Goal: Task Accomplishment & Management: Manage account settings

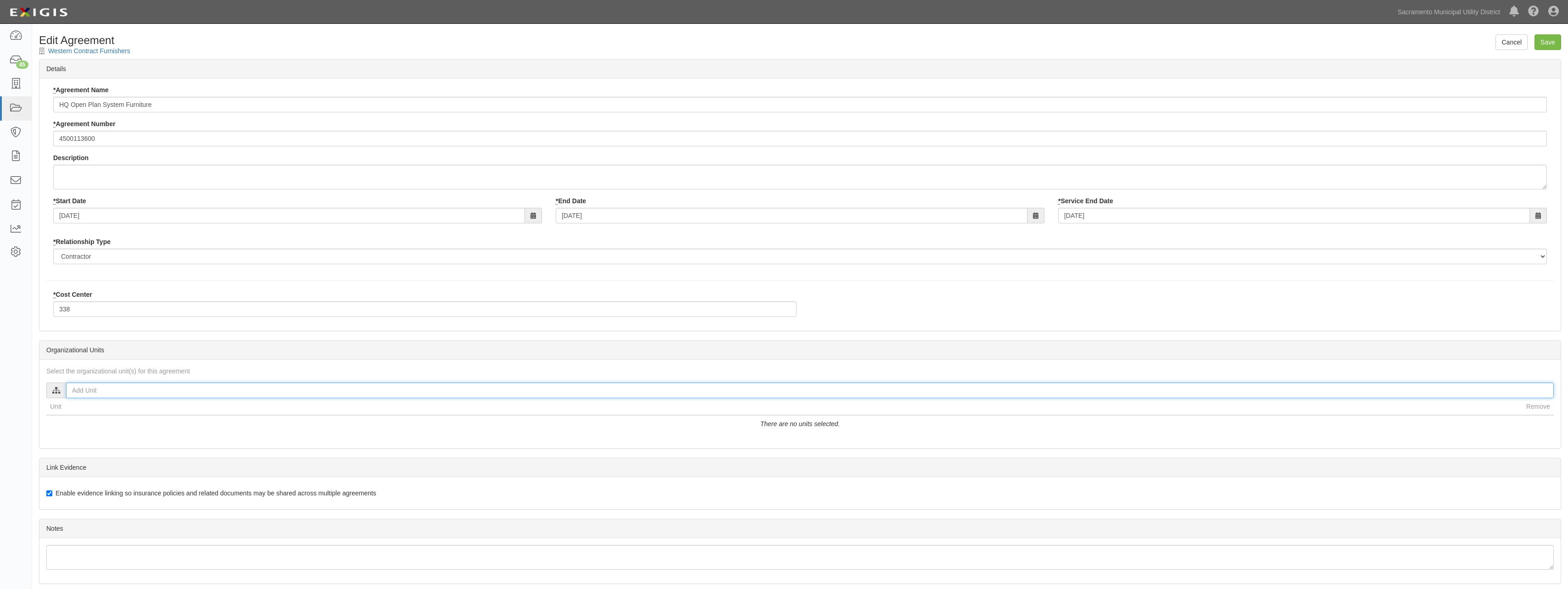
click at [109, 392] on input "text" at bounding box center [809, 390] width 1487 height 16
type input "amy"
click at [74, 413] on input "Amy Ayers" at bounding box center [73, 416] width 6 height 6
checkbox input "true"
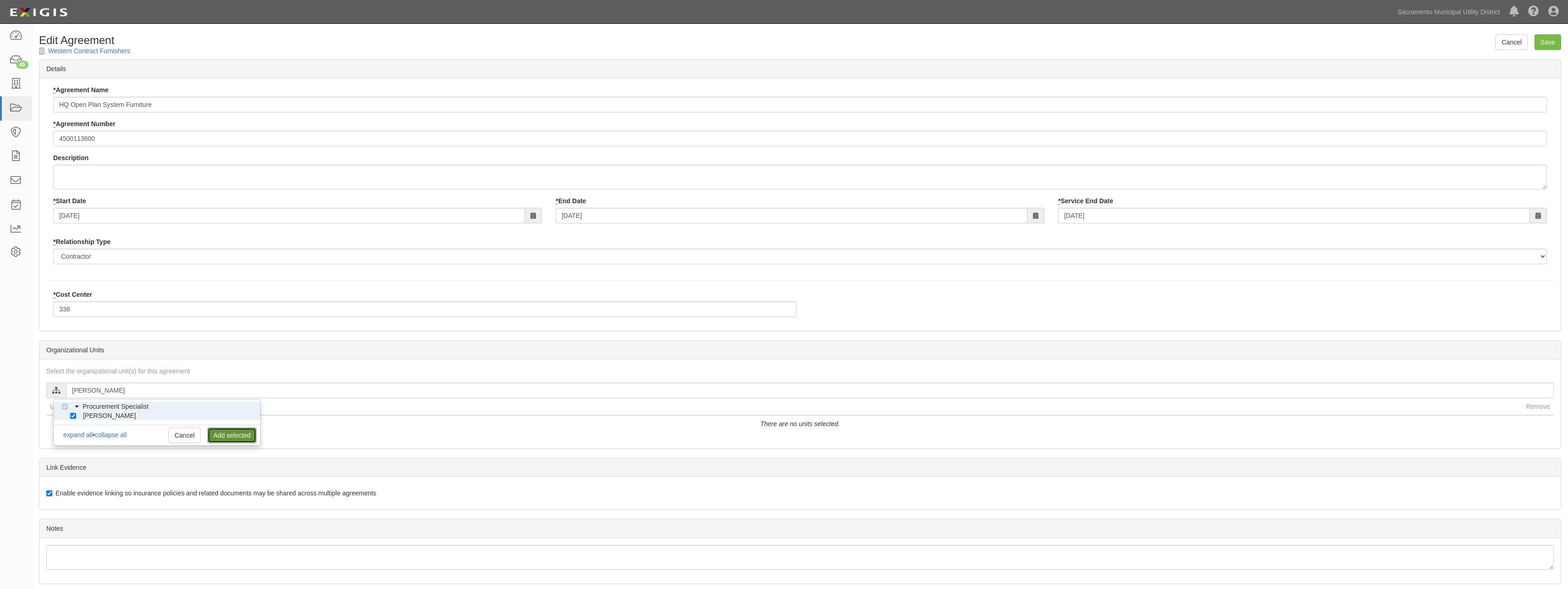
click at [227, 436] on link "Add selected" at bounding box center [232, 436] width 49 height 16
click at [1542, 42] on input "Save" at bounding box center [1548, 42] width 27 height 16
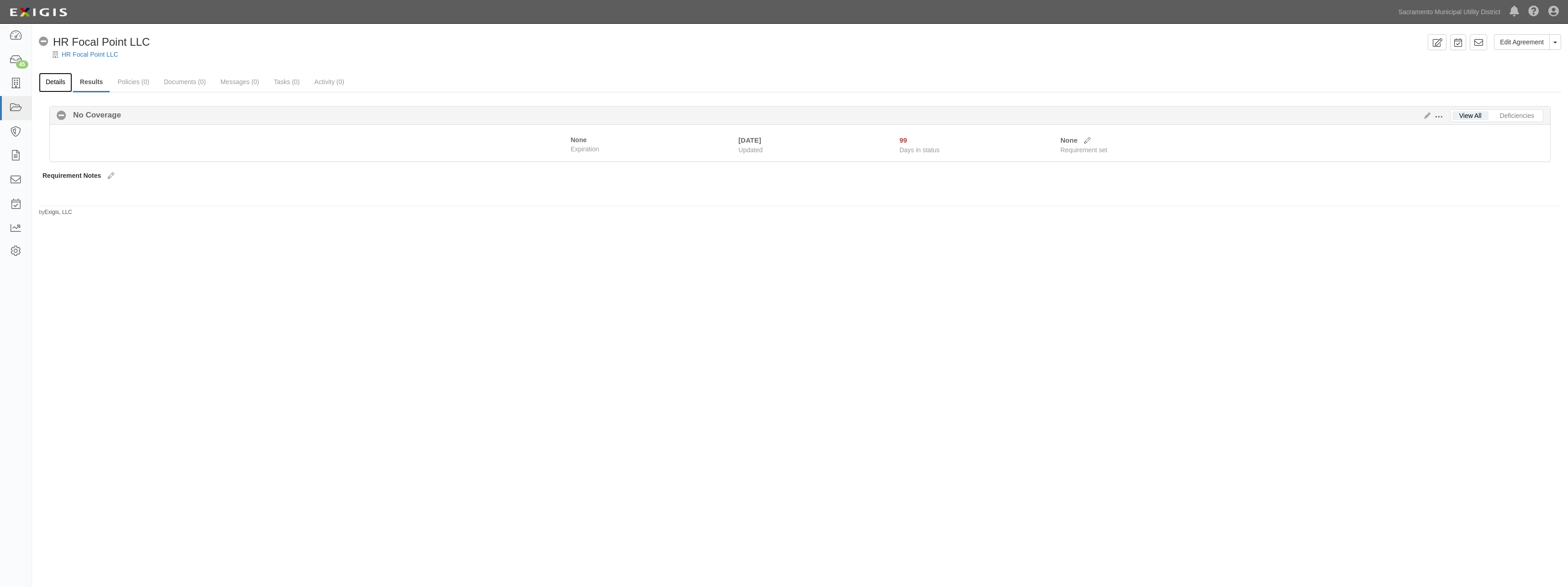
click at [60, 80] on link "Details" at bounding box center [55, 82] width 33 height 19
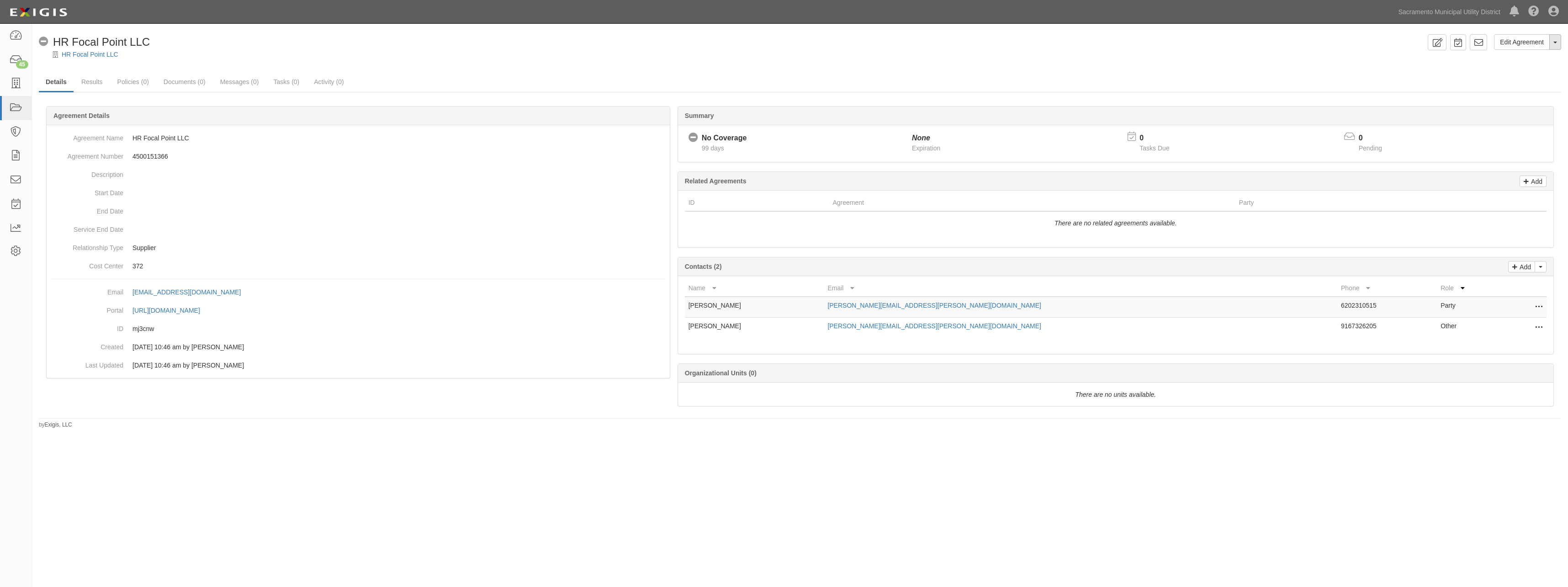
click at [1551, 44] on button "Toggle Agreement Dropdown" at bounding box center [1555, 42] width 12 height 16
click at [1506, 84] on link "Delete Agreement" at bounding box center [1524, 83] width 72 height 12
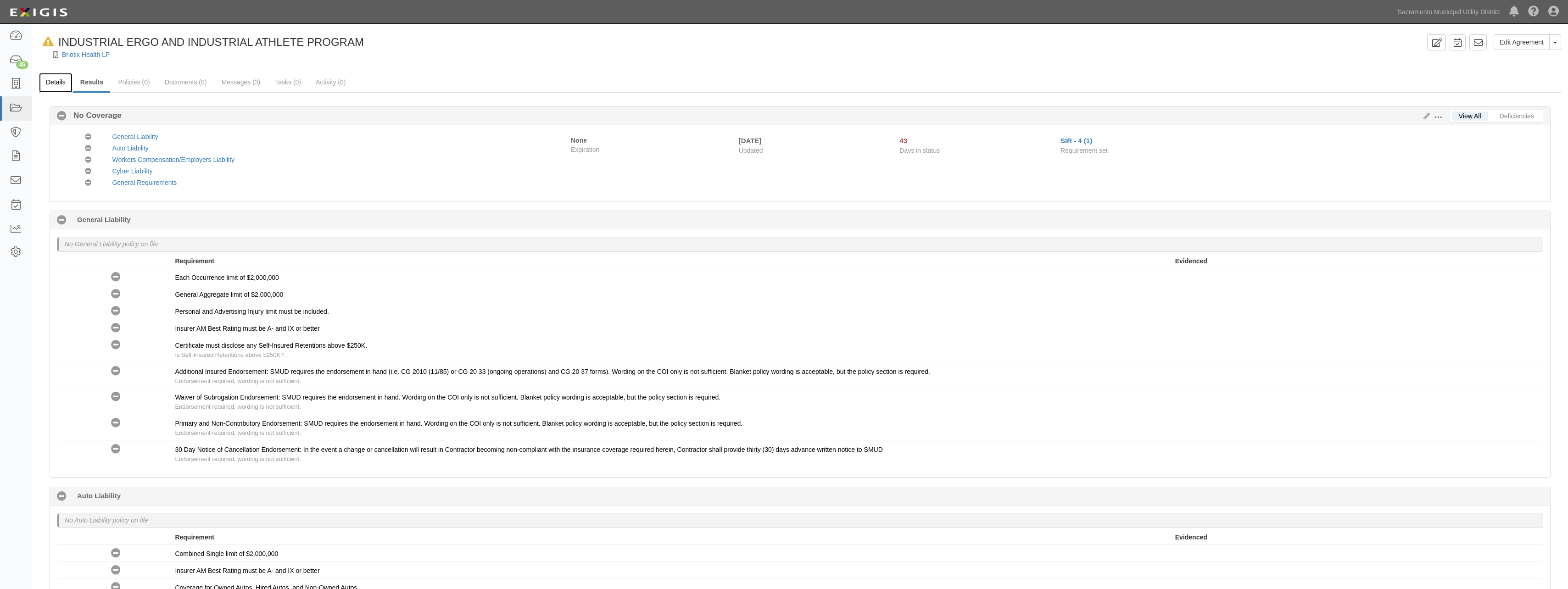
click at [60, 81] on link "Details" at bounding box center [56, 82] width 34 height 20
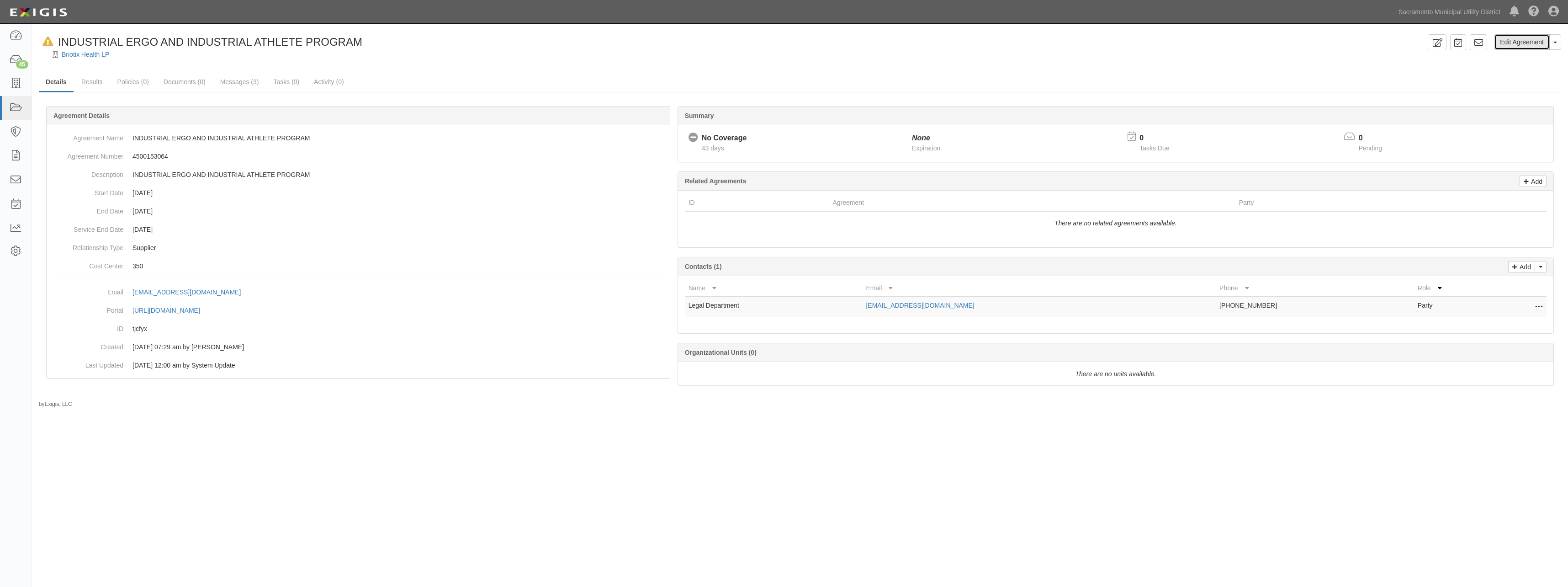
click at [1508, 47] on link "Edit Agreement" at bounding box center [1522, 42] width 56 height 16
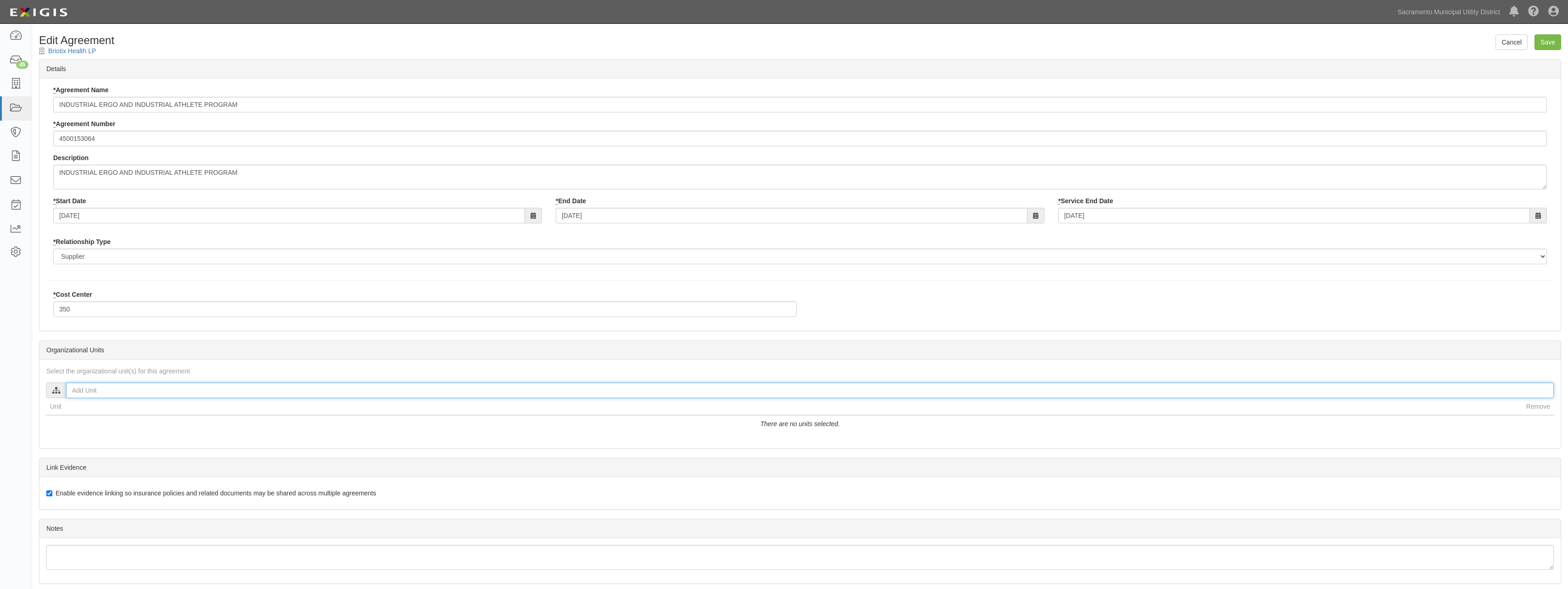
click at [129, 390] on input "text" at bounding box center [809, 390] width 1487 height 16
type input "andrew"
click at [73, 415] on input "Andrew McDermott" at bounding box center [73, 416] width 6 height 6
checkbox input "true"
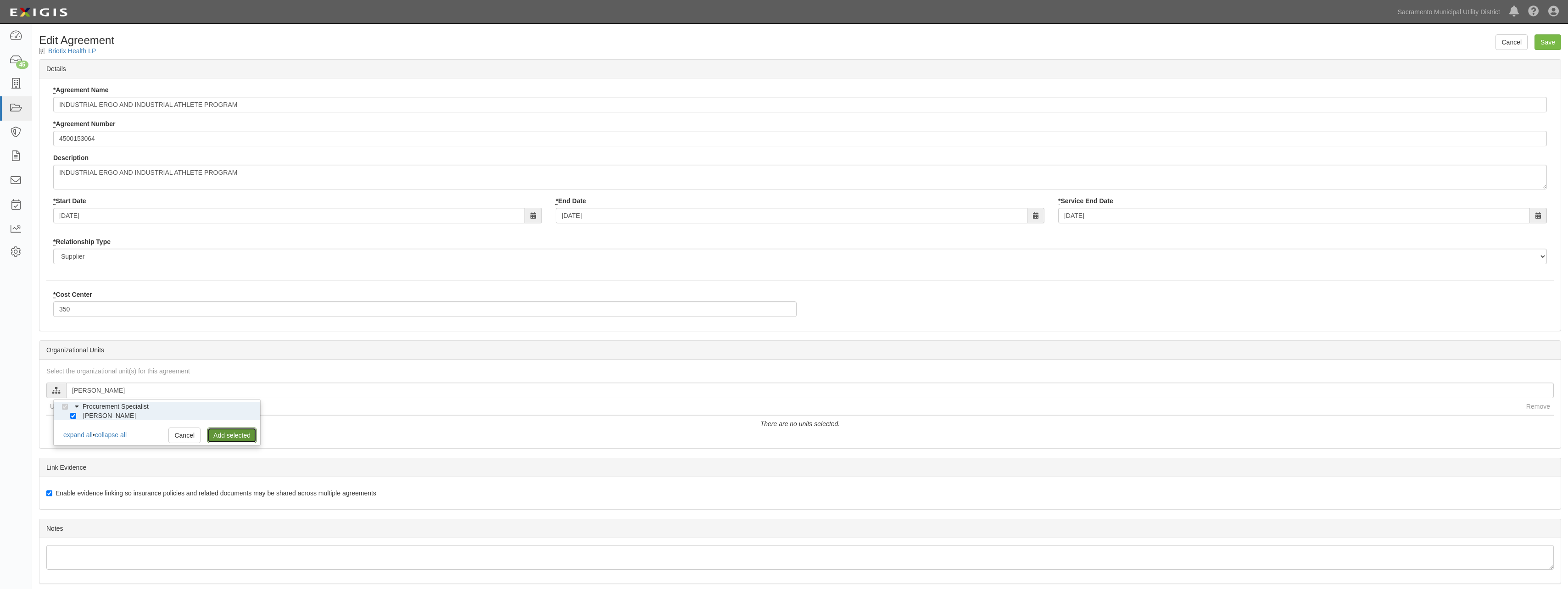
click at [230, 436] on link "Add selected" at bounding box center [232, 436] width 49 height 16
click at [1542, 45] on input "Save" at bounding box center [1548, 42] width 27 height 16
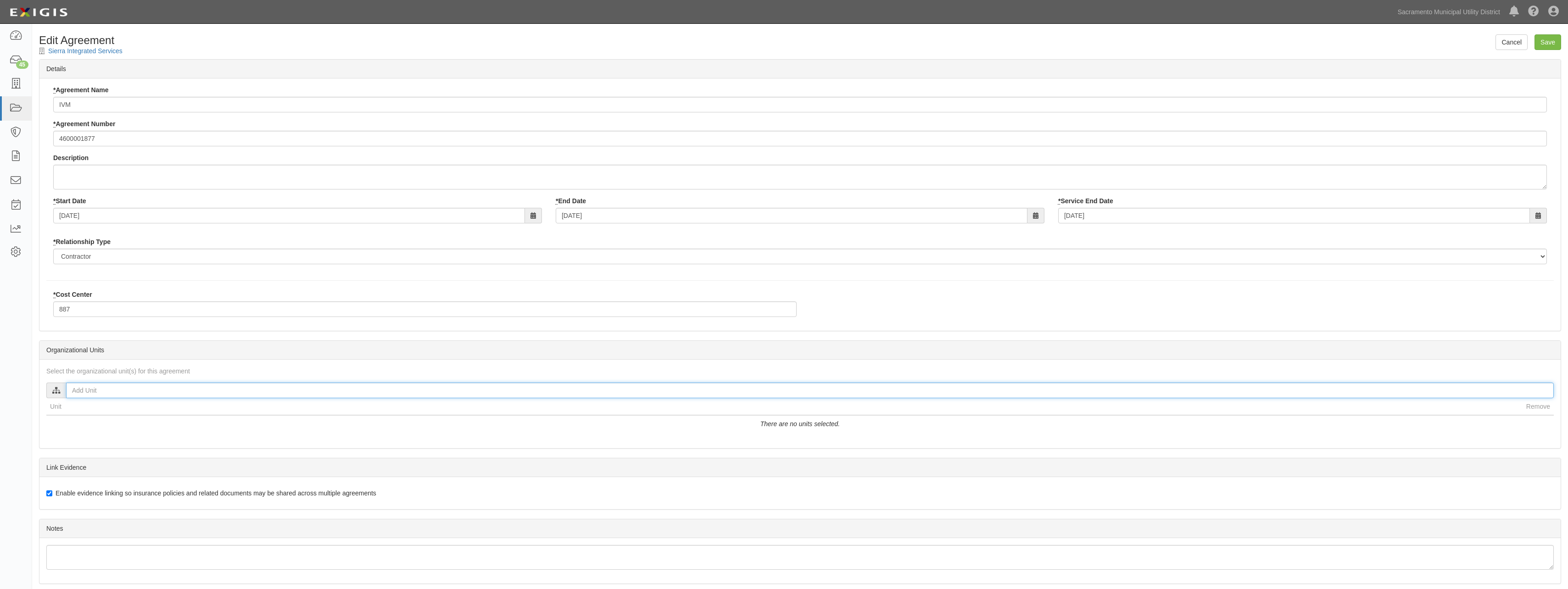
click at [107, 387] on input "text" at bounding box center [809, 390] width 1487 height 16
type input "[PERSON_NAME]"
click at [72, 417] on input "[PERSON_NAME]" at bounding box center [73, 416] width 6 height 6
checkbox input "true"
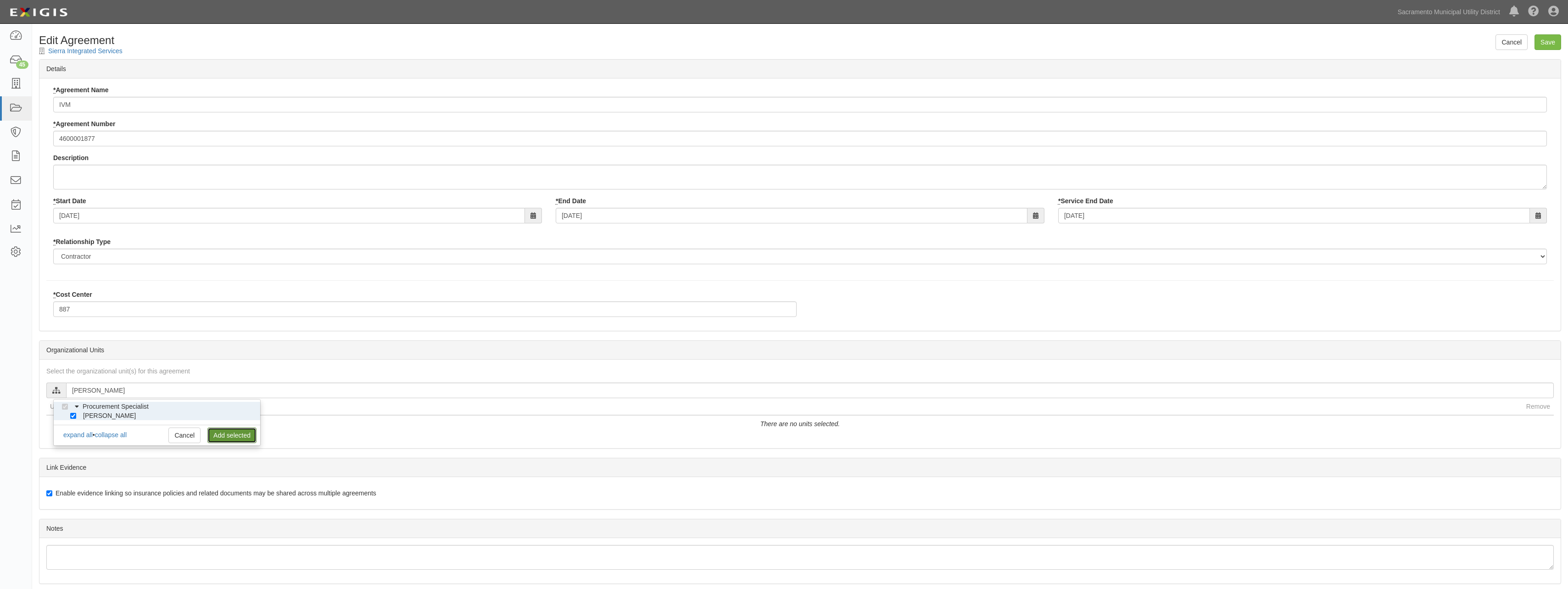
click at [218, 433] on link "Add selected" at bounding box center [232, 436] width 49 height 16
click at [1552, 42] on input "Save" at bounding box center [1548, 42] width 27 height 16
click at [119, 389] on input "text" at bounding box center [809, 390] width 1487 height 16
type input "amy"
click at [75, 415] on input "Amy Ayers" at bounding box center [73, 416] width 6 height 6
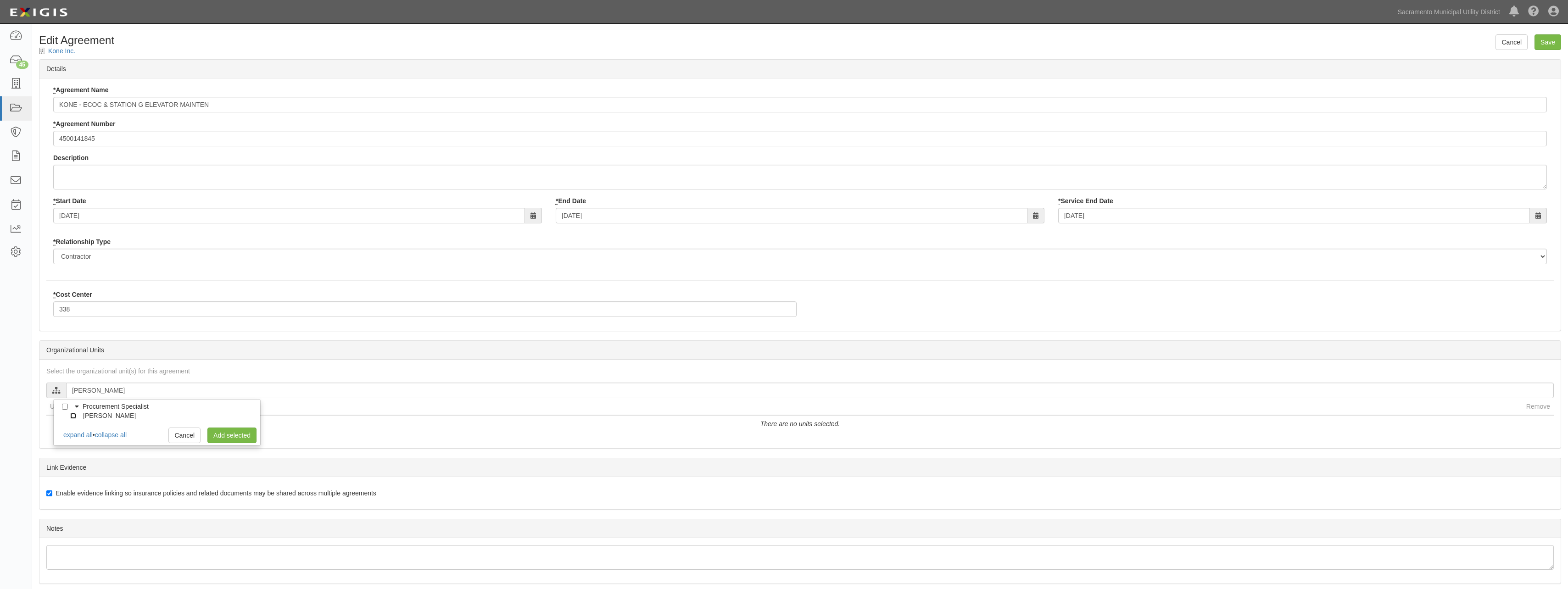
checkbox input "true"
click at [229, 431] on link "Add selected" at bounding box center [232, 436] width 49 height 16
click at [1545, 43] on input "Save" at bounding box center [1548, 42] width 27 height 16
click at [122, 393] on input "text" at bounding box center [809, 390] width 1487 height 16
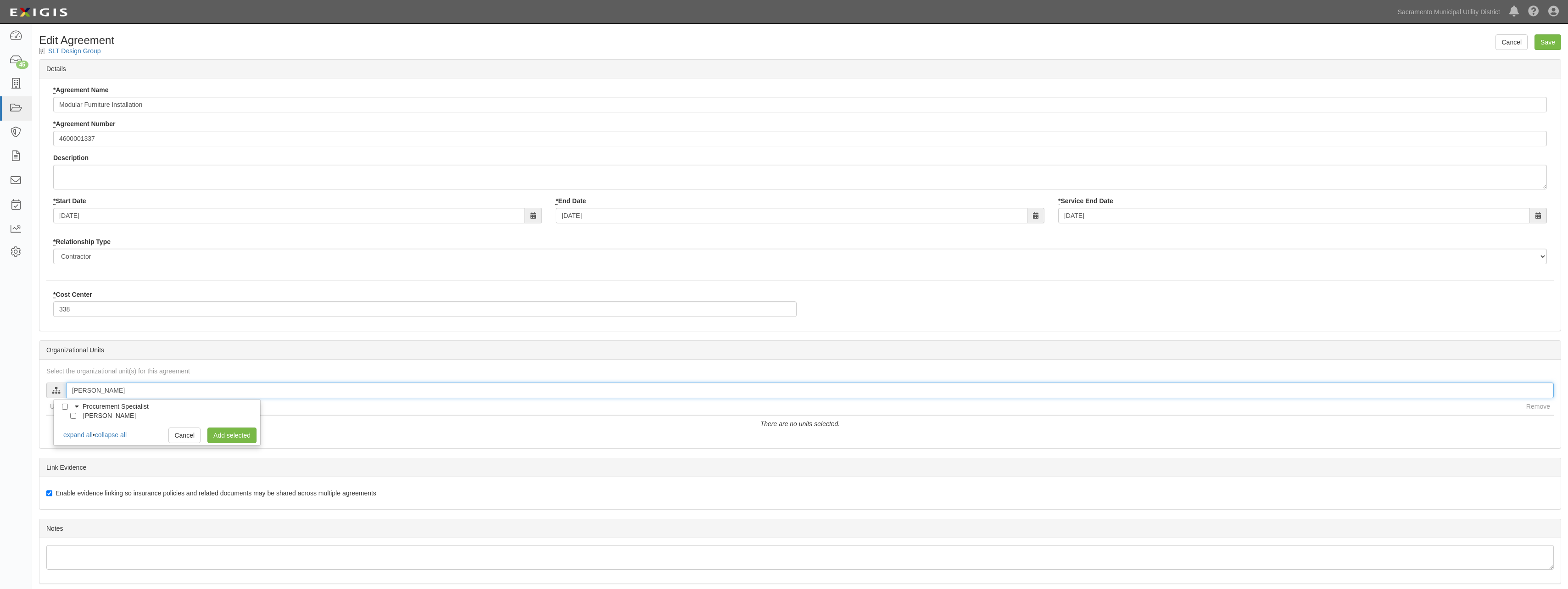
type input "amy"
click at [75, 415] on input "Amy Ayers" at bounding box center [73, 416] width 6 height 6
checkbox input "true"
click at [214, 433] on link "Add selected" at bounding box center [232, 436] width 49 height 16
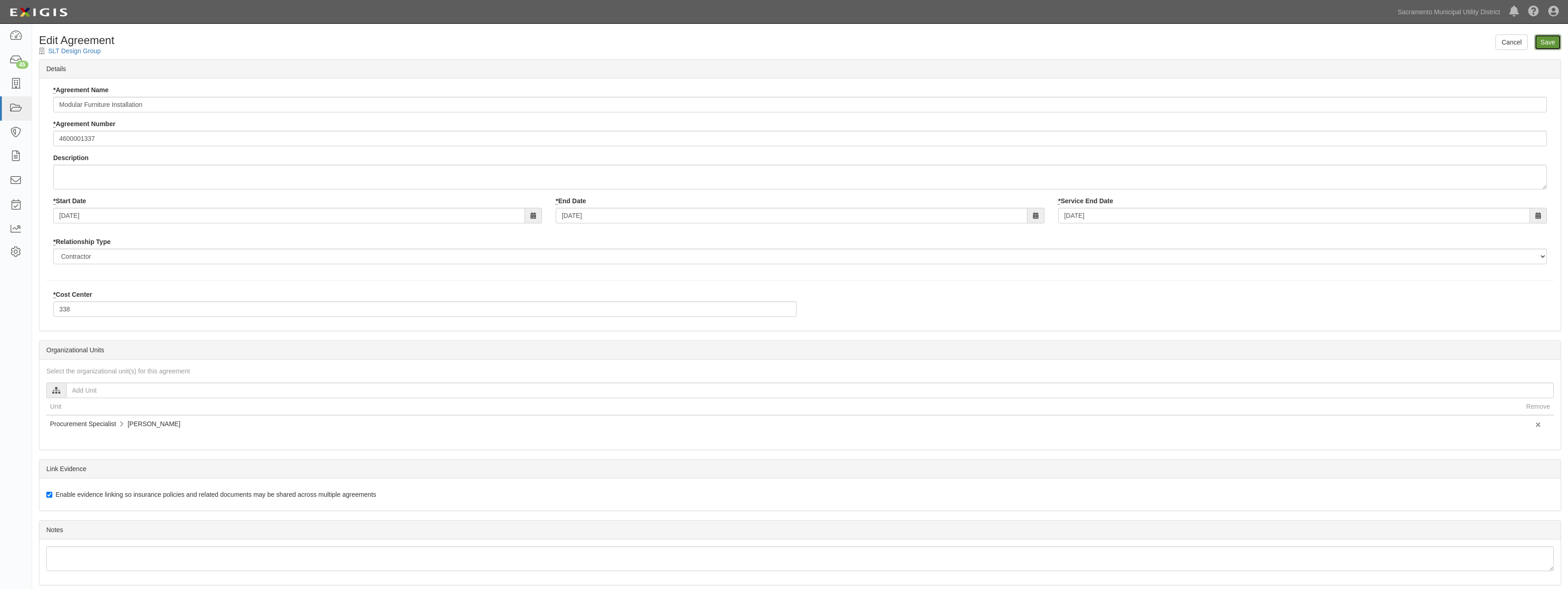
click at [1542, 41] on input "Save" at bounding box center [1548, 42] width 27 height 16
click at [98, 393] on input "text" at bounding box center [809, 390] width 1487 height 16
type input "katherine"
click at [73, 415] on input "[PERSON_NAME]" at bounding box center [73, 416] width 6 height 6
checkbox input "true"
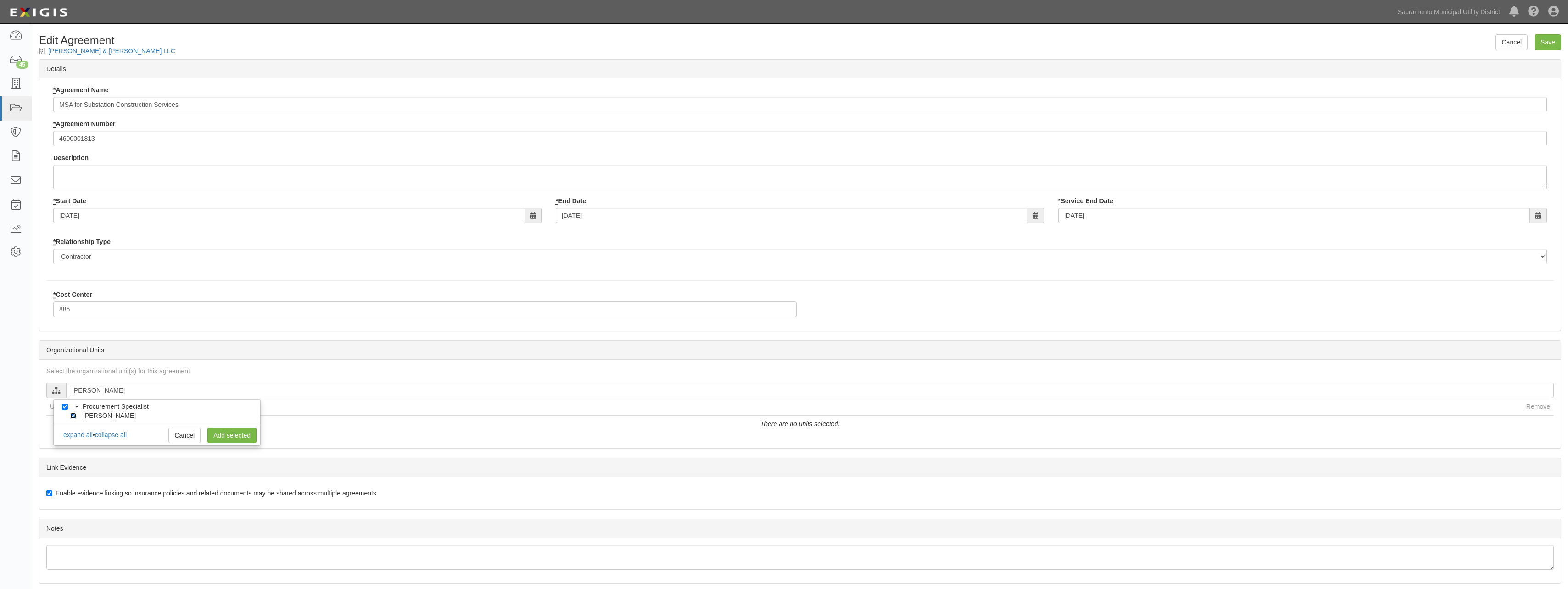
checkbox input "true"
click at [236, 434] on link "Add selected" at bounding box center [232, 436] width 49 height 16
click at [1551, 38] on input "Save" at bounding box center [1548, 42] width 27 height 16
click at [142, 392] on input "text" at bounding box center [809, 390] width 1487 height 16
type input "katherine"
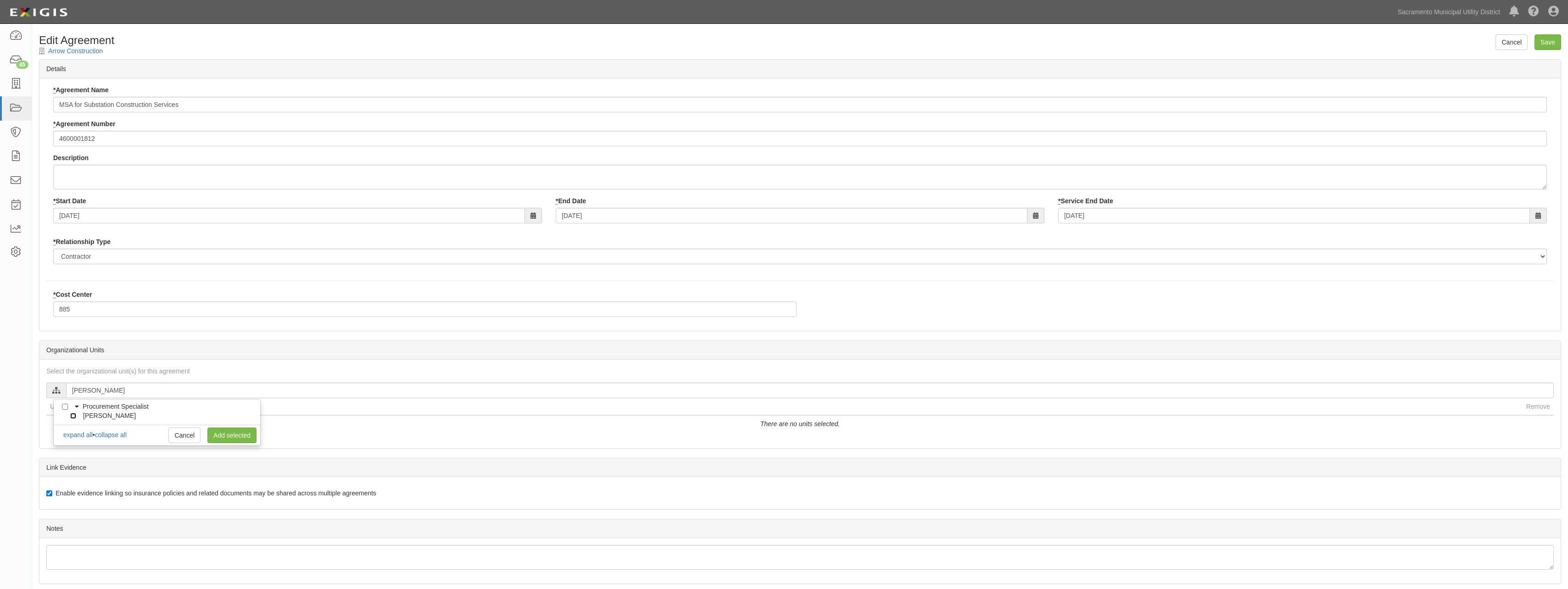
click at [74, 413] on input "[PERSON_NAME]" at bounding box center [73, 416] width 6 height 6
checkbox input "true"
click at [222, 433] on link "Add selected" at bounding box center [232, 436] width 49 height 16
click at [1554, 47] on input "Save" at bounding box center [1548, 42] width 27 height 16
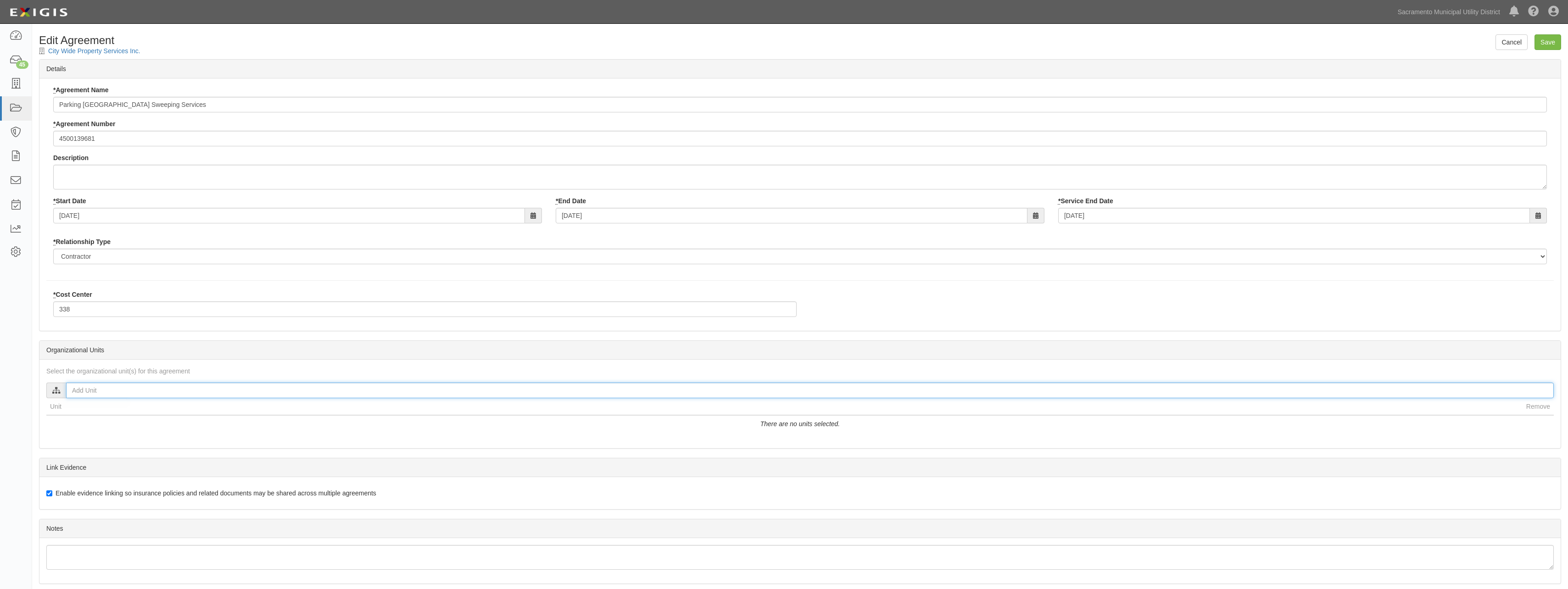
click at [123, 386] on input "text" at bounding box center [809, 390] width 1487 height 16
type input "[PERSON_NAME]"
click at [73, 414] on input "[PERSON_NAME]" at bounding box center [73, 416] width 6 height 6
checkbox input "true"
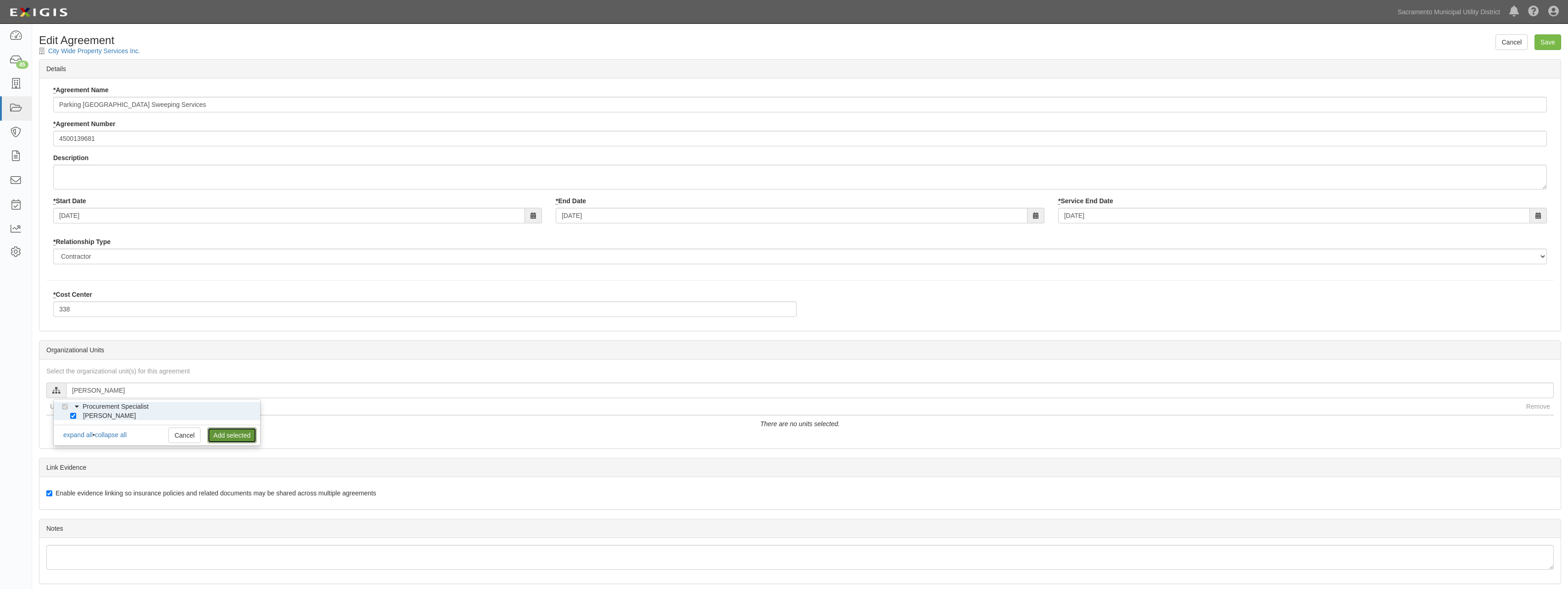
click at [220, 433] on link "Add selected" at bounding box center [232, 436] width 49 height 16
click at [1546, 43] on input "Save" at bounding box center [1548, 42] width 27 height 16
click at [145, 392] on input "text" at bounding box center [809, 390] width 1487 height 16
type input "[PERSON_NAME]"
click at [75, 415] on input "[PERSON_NAME]" at bounding box center [73, 416] width 6 height 6
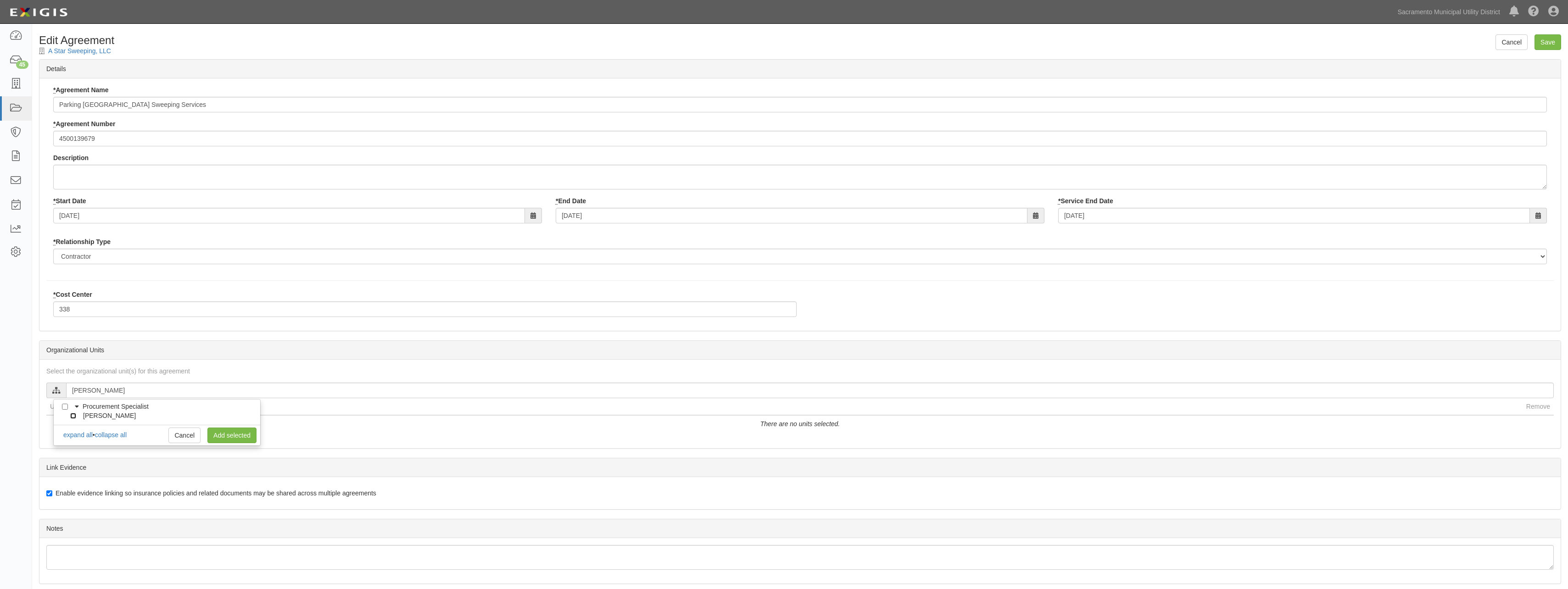
checkbox input "true"
click at [240, 436] on link "Add selected" at bounding box center [232, 436] width 49 height 16
click at [1552, 41] on input "Save" at bounding box center [1548, 42] width 27 height 16
click at [145, 392] on input "text" at bounding box center [809, 390] width 1487 height 16
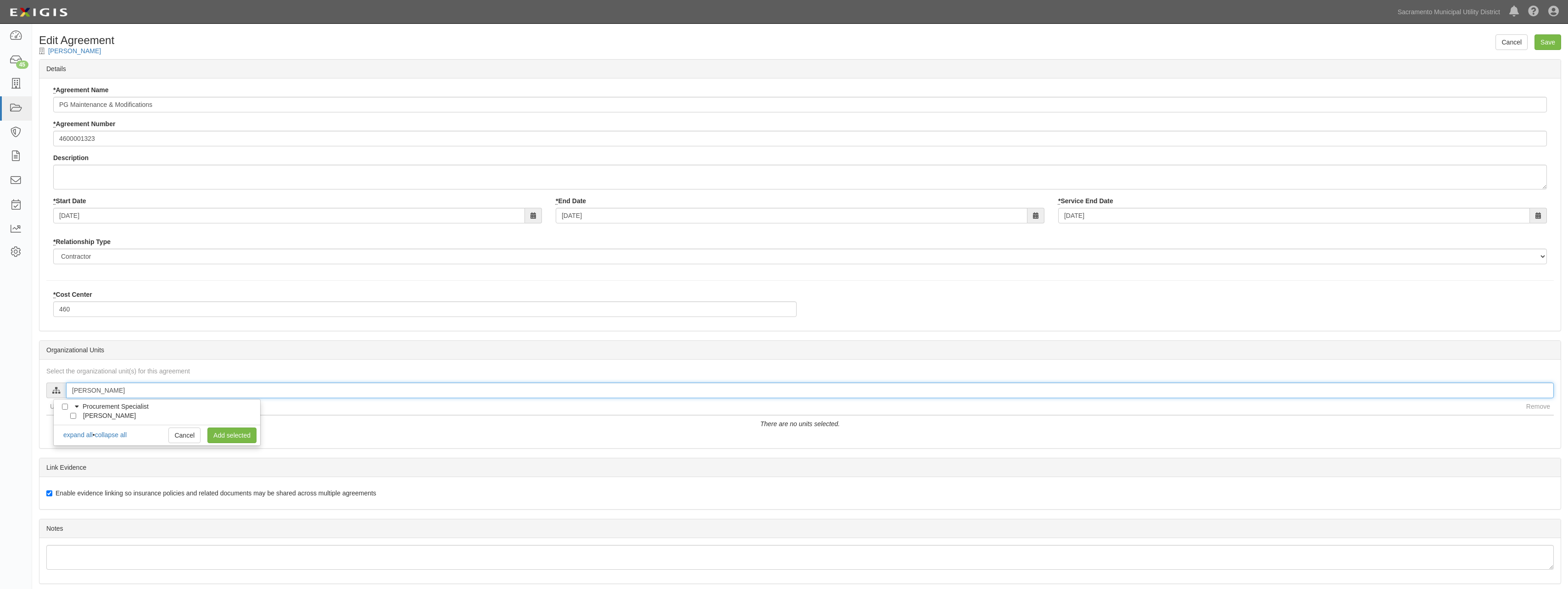
type input "doug"
click at [76, 416] on input "[PERSON_NAME]" at bounding box center [73, 416] width 6 height 6
checkbox input "true"
click at [221, 431] on link "Add selected" at bounding box center [232, 436] width 49 height 16
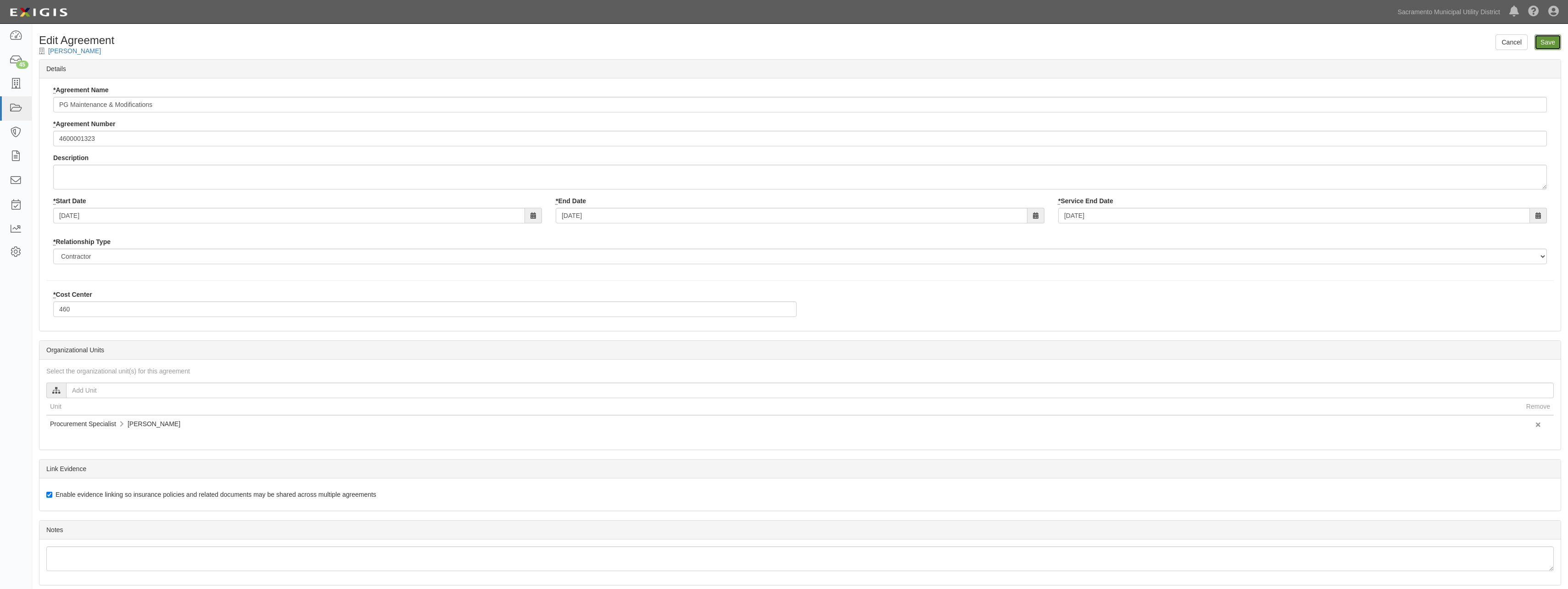
click at [1545, 49] on input "Save" at bounding box center [1548, 42] width 27 height 16
click at [100, 389] on input "text" at bounding box center [809, 390] width 1487 height 16
type input "[PERSON_NAME]"
click at [72, 414] on input "[PERSON_NAME]" at bounding box center [73, 416] width 6 height 6
checkbox input "true"
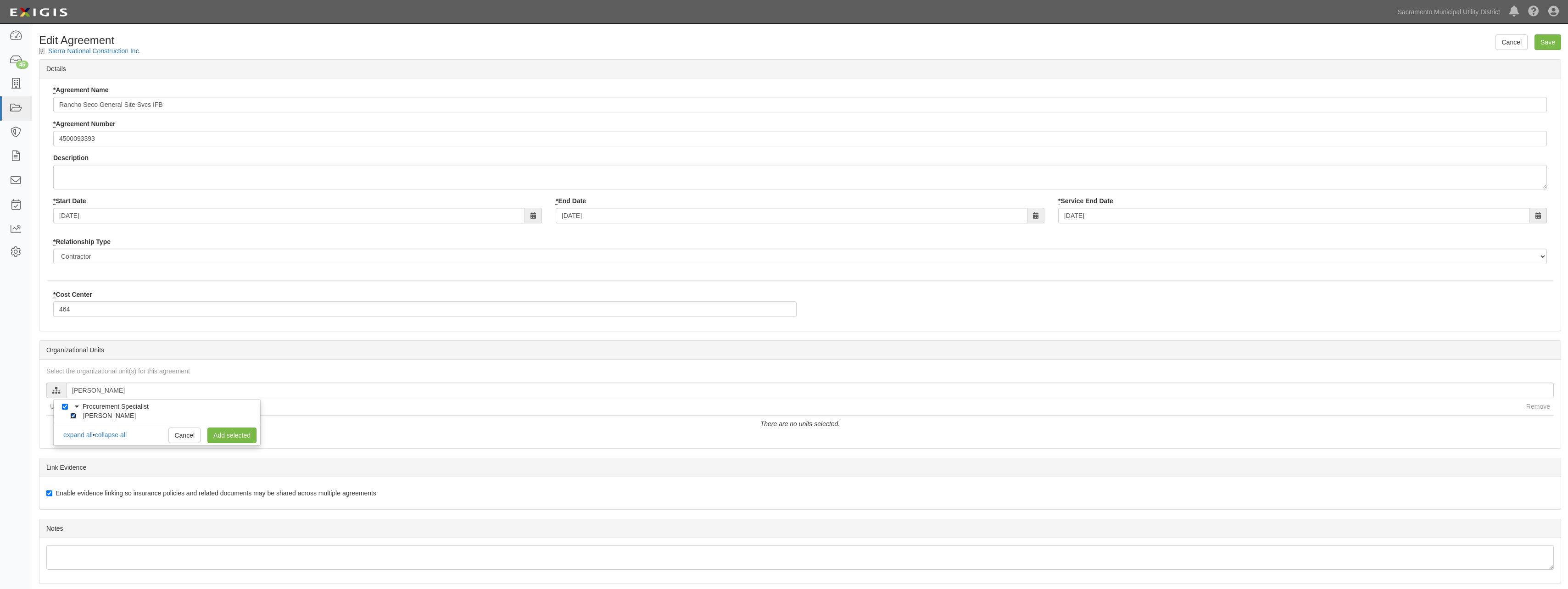
checkbox input "true"
click at [216, 437] on link "Add selected" at bounding box center [232, 436] width 49 height 16
click at [1542, 39] on input "Save" at bounding box center [1548, 42] width 27 height 16
click at [128, 395] on input "text" at bounding box center [809, 390] width 1487 height 16
type input "[PERSON_NAME]"
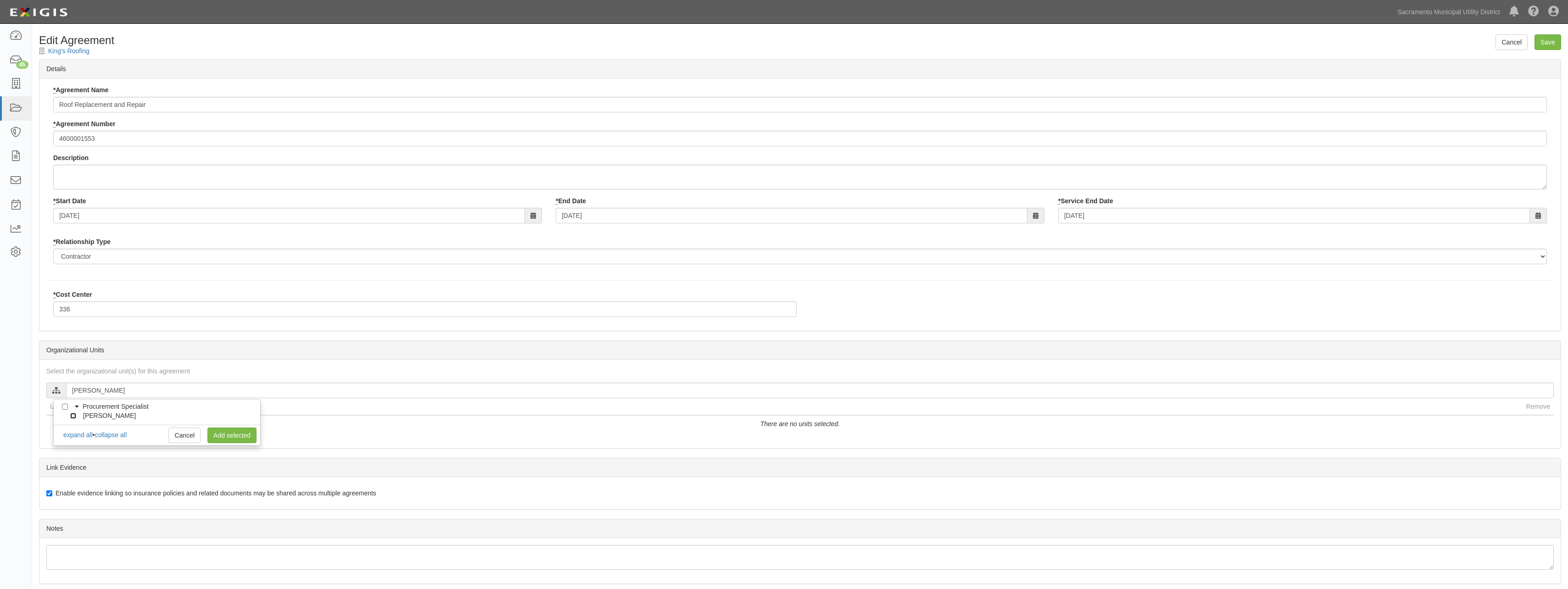
click at [75, 414] on input "[PERSON_NAME]" at bounding box center [73, 416] width 6 height 6
checkbox input "true"
click at [219, 435] on link "Add selected" at bounding box center [232, 436] width 49 height 16
click at [1550, 45] on input "Save" at bounding box center [1548, 42] width 27 height 16
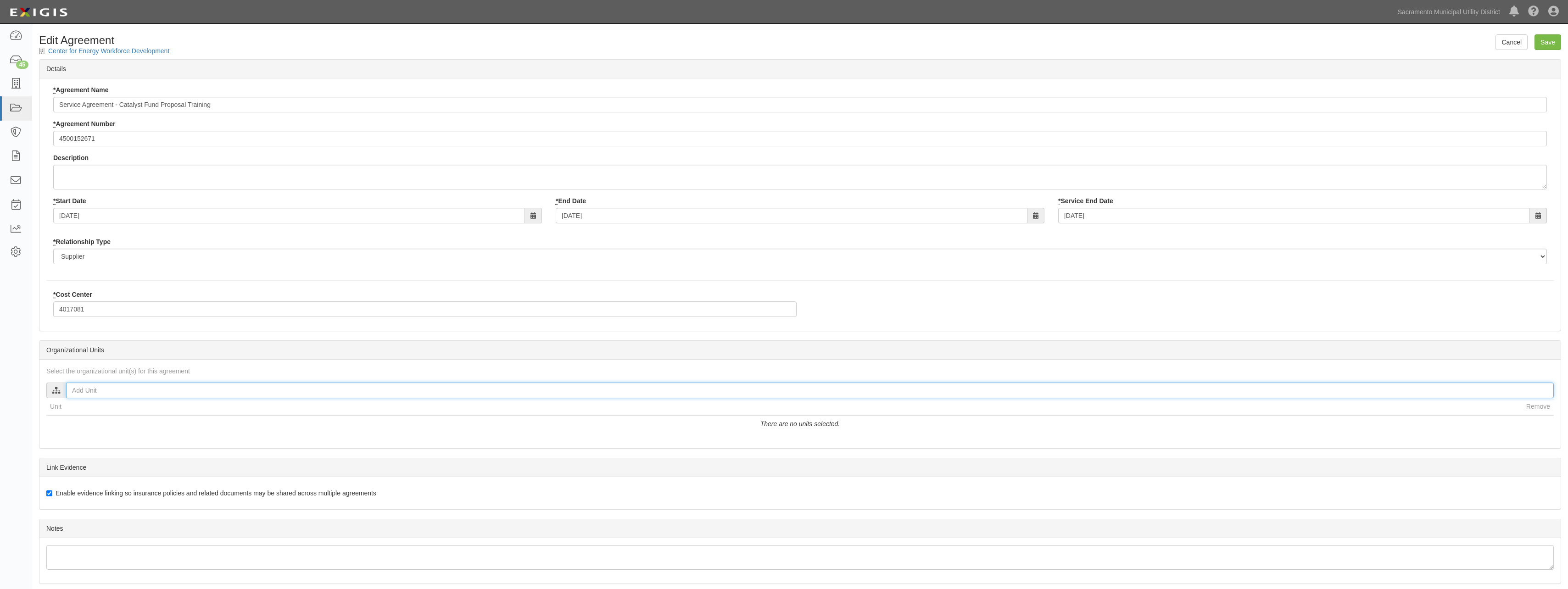
click at [147, 394] on input "text" at bounding box center [809, 390] width 1487 height 16
type input "br"
click at [75, 415] on input "[PERSON_NAME]" at bounding box center [73, 416] width 6 height 6
checkbox input "true"
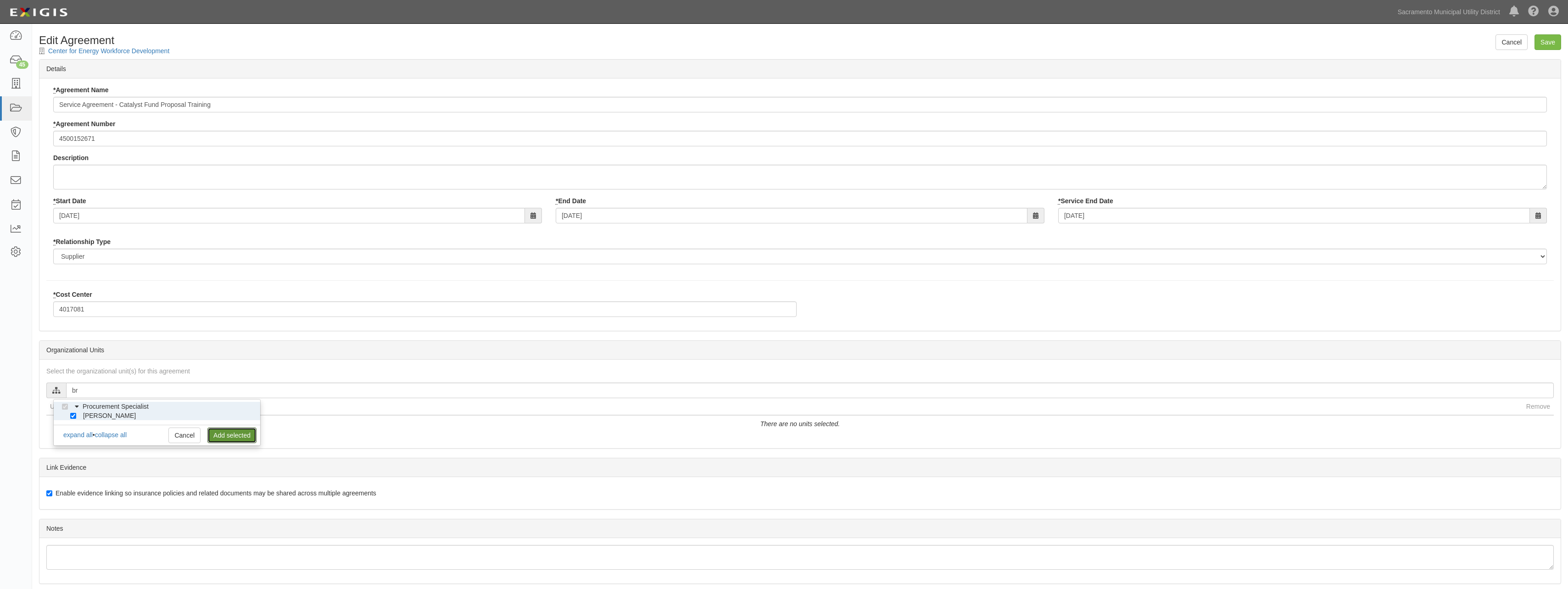
click at [242, 431] on link "Add selected" at bounding box center [232, 436] width 49 height 16
click at [1544, 42] on input "Save" at bounding box center [1548, 42] width 27 height 16
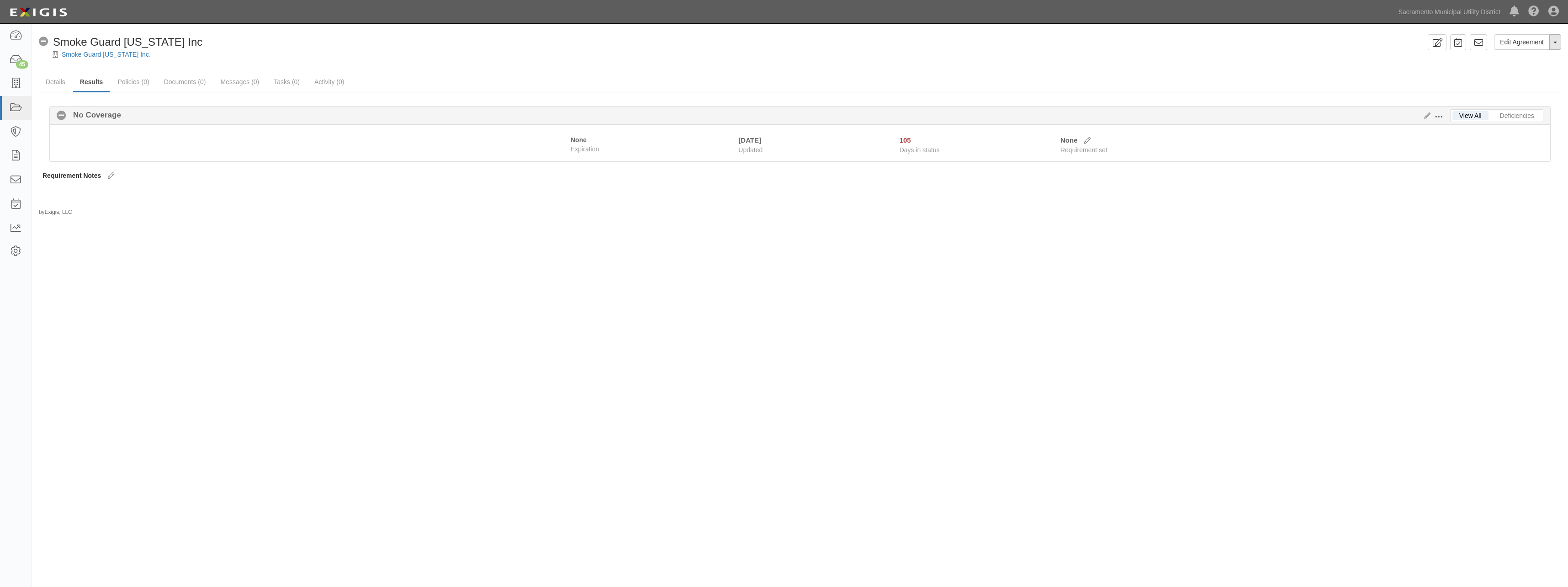
click at [1554, 46] on button "Toggle Agreement Dropdown" at bounding box center [1555, 42] width 12 height 16
click at [1500, 83] on link "Delete Agreement" at bounding box center [1524, 83] width 72 height 12
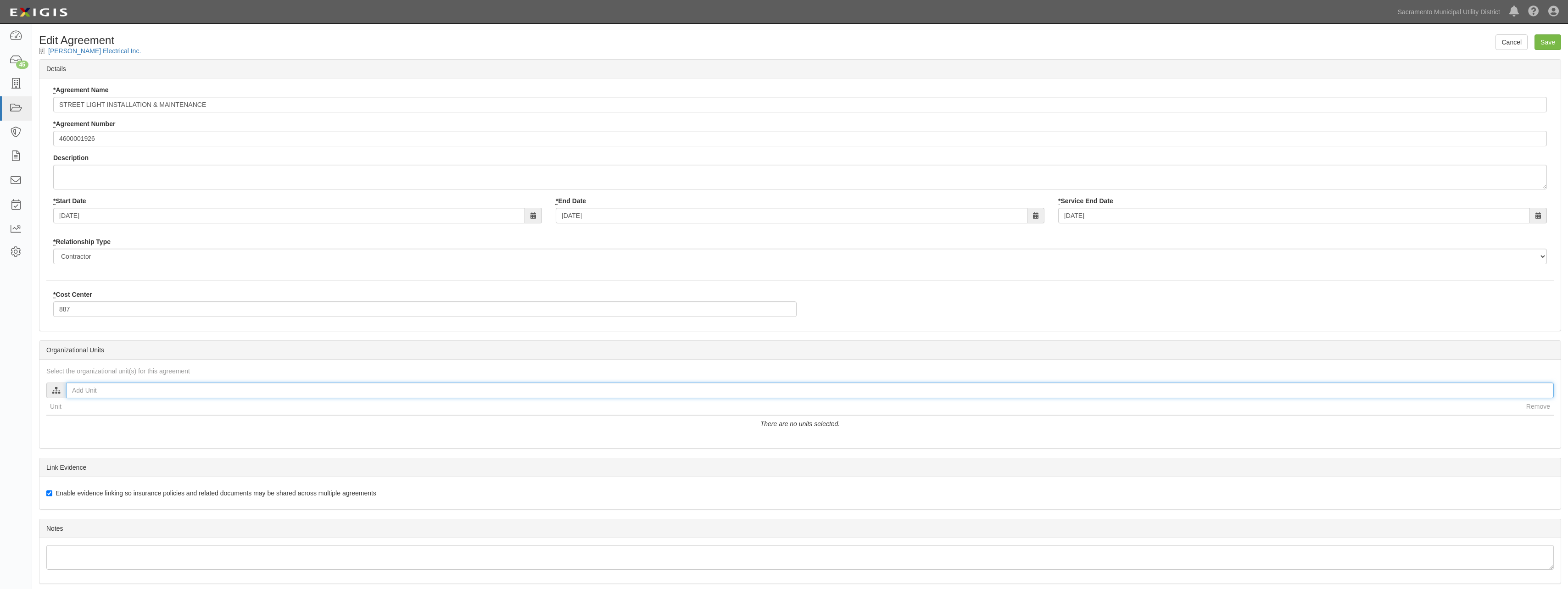
click at [134, 393] on input "text" at bounding box center [809, 390] width 1487 height 16
type input "ka"
drag, startPoint x: 71, startPoint y: 416, endPoint x: 89, endPoint y: 419, distance: 18.2
click at [71, 417] on input "Katherine Manne" at bounding box center [73, 416] width 6 height 6
checkbox input "true"
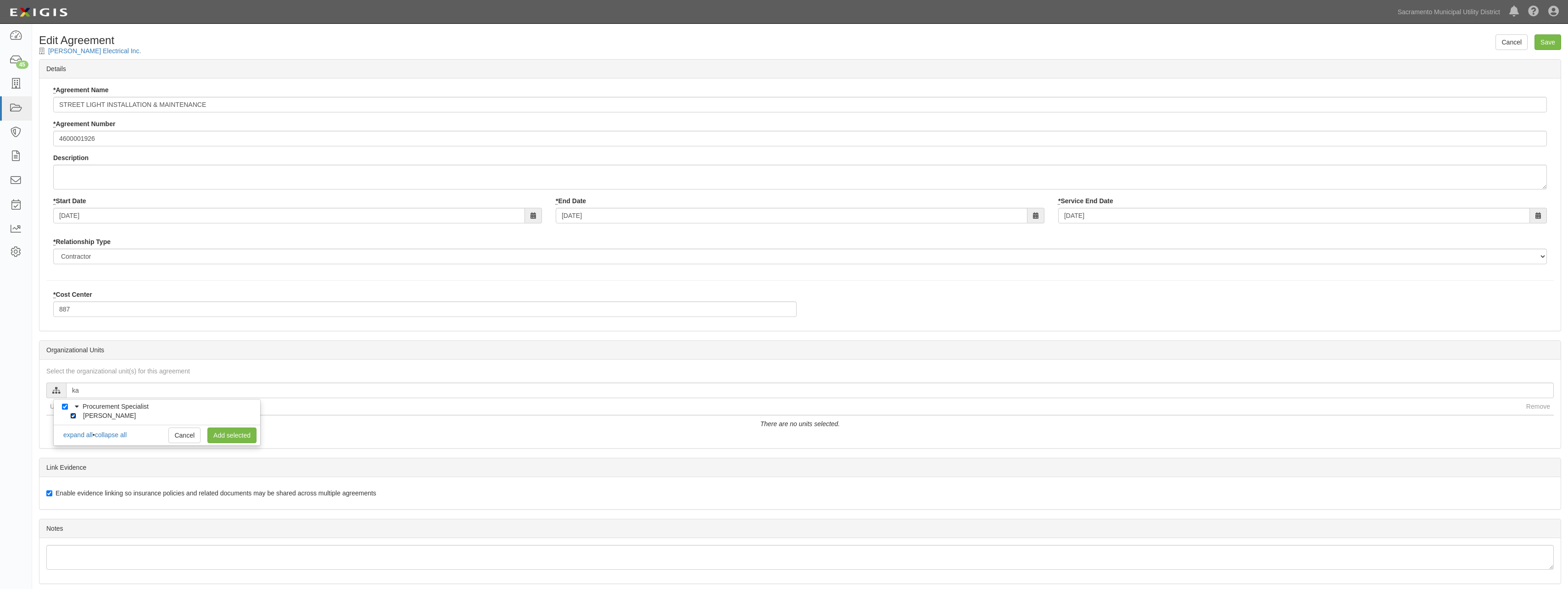
checkbox input "true"
click at [221, 434] on link "Add selected" at bounding box center [232, 436] width 49 height 16
click at [1545, 43] on input "Save" at bounding box center [1548, 42] width 27 height 16
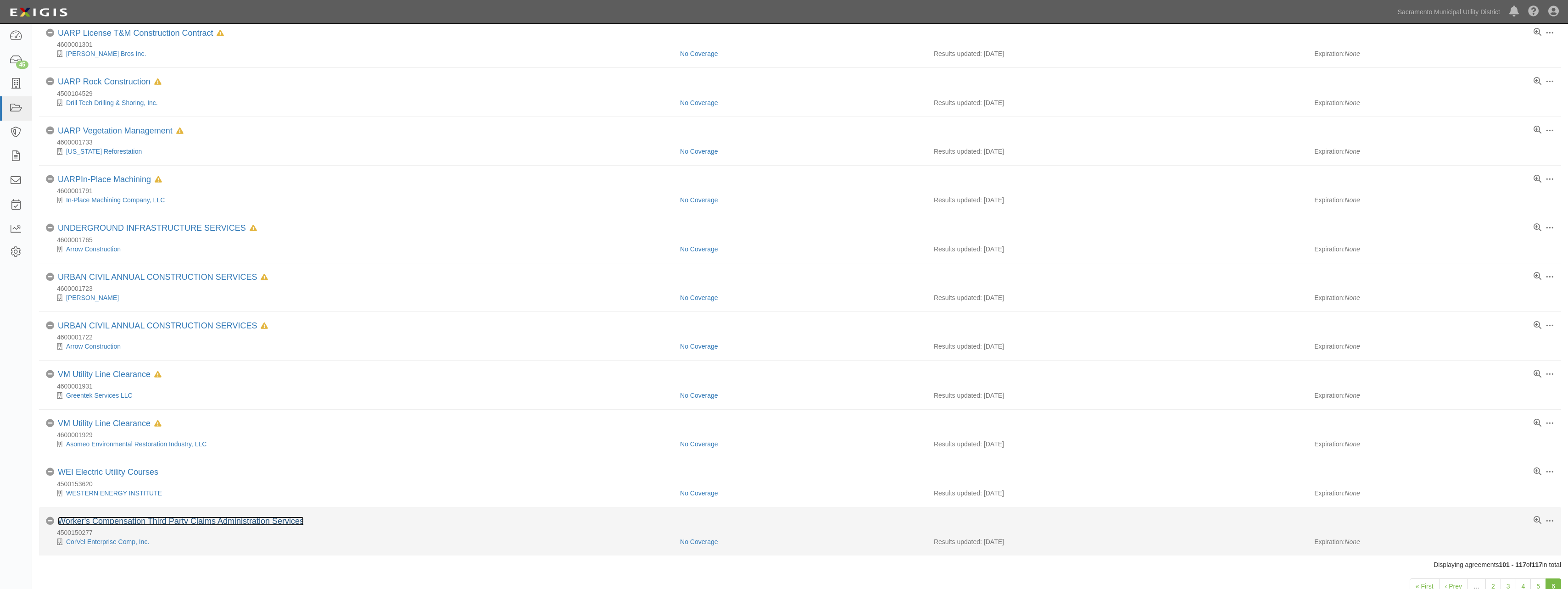
scroll to position [411, 0]
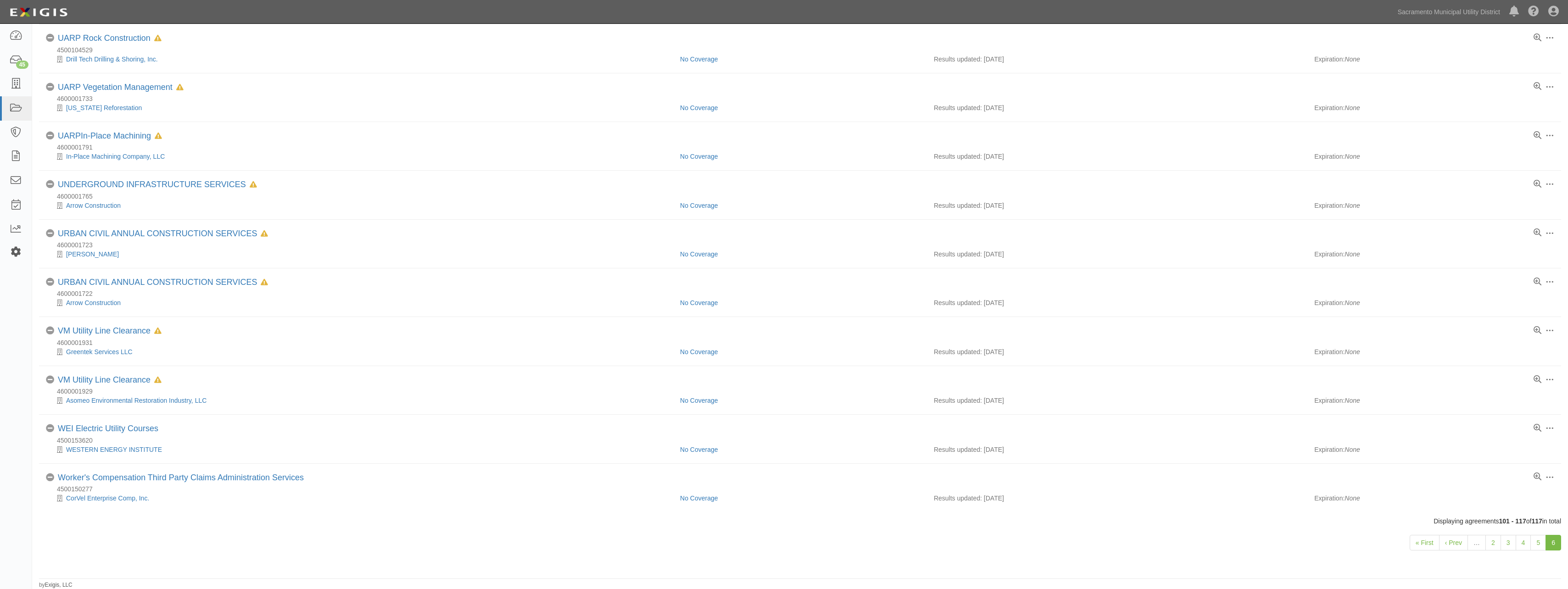
click at [13, 251] on icon at bounding box center [15, 252] width 13 height 8
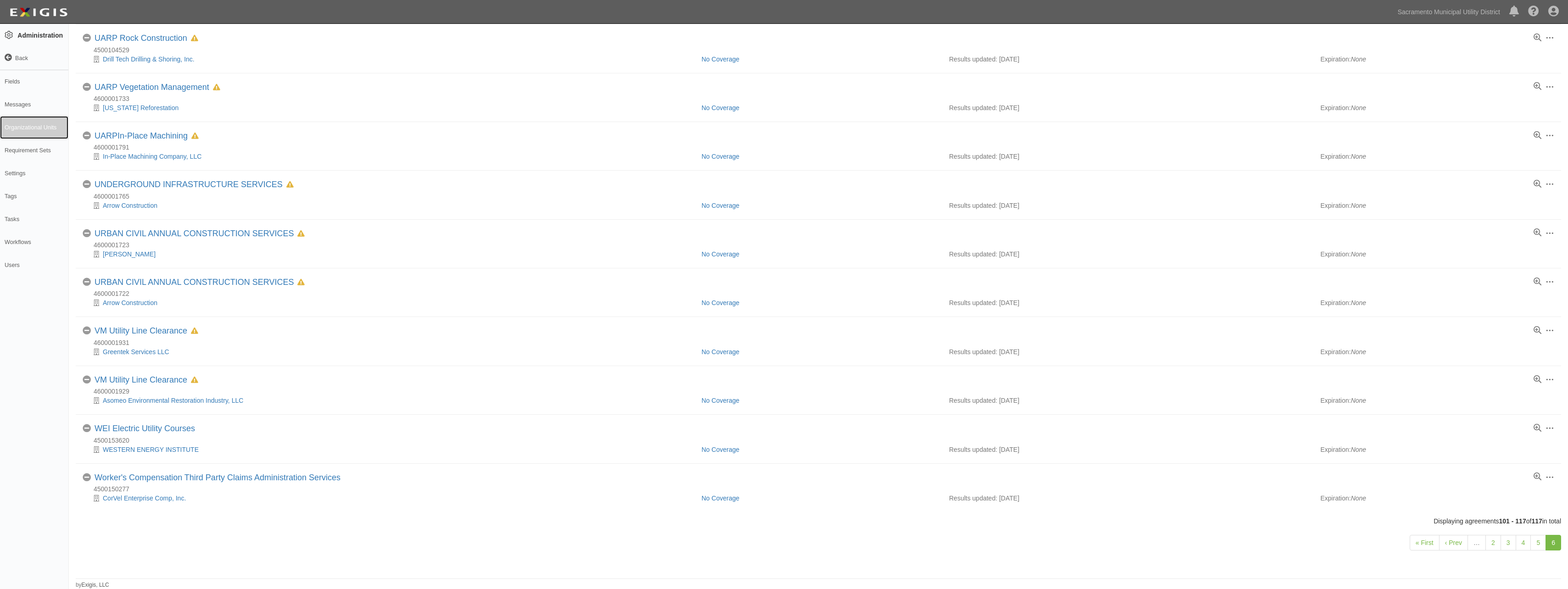
click at [50, 126] on link "Organizational Units" at bounding box center [34, 128] width 68 height 23
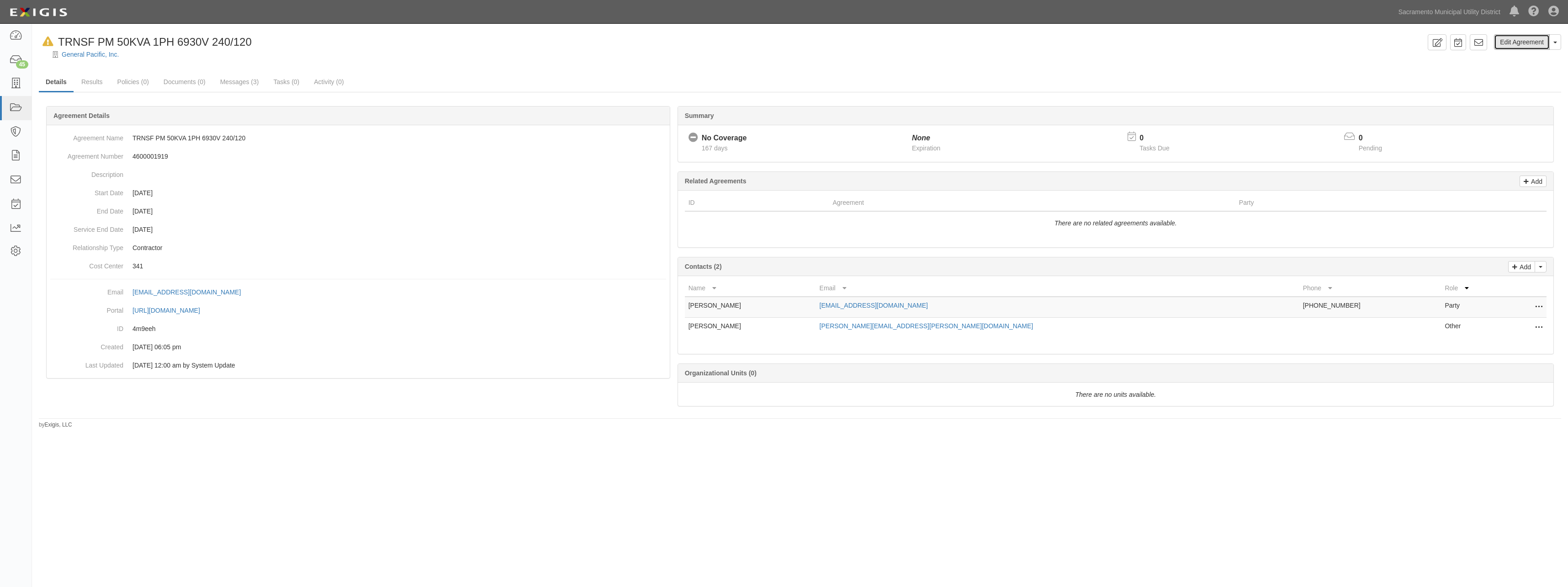
drag, startPoint x: 1524, startPoint y: 39, endPoint x: 1419, endPoint y: 37, distance: 105.0
click at [1524, 39] on link "Edit Agreement" at bounding box center [1522, 42] width 56 height 16
click at [1516, 41] on link "Edit Agreement" at bounding box center [1522, 42] width 56 height 16
click at [1512, 45] on link "Edit Agreement" at bounding box center [1522, 42] width 56 height 16
click at [1507, 45] on link "Edit Agreement" at bounding box center [1522, 42] width 56 height 16
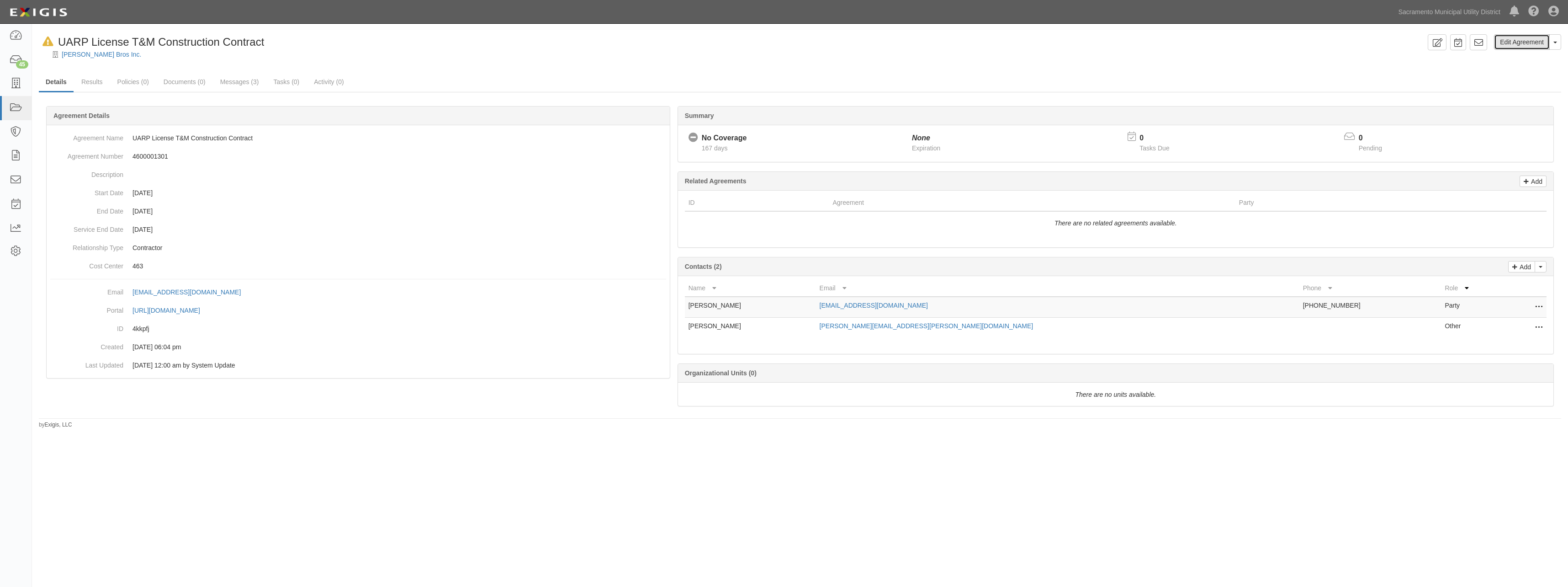
click at [1528, 42] on link "Edit Agreement" at bounding box center [1522, 42] width 56 height 16
click at [1514, 41] on link "Edit Agreement" at bounding box center [1522, 42] width 56 height 16
click at [1505, 41] on link "Edit Agreement" at bounding box center [1522, 42] width 56 height 16
click at [1509, 40] on link "Edit Agreement" at bounding box center [1522, 42] width 56 height 16
click at [1511, 43] on link "Edit Agreement" at bounding box center [1522, 42] width 56 height 16
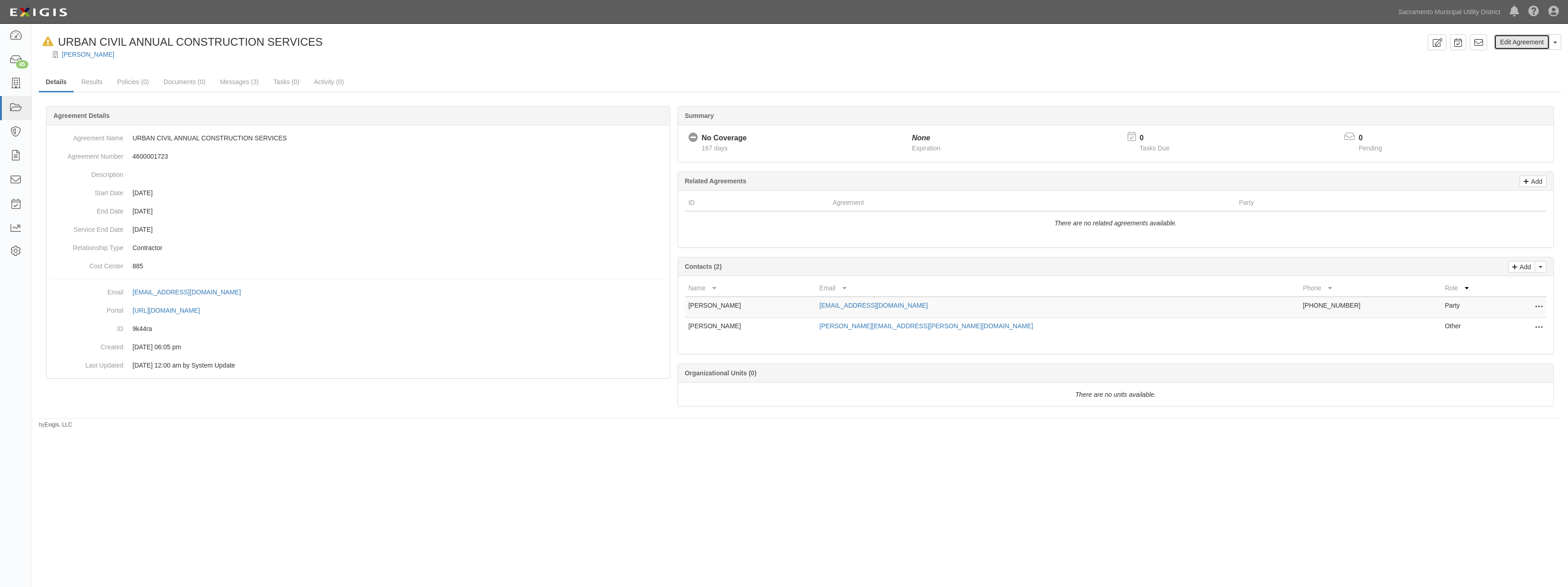
click at [1528, 40] on link "Edit Agreement" at bounding box center [1522, 42] width 56 height 16
click at [1510, 46] on link "Edit Agreement" at bounding box center [1522, 42] width 56 height 16
click at [1521, 39] on link "Edit Agreement" at bounding box center [1522, 42] width 56 height 16
click at [1503, 41] on link "Edit Agreement" at bounding box center [1522, 42] width 56 height 16
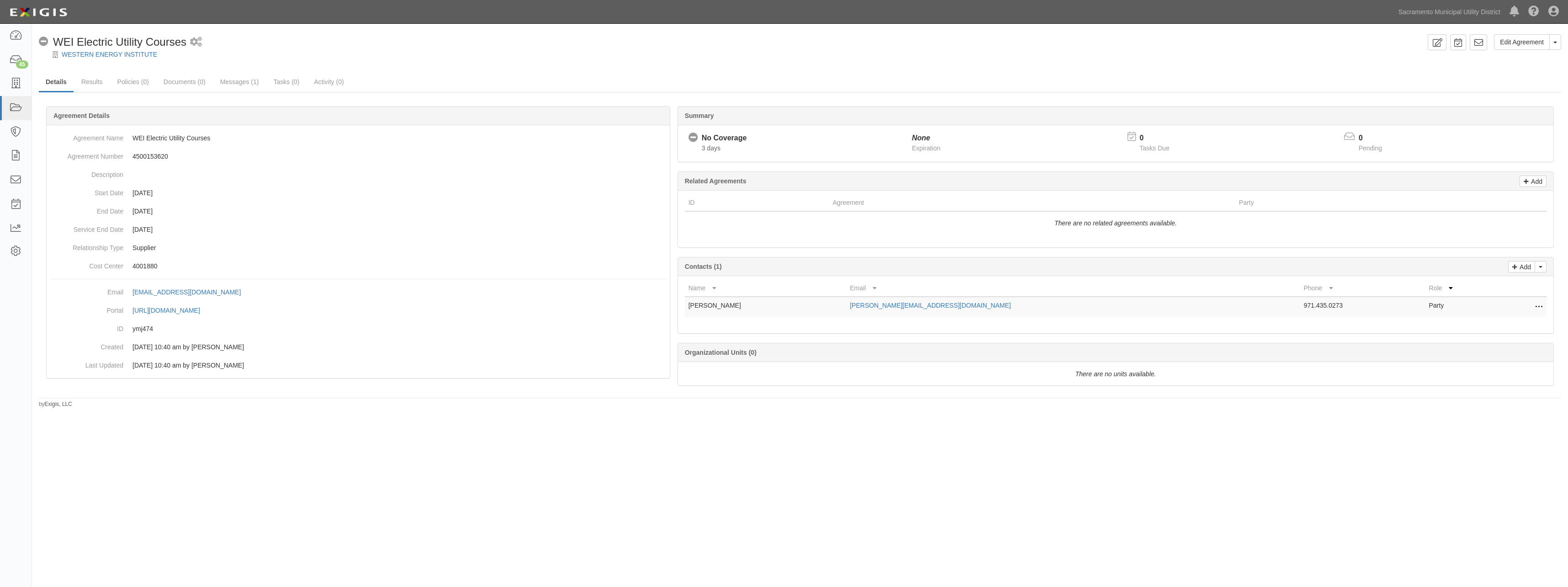
click at [483, 434] on div "Edit Agreement Toggle Agreement Dropdown View Audit Trail Archive Agreement Del…" at bounding box center [784, 292] width 1568 height 529
click at [93, 82] on link "Results" at bounding box center [92, 82] width 35 height 19
click at [1508, 38] on link "Edit Agreement" at bounding box center [1522, 42] width 56 height 16
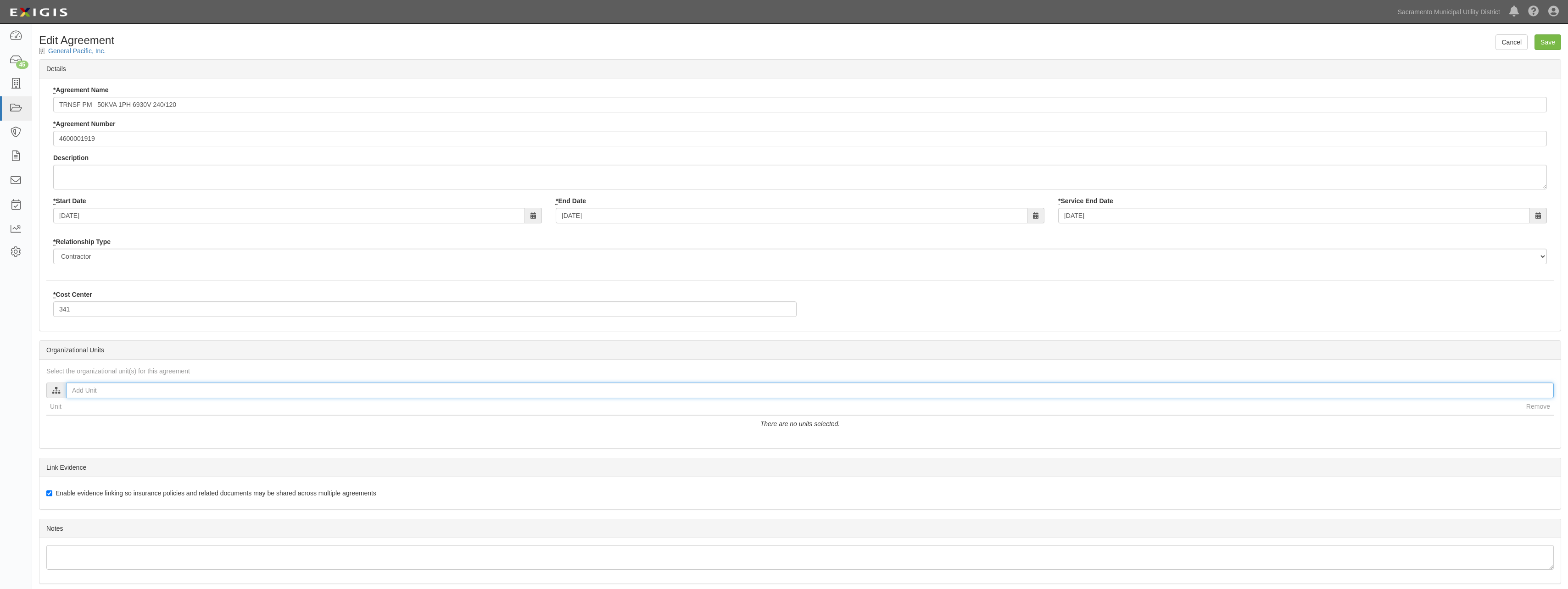
click at [138, 389] on input "text" at bounding box center [809, 390] width 1487 height 16
type input "[PERSON_NAME]"
click at [74, 415] on input "[PERSON_NAME]" at bounding box center [73, 416] width 6 height 6
checkbox input "true"
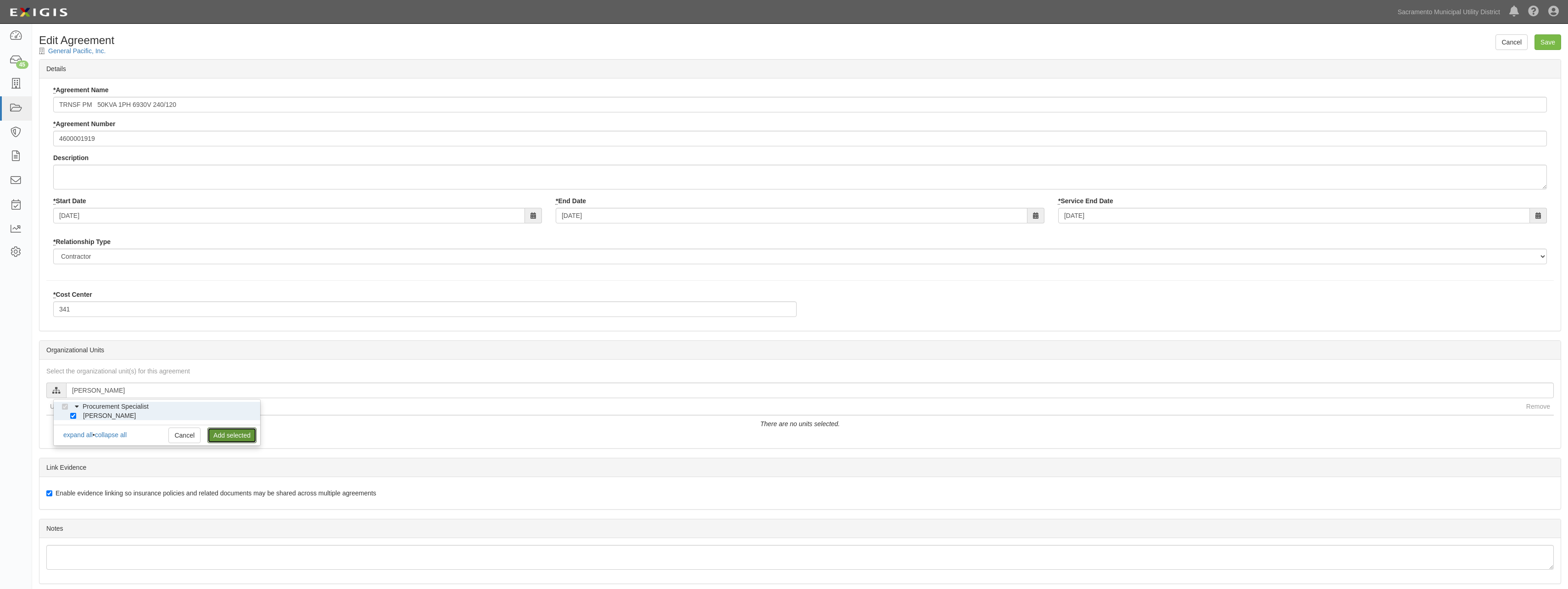
click at [237, 433] on link "Add selected" at bounding box center [232, 436] width 49 height 16
click at [1553, 40] on input "Save" at bounding box center [1548, 42] width 27 height 16
click at [95, 389] on input "text" at bounding box center [809, 390] width 1487 height 16
type input "doug"
click at [73, 417] on input "[PERSON_NAME]" at bounding box center [73, 416] width 6 height 6
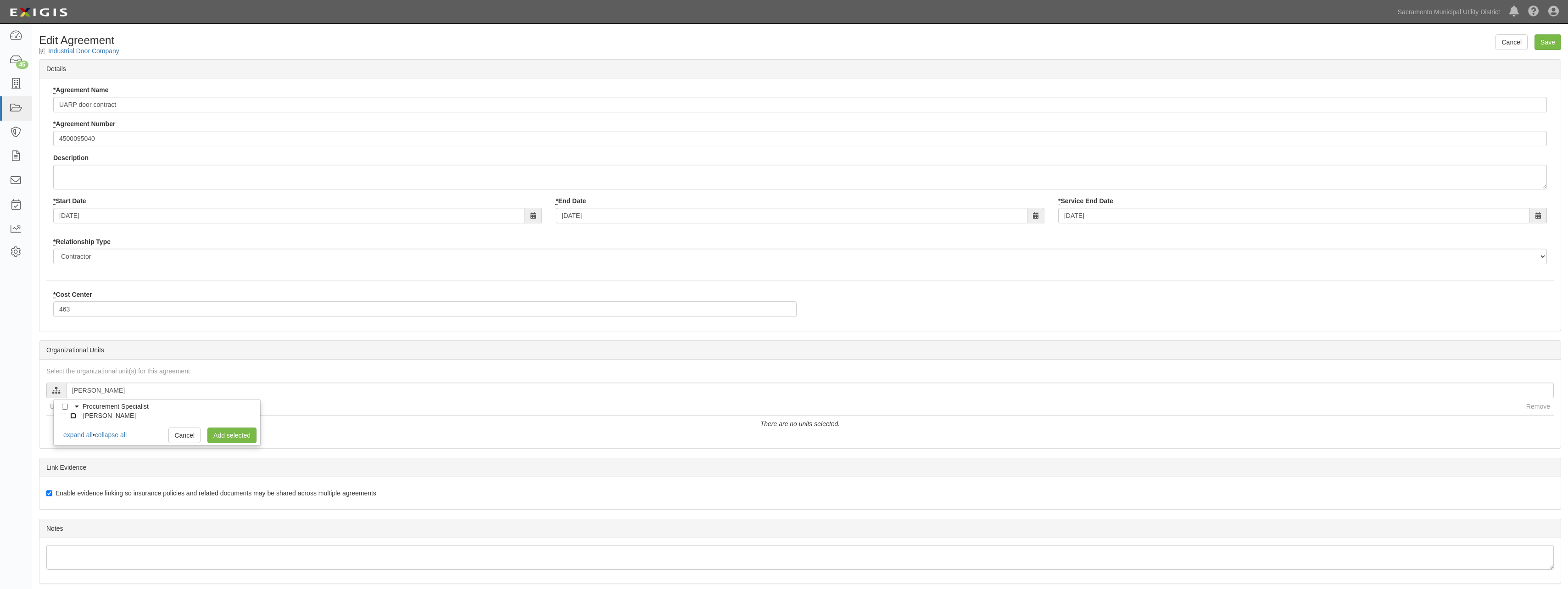
checkbox input "true"
click link "Add selected"
click input "Save"
click at [136, 393] on input "text" at bounding box center [809, 390] width 1487 height 16
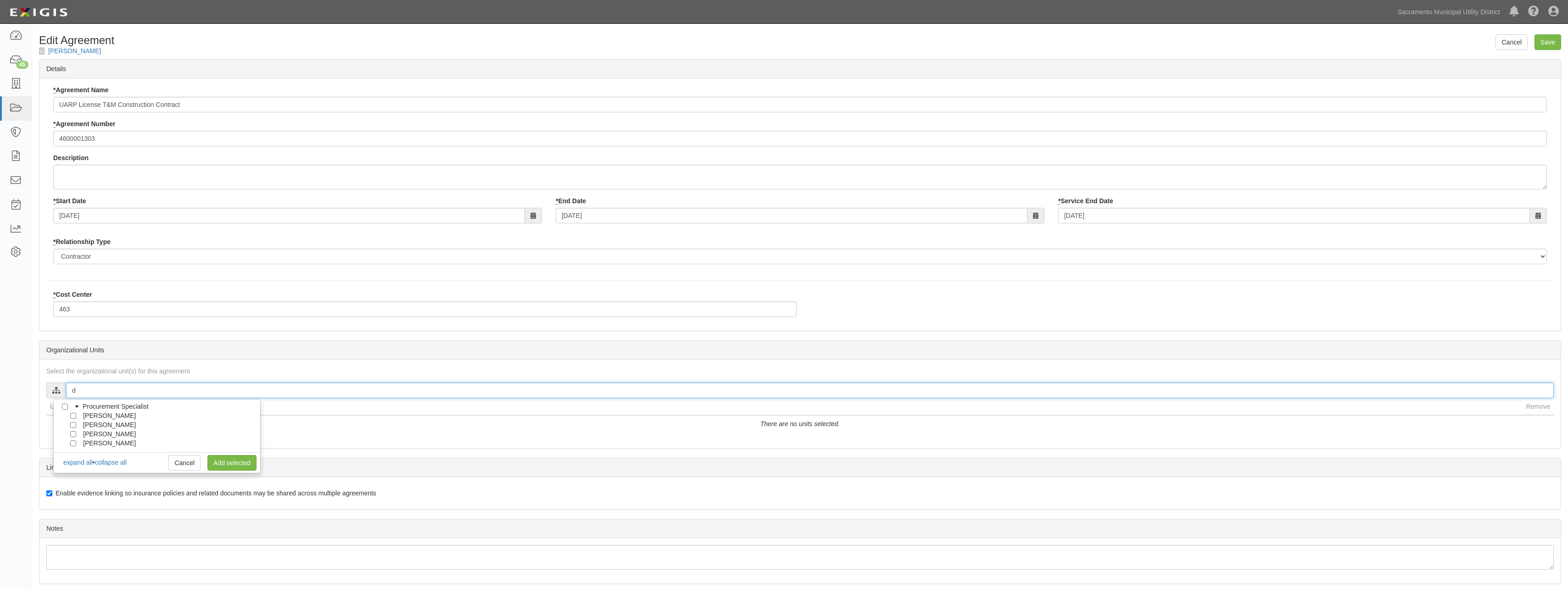
type input "d"
click at [73, 442] on input "[PERSON_NAME]" at bounding box center [73, 444] width 6 height 6
checkbox input "true"
click at [227, 464] on link "Add selected" at bounding box center [232, 463] width 49 height 16
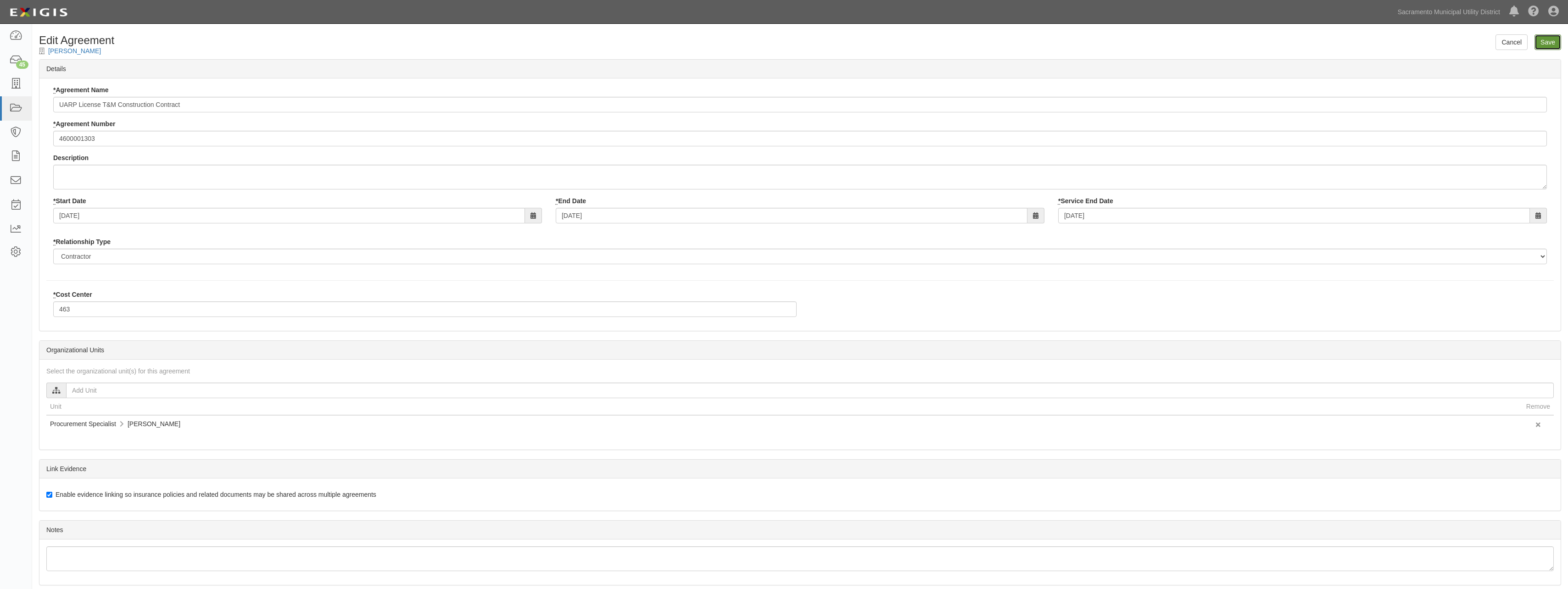
click at [1542, 46] on input "Save" at bounding box center [1548, 42] width 27 height 16
click at [95, 388] on input "text" at bounding box center [809, 390] width 1487 height 16
type input "do"
click at [75, 425] on input "[PERSON_NAME]" at bounding box center [73, 425] width 6 height 6
checkbox input "true"
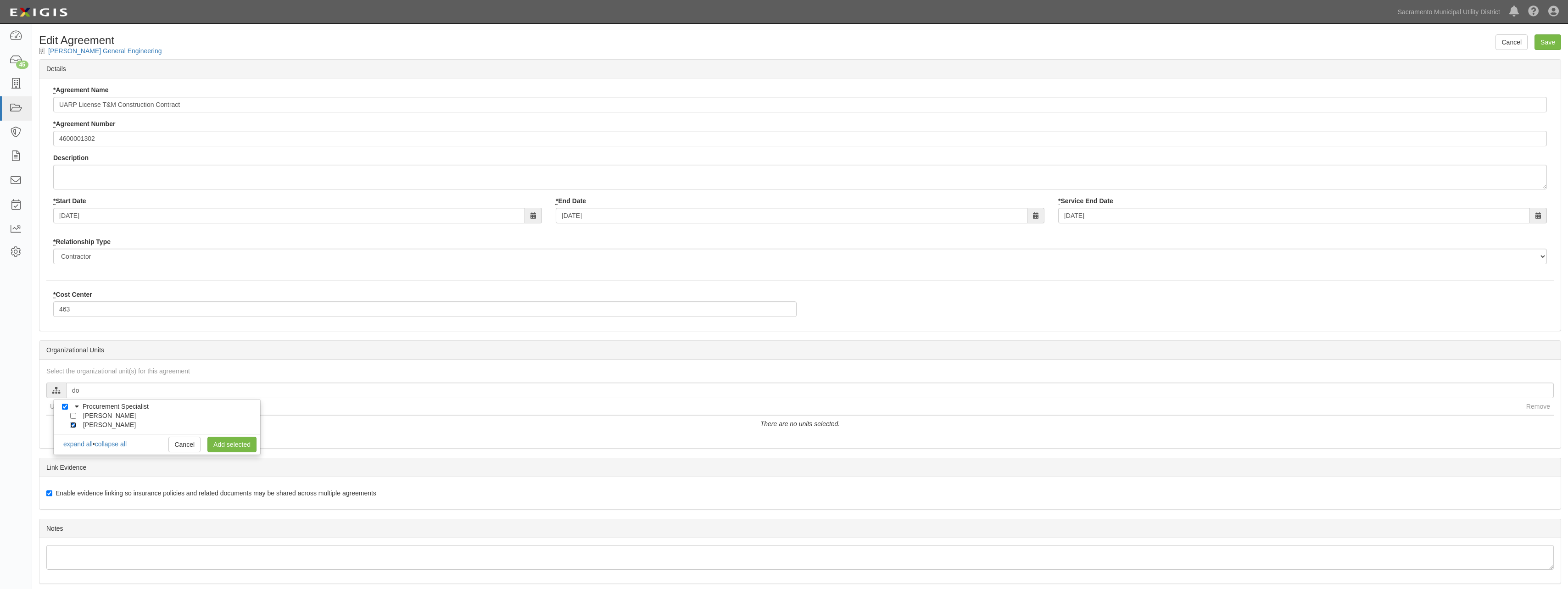
checkbox input "true"
click at [218, 440] on link "Add selected" at bounding box center [232, 445] width 49 height 16
click at [1554, 38] on input "Save" at bounding box center [1548, 42] width 27 height 16
click at [102, 391] on input "text" at bounding box center [809, 390] width 1487 height 16
type input "do"
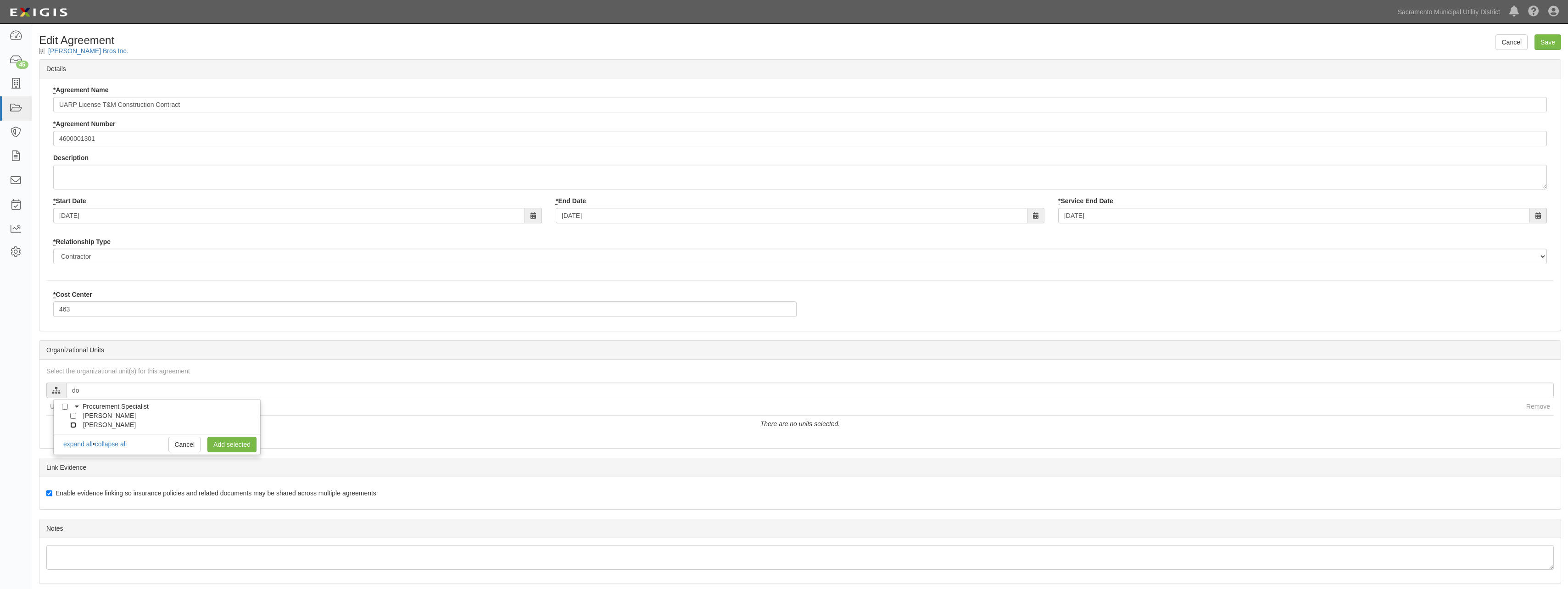
click at [73, 425] on input "[PERSON_NAME]" at bounding box center [73, 425] width 6 height 6
checkbox input "true"
click at [229, 442] on link "Add selected" at bounding box center [232, 445] width 49 height 16
click at [1547, 45] on input "Save" at bounding box center [1548, 42] width 27 height 16
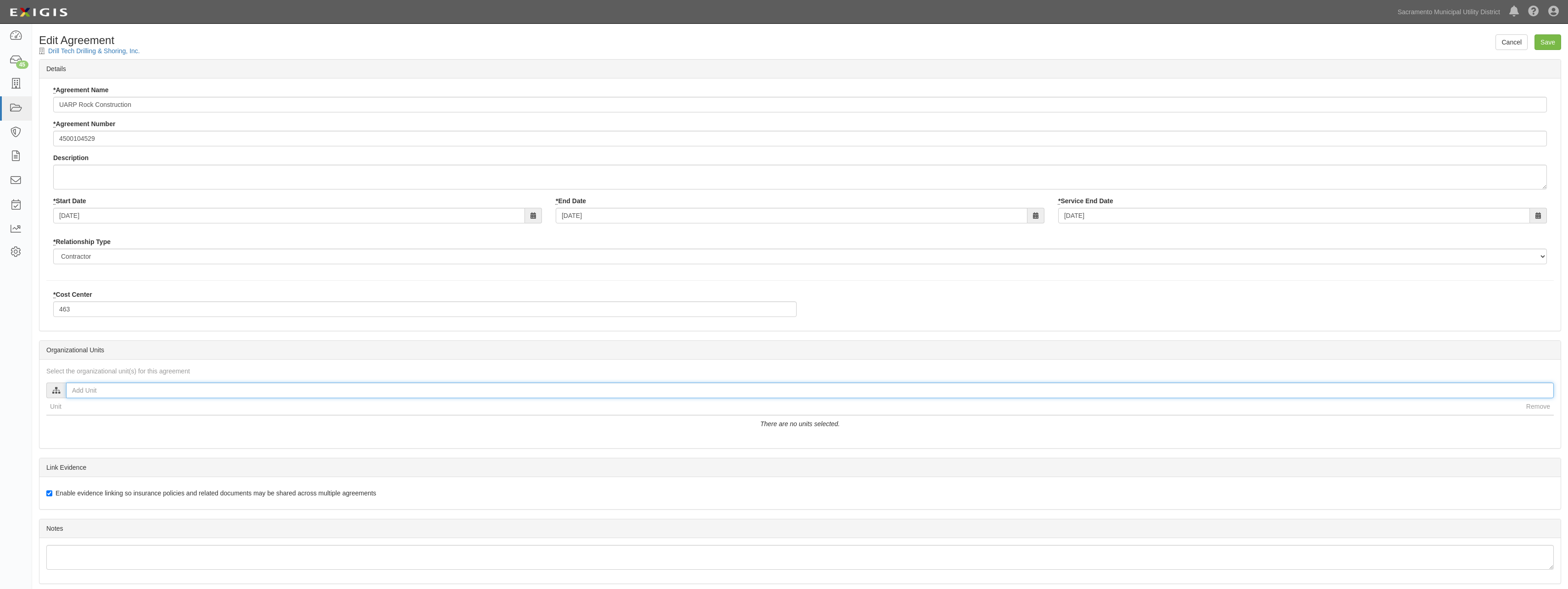
click at [123, 393] on input "text" at bounding box center [809, 390] width 1487 height 16
type input "do"
click at [73, 426] on input "[PERSON_NAME]" at bounding box center [73, 425] width 6 height 6
checkbox input "true"
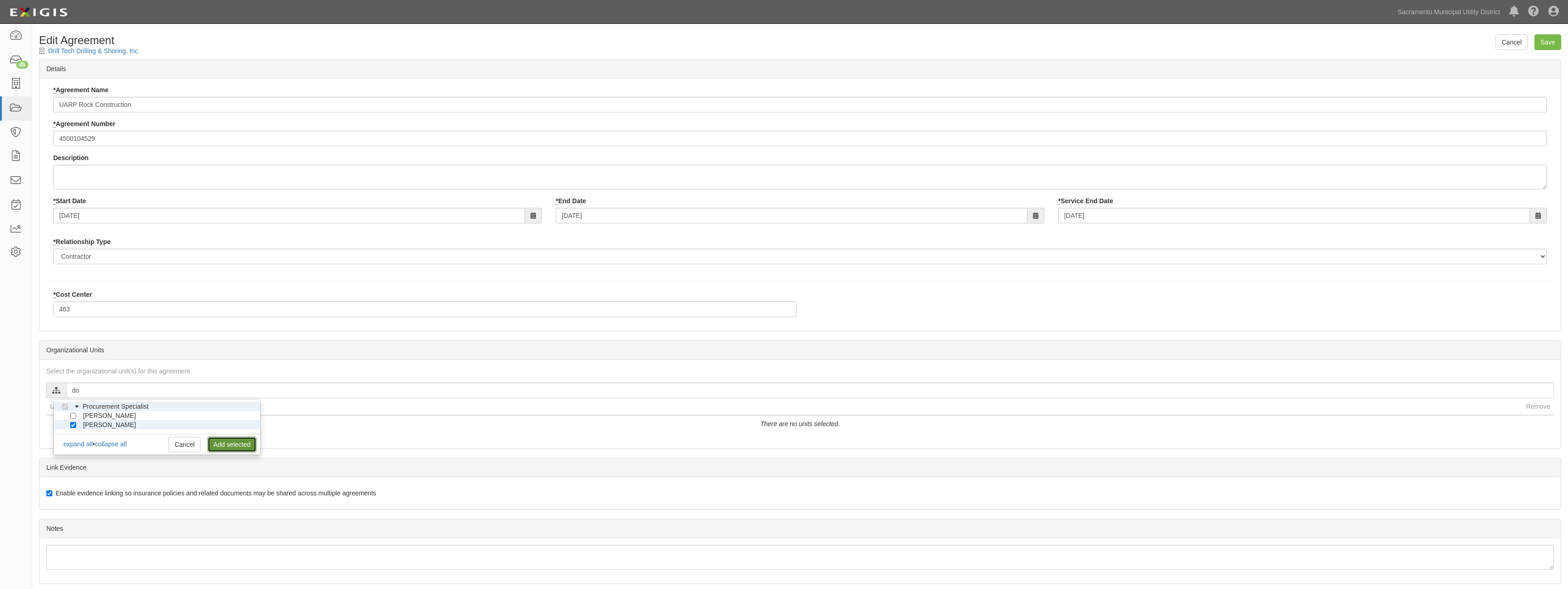
click at [224, 445] on link "Add selected" at bounding box center [232, 445] width 49 height 16
click at [1550, 42] on input "Save" at bounding box center [1548, 42] width 27 height 16
click at [95, 386] on input "text" at bounding box center [809, 390] width 1487 height 16
type input "d"
click at [73, 442] on input "[PERSON_NAME]" at bounding box center [73, 444] width 6 height 6
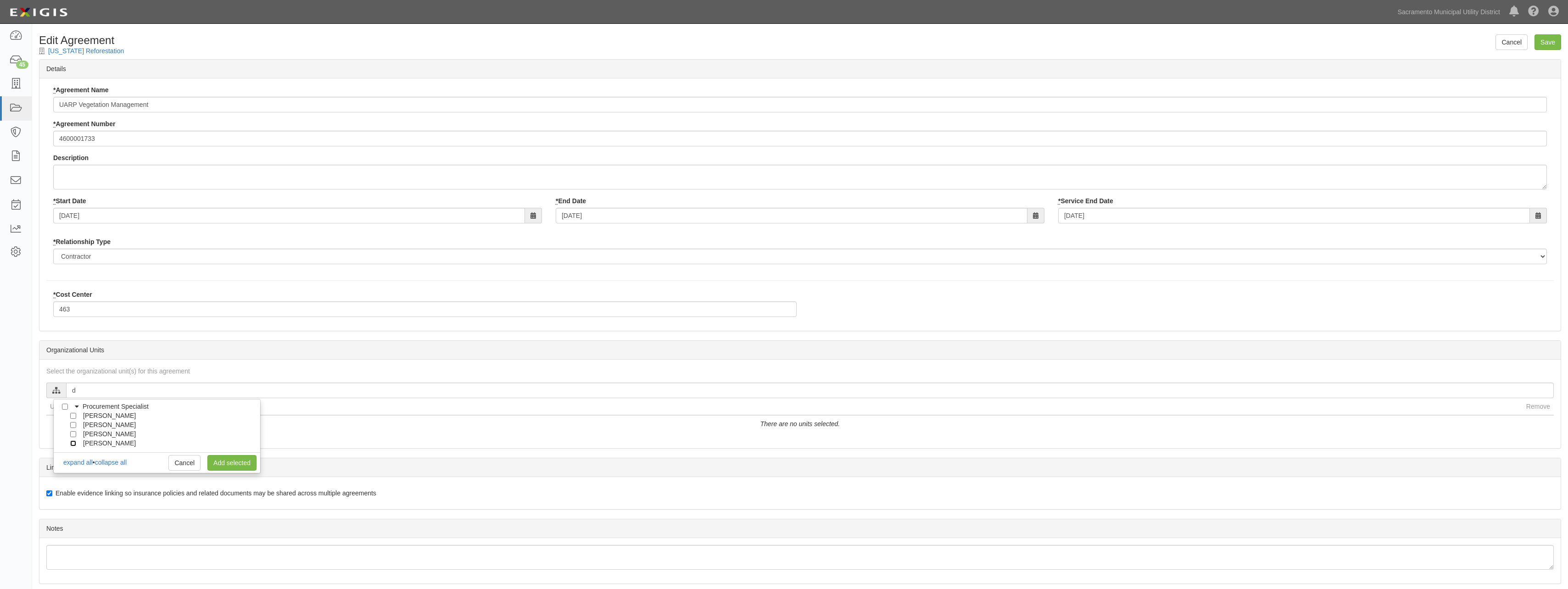
checkbox input "true"
click at [223, 464] on link "Add selected" at bounding box center [232, 463] width 49 height 16
click at [1545, 43] on input "Save" at bounding box center [1548, 42] width 27 height 16
click at [109, 390] on input "text" at bounding box center [809, 390] width 1487 height 16
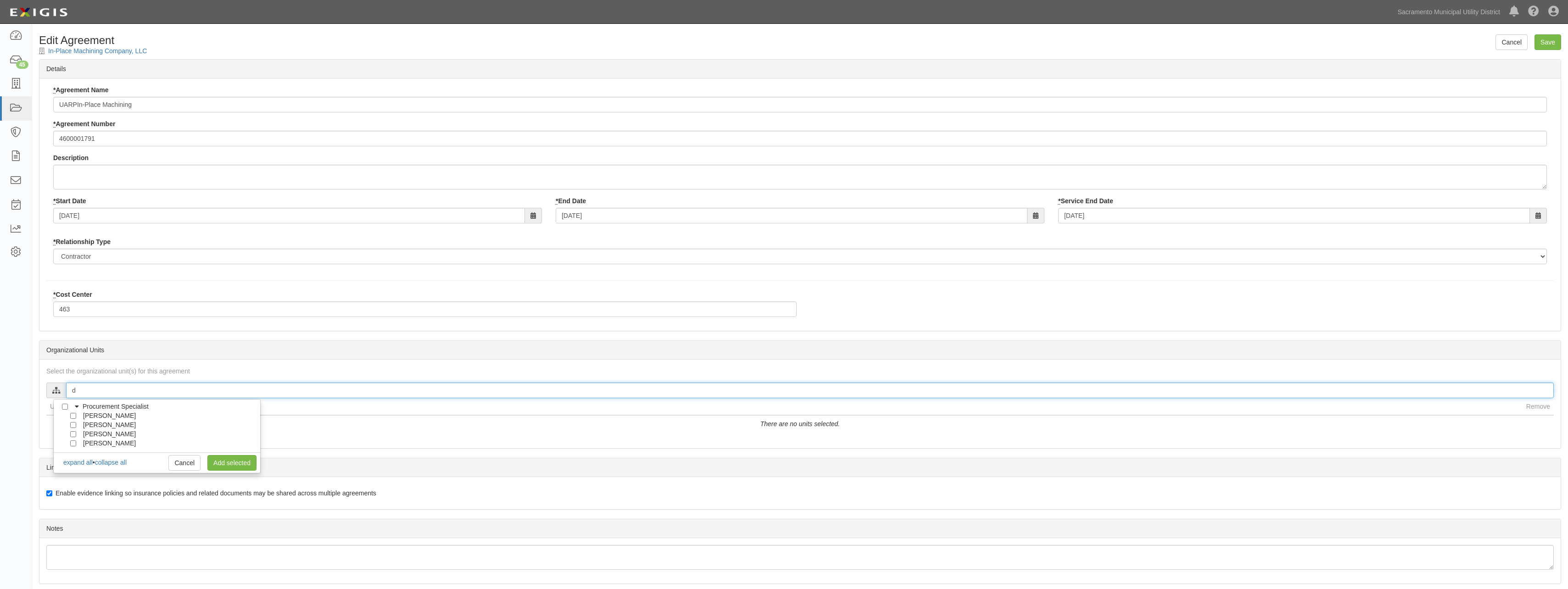
type input "d"
click at [72, 444] on input "[PERSON_NAME]" at bounding box center [73, 444] width 6 height 6
checkbox input "true"
click at [243, 464] on link "Add selected" at bounding box center [232, 463] width 49 height 16
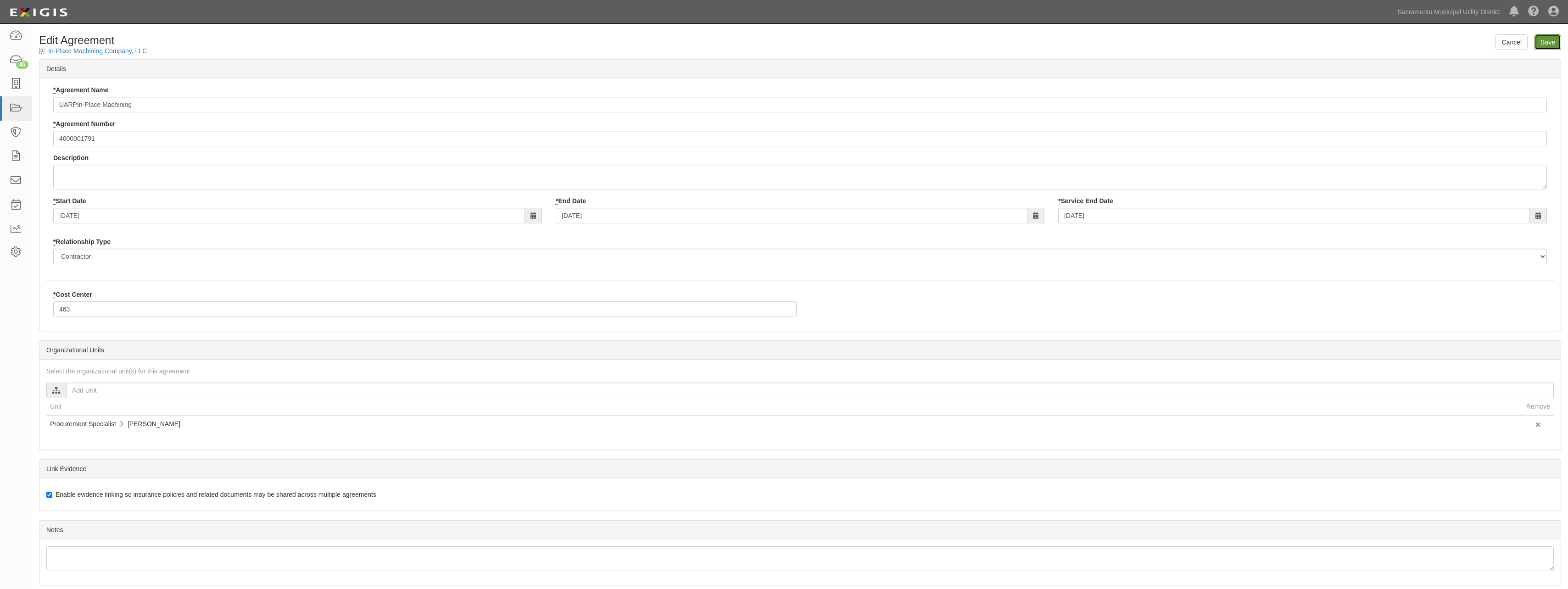
click at [1545, 38] on input "Save" at bounding box center [1548, 42] width 27 height 16
click at [131, 385] on input "text" at bounding box center [809, 390] width 1487 height 16
type input "k"
click at [73, 434] on input "Katherine Manne" at bounding box center [73, 434] width 6 height 6
checkbox input "true"
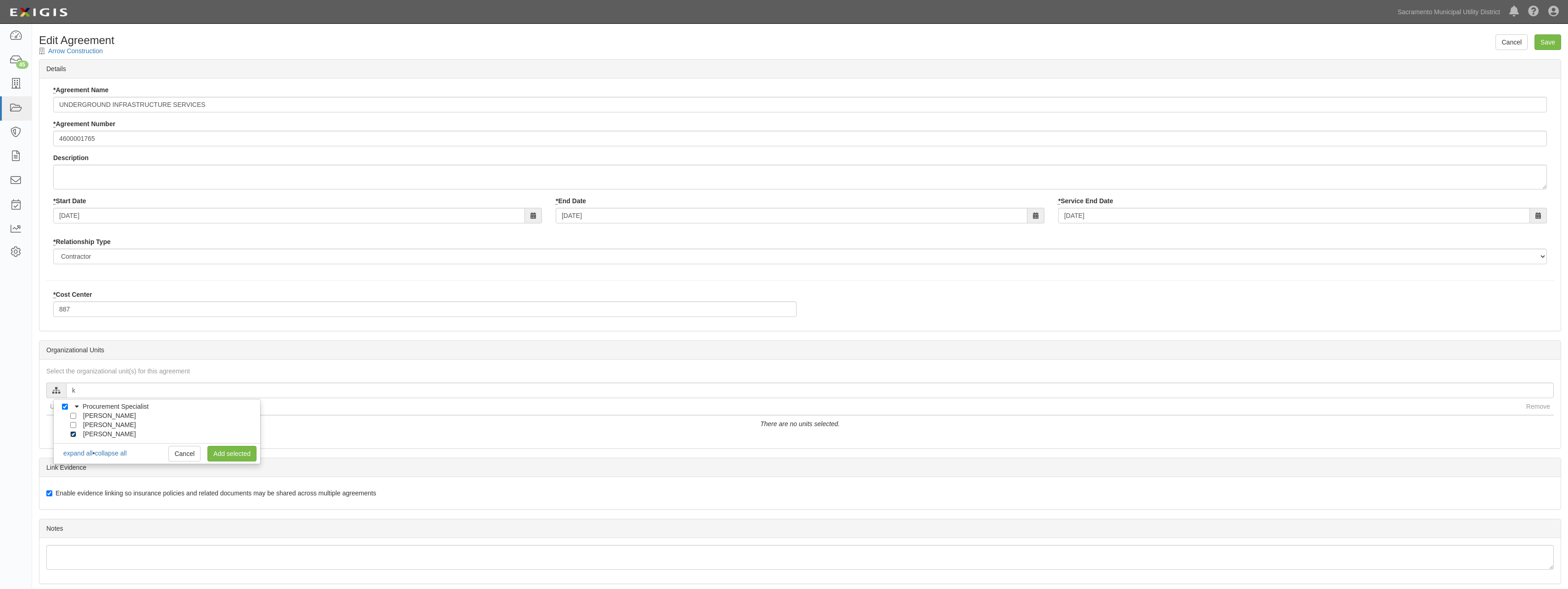
checkbox input "true"
click at [221, 451] on link "Add selected" at bounding box center [232, 454] width 49 height 16
click at [1540, 43] on input "Save" at bounding box center [1548, 42] width 27 height 16
click at [108, 388] on input "text" at bounding box center [809, 390] width 1487 height 16
type input "ka"
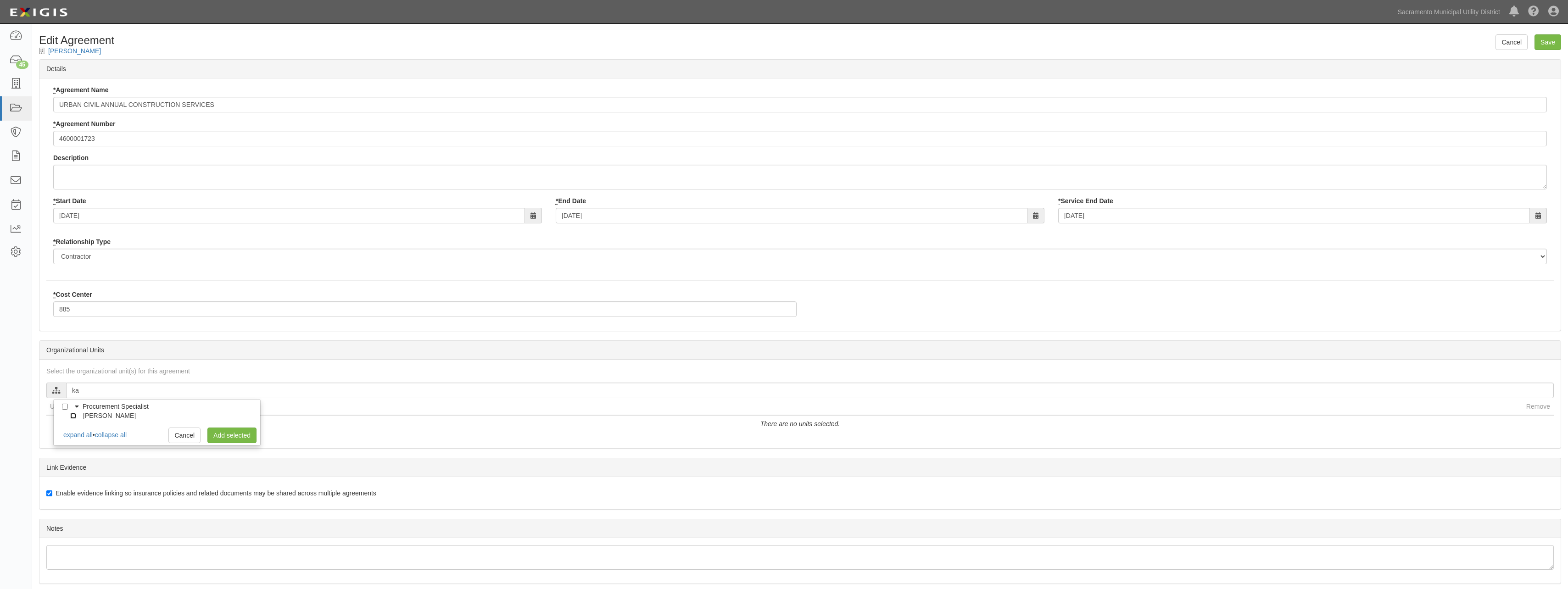
click at [73, 417] on input "[PERSON_NAME]" at bounding box center [73, 416] width 6 height 6
checkbox input "true"
click at [227, 436] on link "Add selected" at bounding box center [232, 436] width 49 height 16
click at [1544, 43] on input "Save" at bounding box center [1548, 42] width 27 height 16
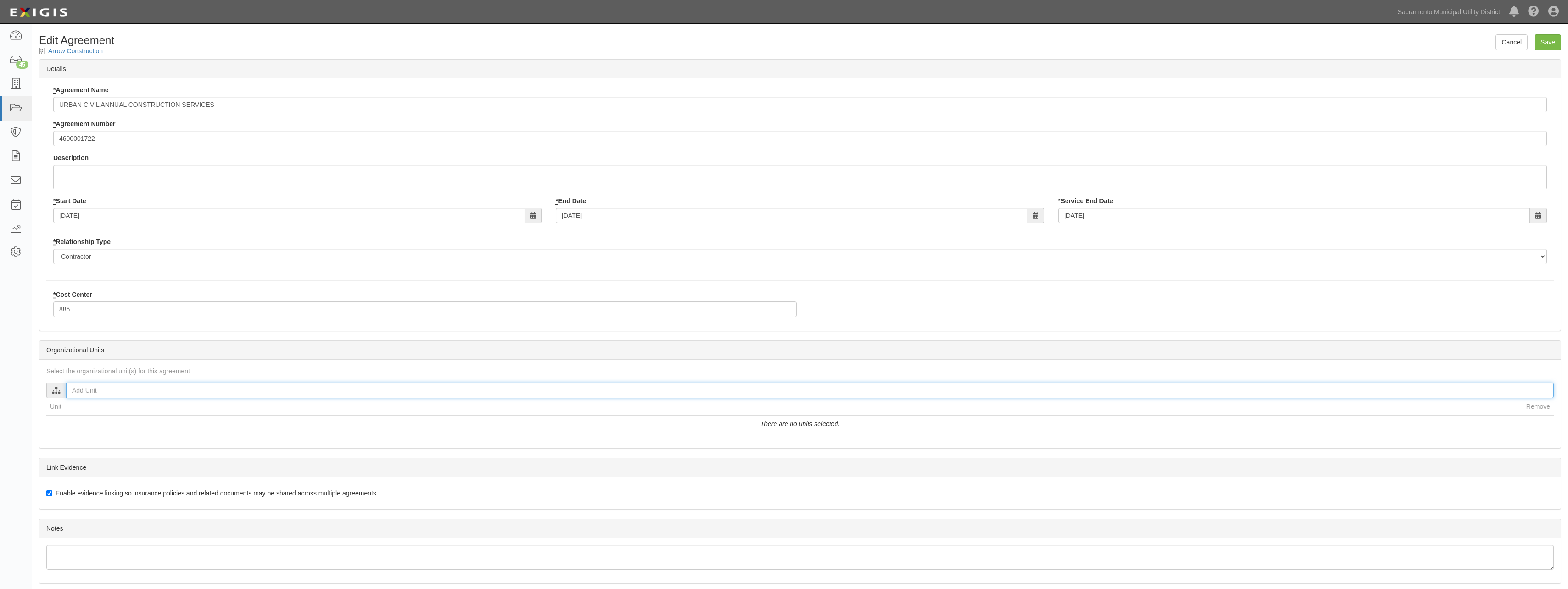
click at [87, 390] on input "text" at bounding box center [809, 390] width 1487 height 16
type input "ka"
drag, startPoint x: 73, startPoint y: 415, endPoint x: 107, endPoint y: 422, distance: 34.7
click at [72, 415] on input "[PERSON_NAME]" at bounding box center [73, 416] width 6 height 6
checkbox input "true"
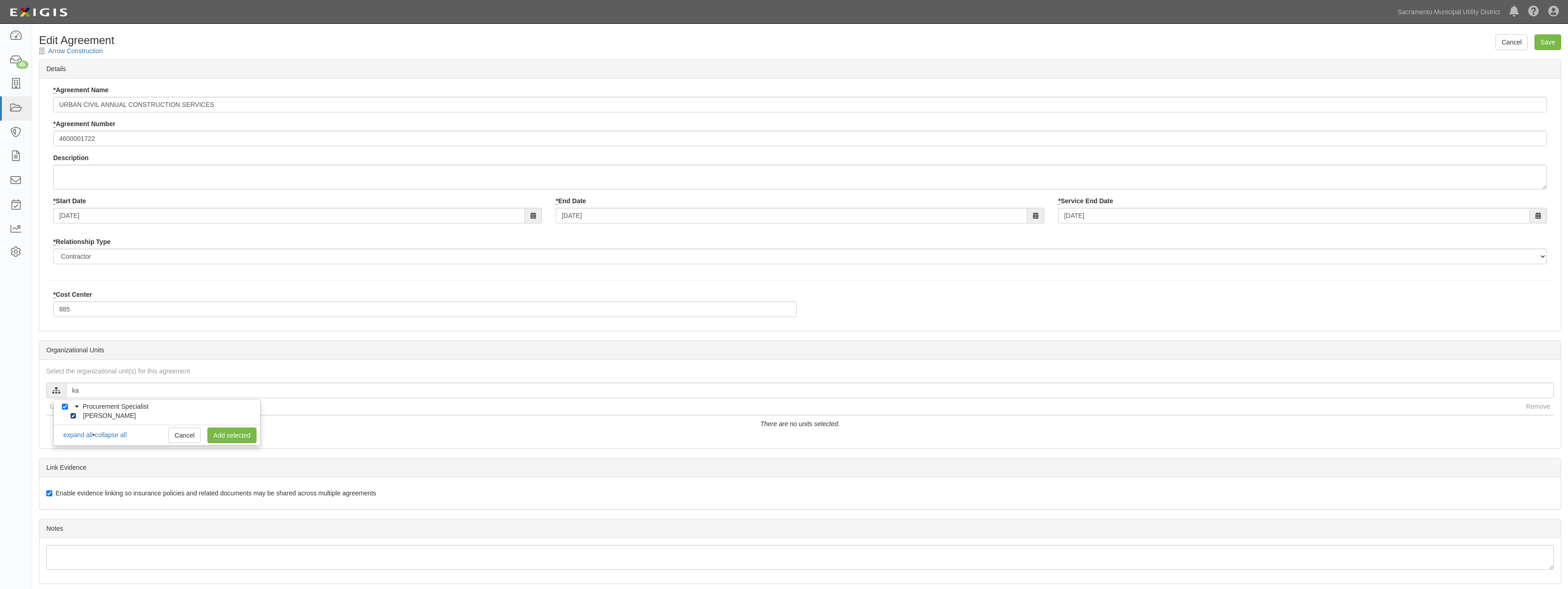
checkbox input "true"
click at [224, 434] on link "Add selected" at bounding box center [232, 436] width 49 height 16
click at [1542, 40] on input "Save" at bounding box center [1548, 42] width 27 height 16
click at [93, 393] on input "text" at bounding box center [809, 390] width 1487 height 16
type input "greg"
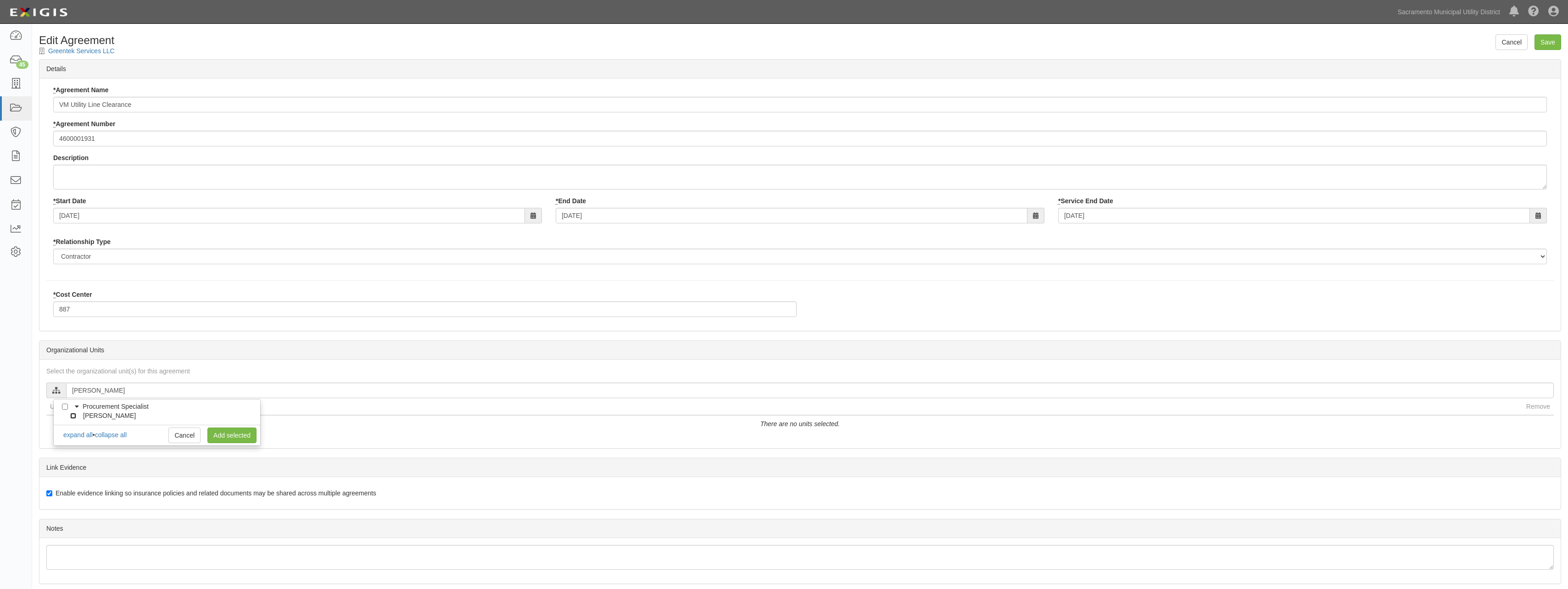
click at [73, 415] on input "[PERSON_NAME]" at bounding box center [73, 416] width 6 height 6
checkbox input "true"
click at [238, 433] on link "Add selected" at bounding box center [232, 436] width 49 height 16
click at [1547, 42] on input "Save" at bounding box center [1548, 42] width 27 height 16
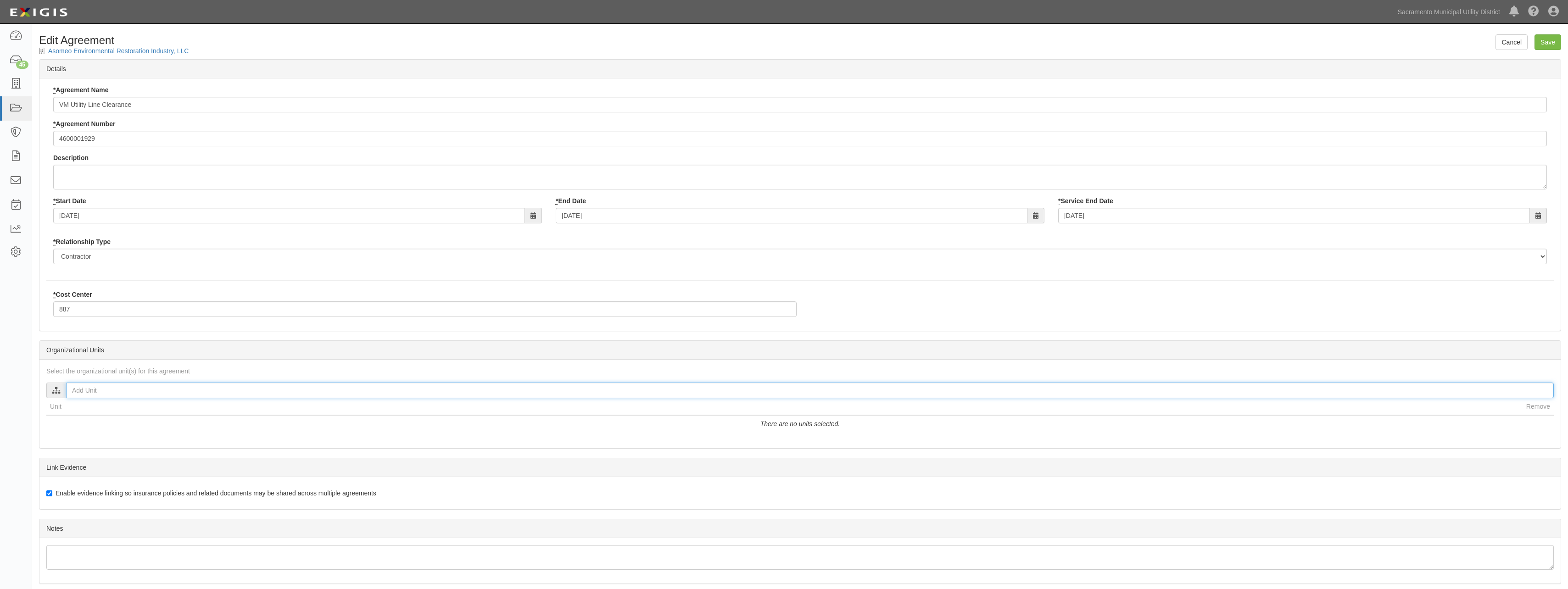
click at [89, 387] on input "text" at bounding box center [809, 390] width 1487 height 16
type input "greg"
click at [75, 415] on input "Greg Hovious" at bounding box center [73, 416] width 6 height 6
checkbox input "true"
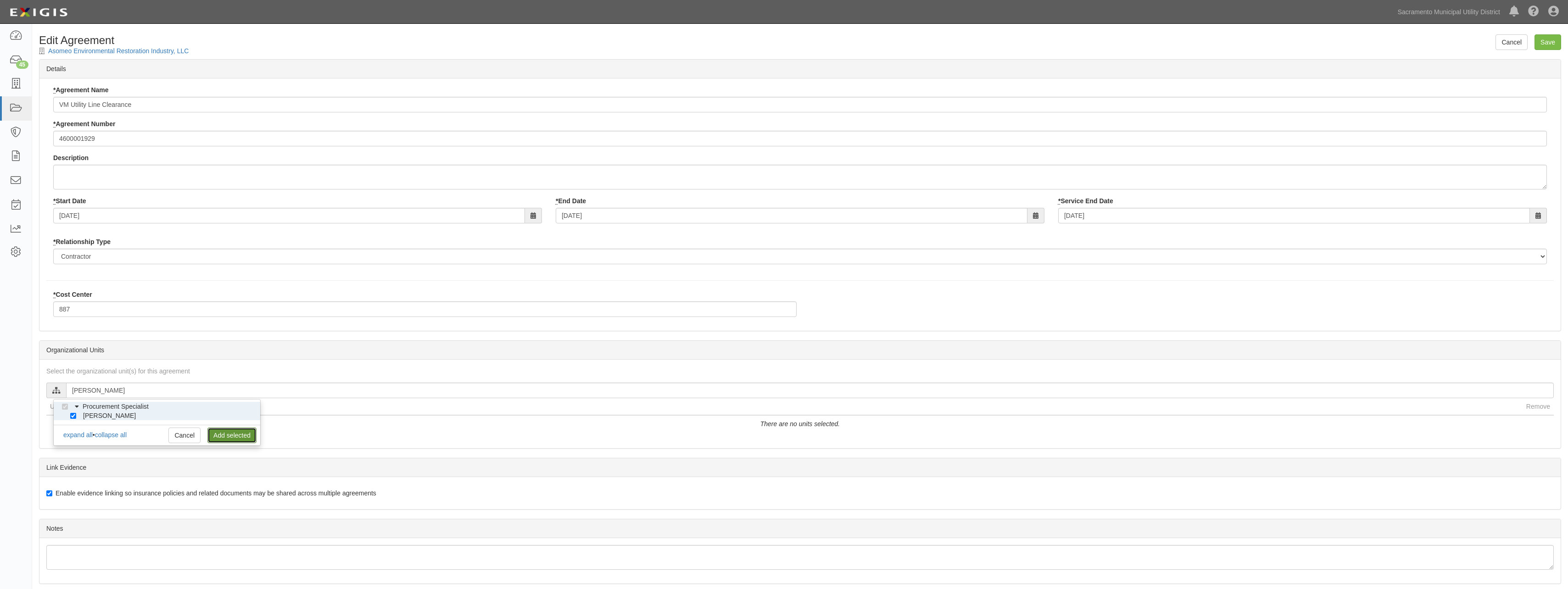
click at [228, 431] on link "Add selected" at bounding box center [232, 436] width 49 height 16
click at [1539, 40] on input "Save" at bounding box center [1548, 42] width 27 height 16
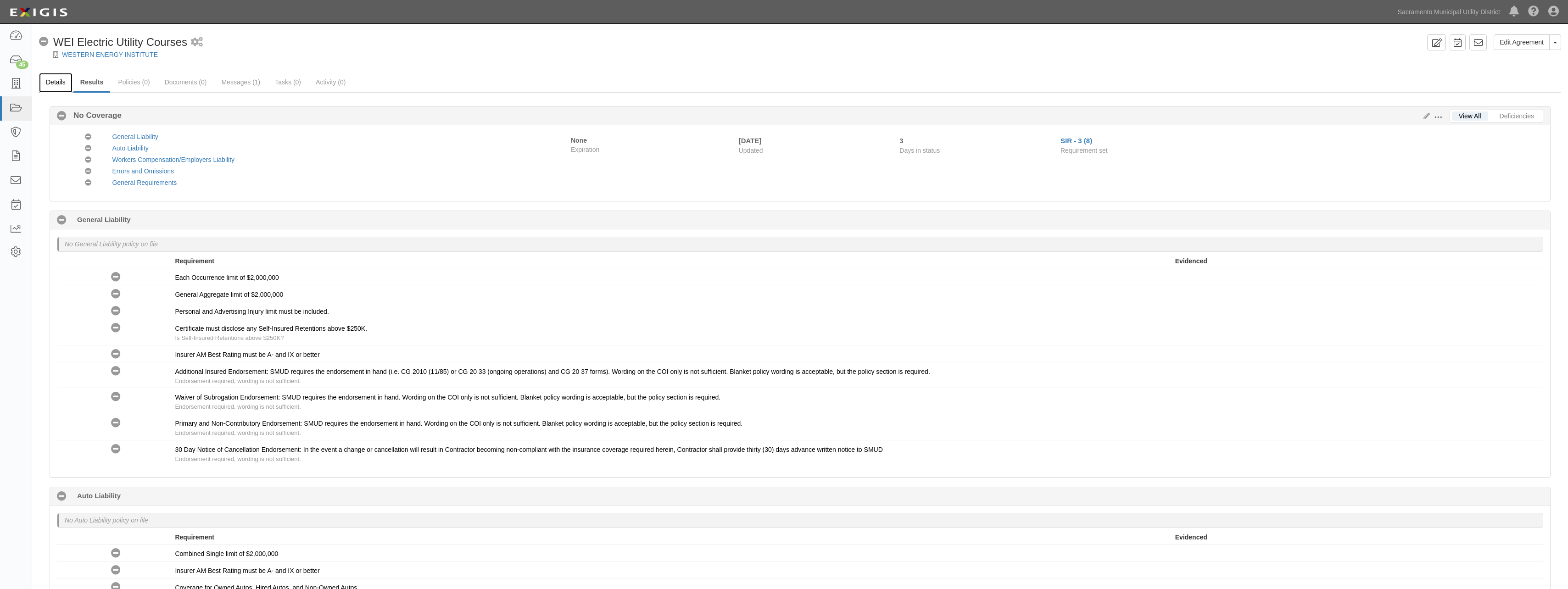
click at [53, 84] on link "Details" at bounding box center [56, 82] width 34 height 20
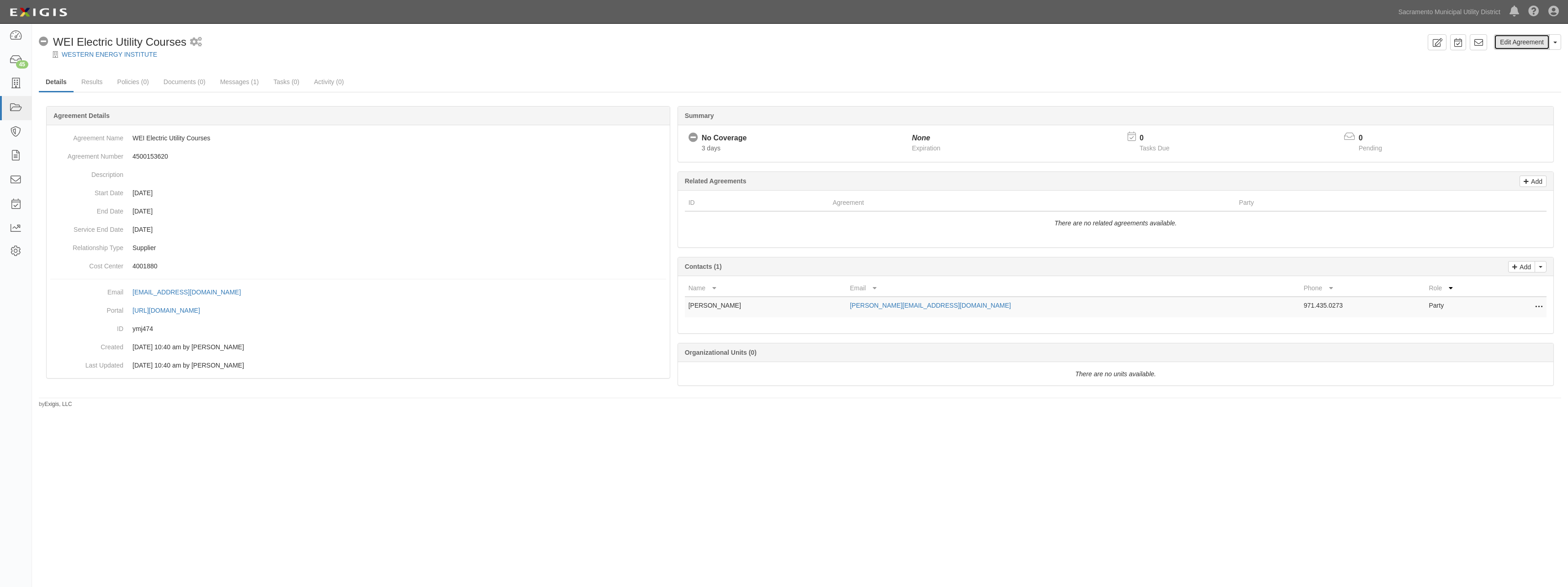
click at [1516, 38] on link "Edit Agreement" at bounding box center [1522, 42] width 56 height 16
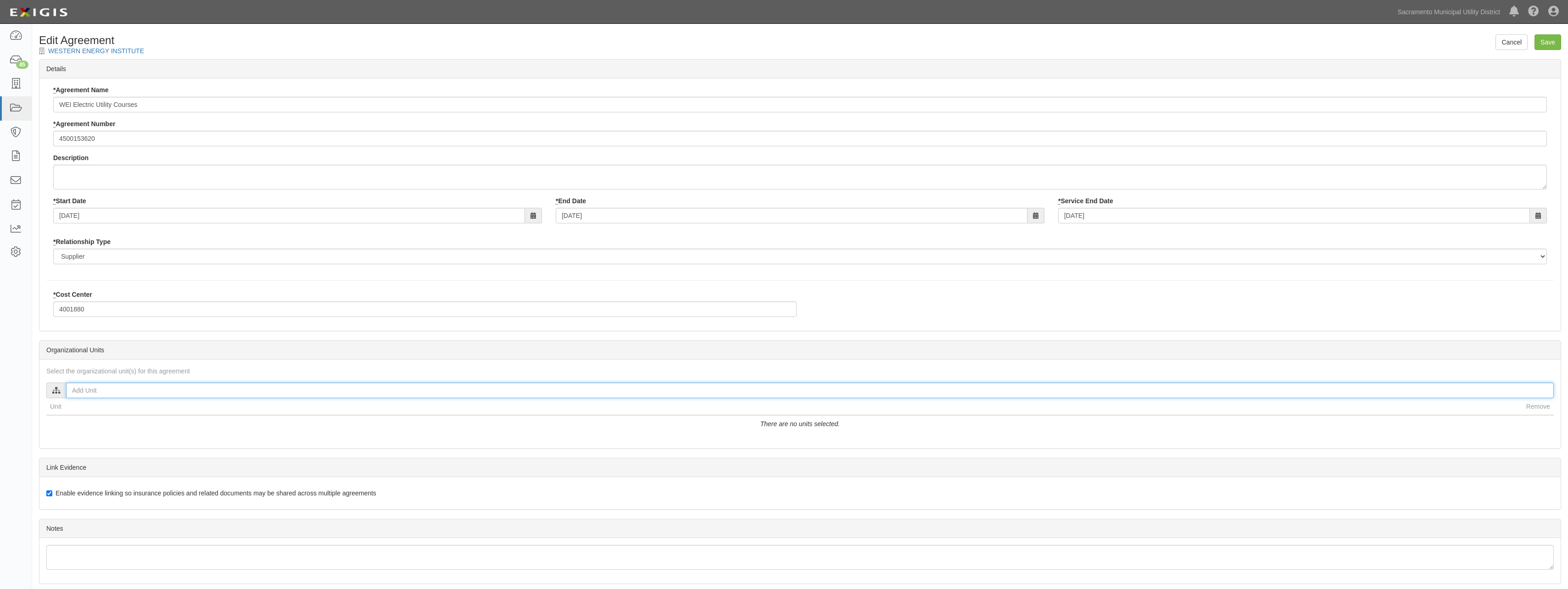
click at [117, 387] on input "text" at bounding box center [809, 390] width 1487 height 16
type input "bre"
click at [75, 415] on input "Brenna Terry" at bounding box center [73, 416] width 6 height 6
checkbox input "true"
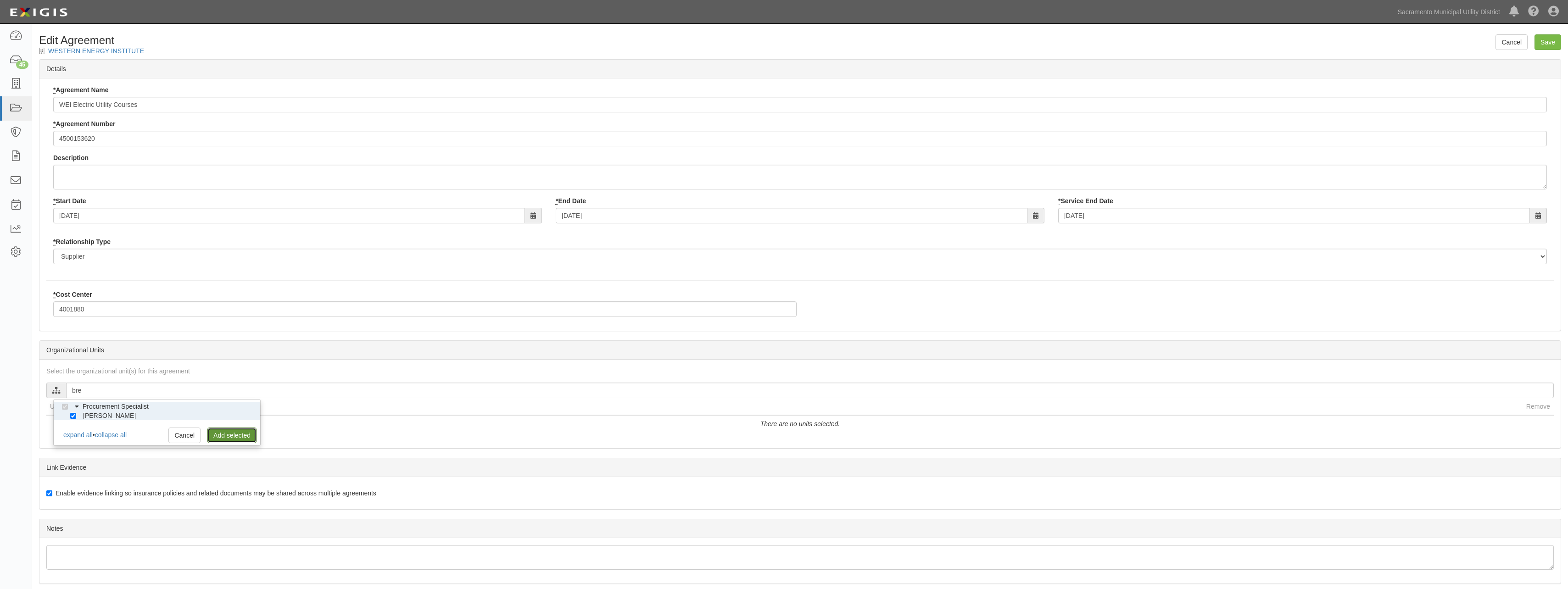
click at [226, 430] on link "Add selected" at bounding box center [232, 436] width 49 height 16
click at [1544, 40] on input "Save" at bounding box center [1548, 42] width 27 height 16
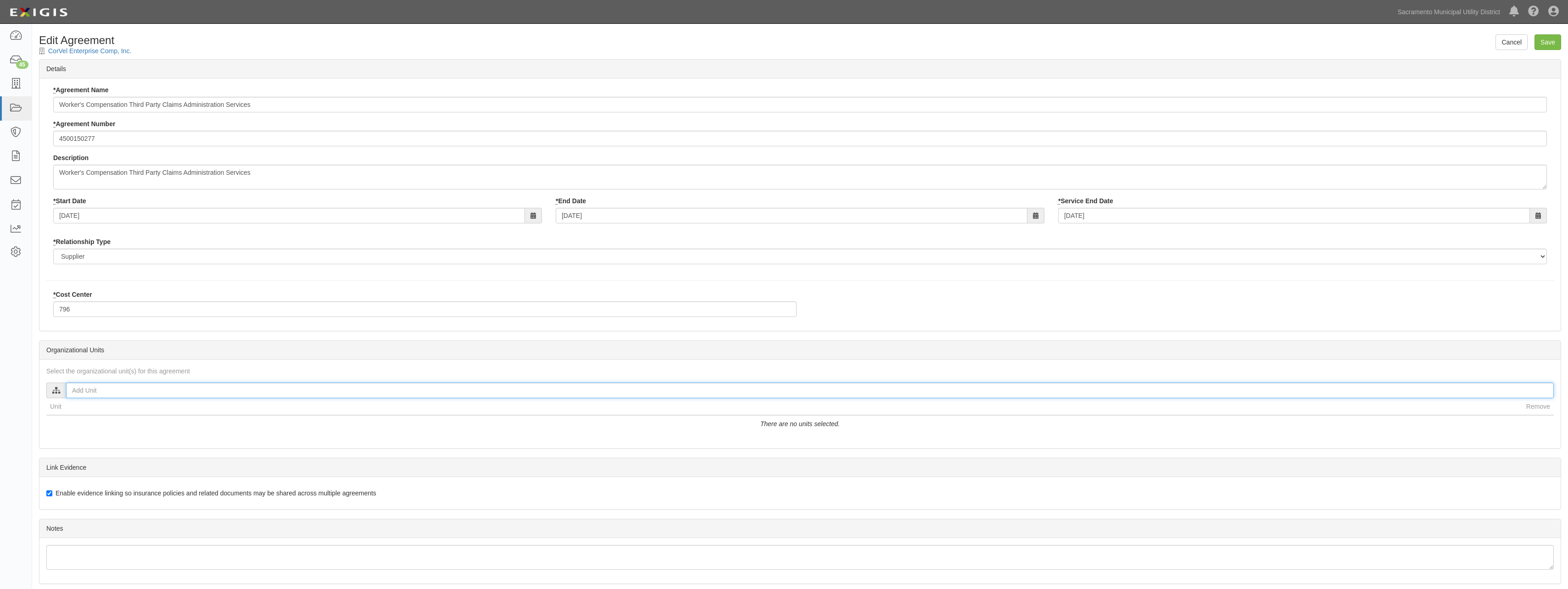
click at [109, 391] on input "text" at bounding box center [809, 390] width 1487 height 16
type input "an"
click at [73, 415] on input "[PERSON_NAME]" at bounding box center [73, 416] width 6 height 6
checkbox input "true"
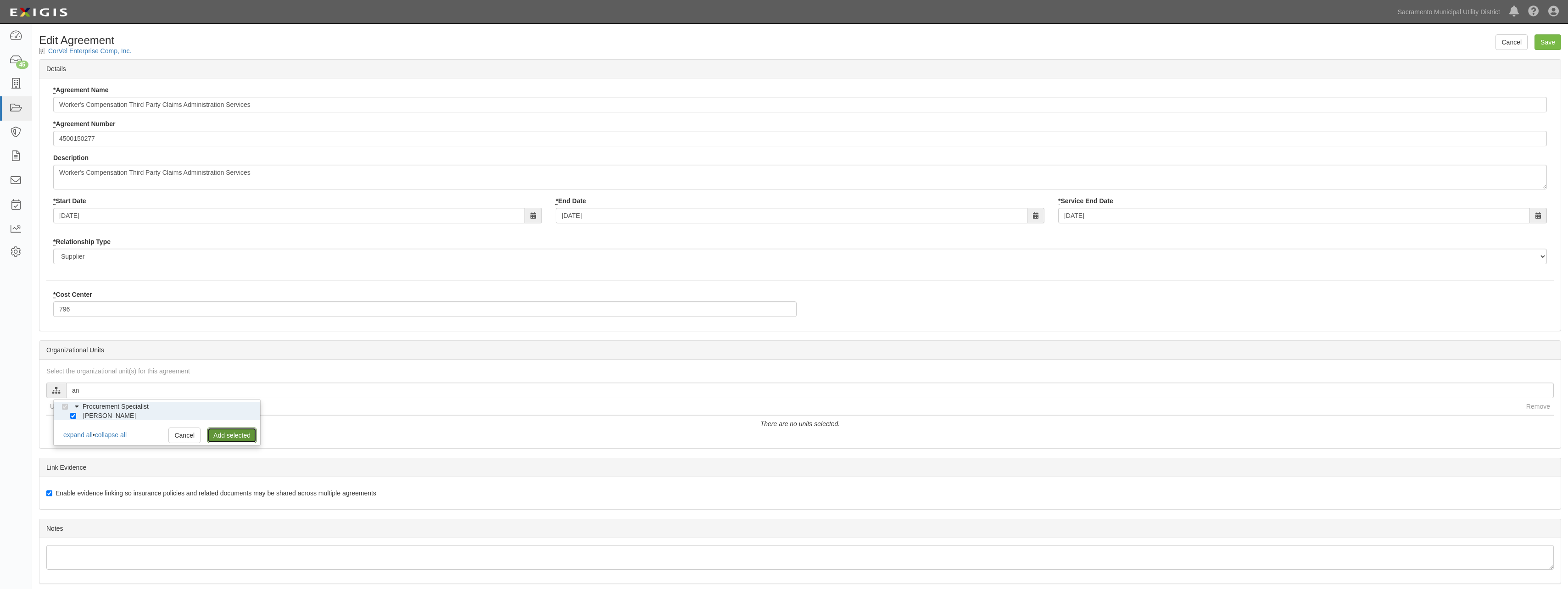
click at [224, 436] on link "Add selected" at bounding box center [232, 436] width 49 height 16
click at [1554, 42] on input "Save" at bounding box center [1548, 42] width 27 height 16
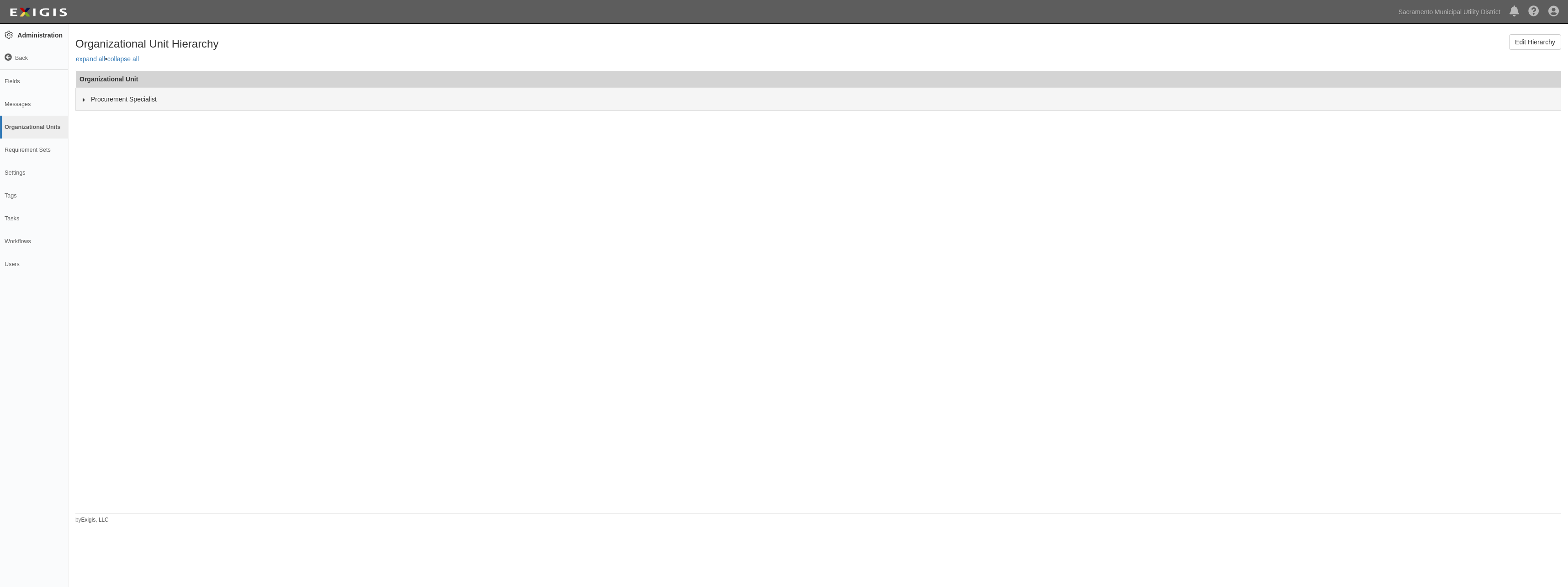
click at [83, 100] on icon at bounding box center [84, 100] width 7 height 4
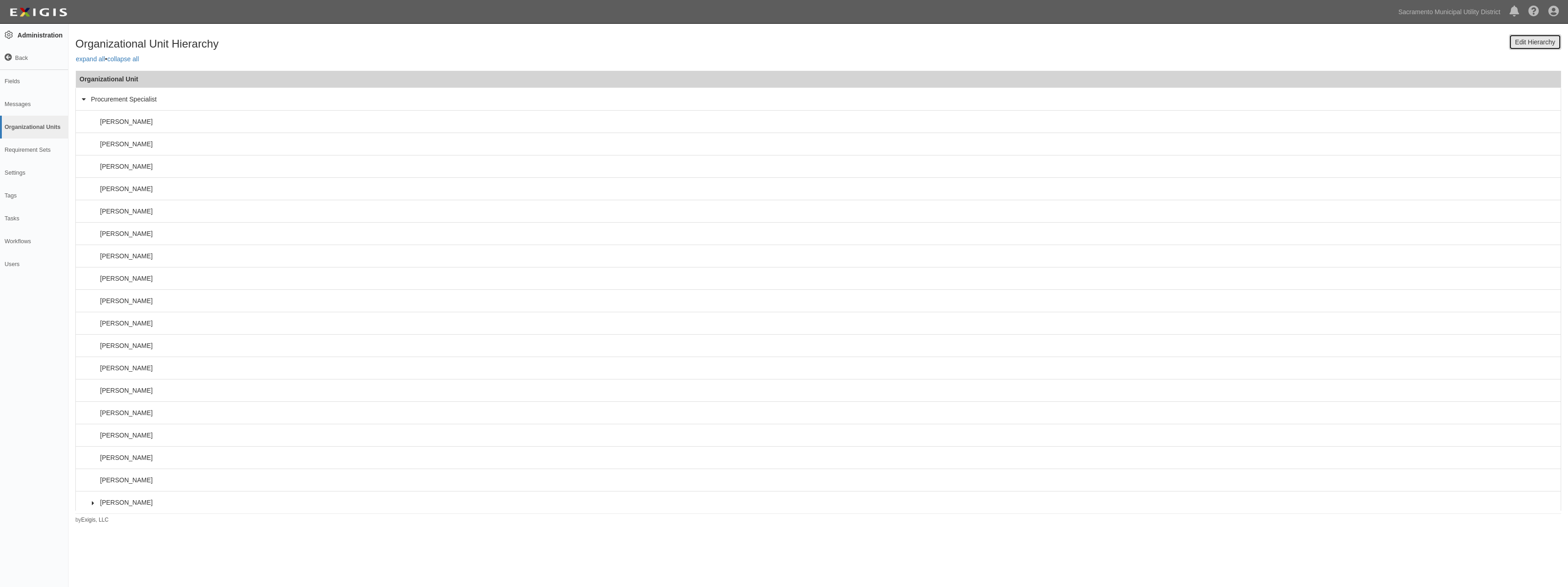
click at [1532, 44] on link "Edit Hierarchy" at bounding box center [1535, 42] width 52 height 16
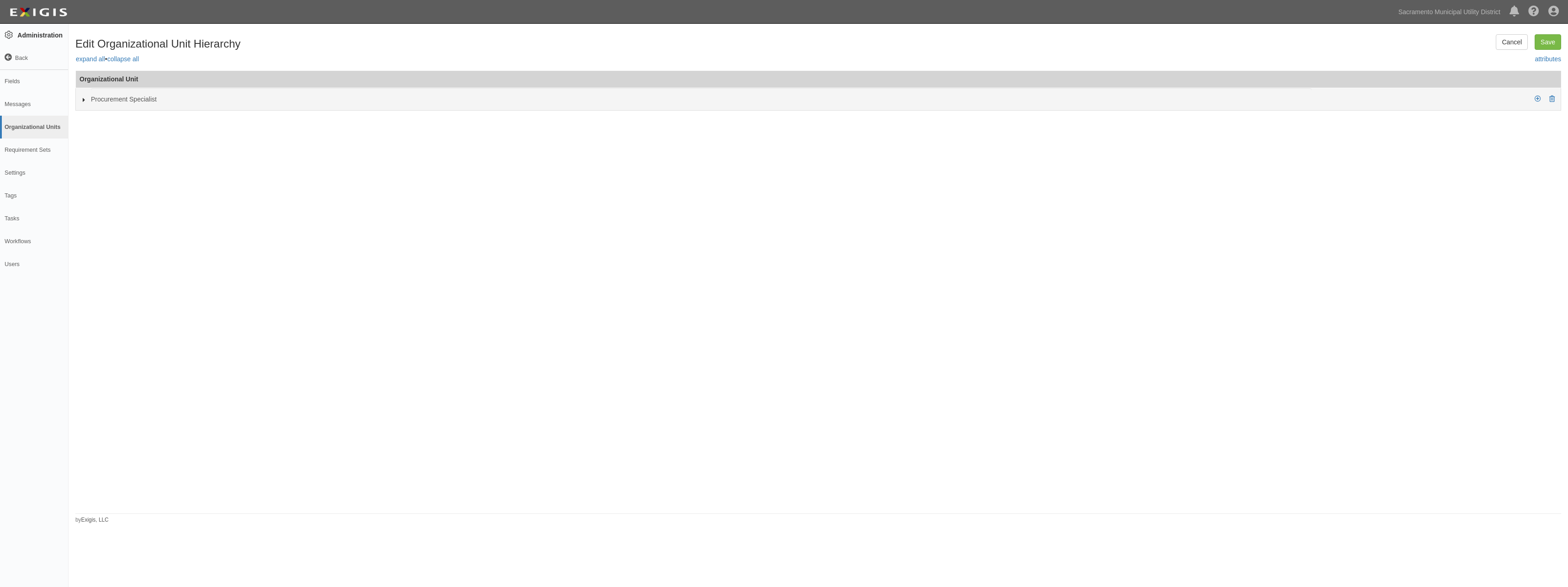
click at [82, 100] on icon at bounding box center [84, 100] width 7 height 4
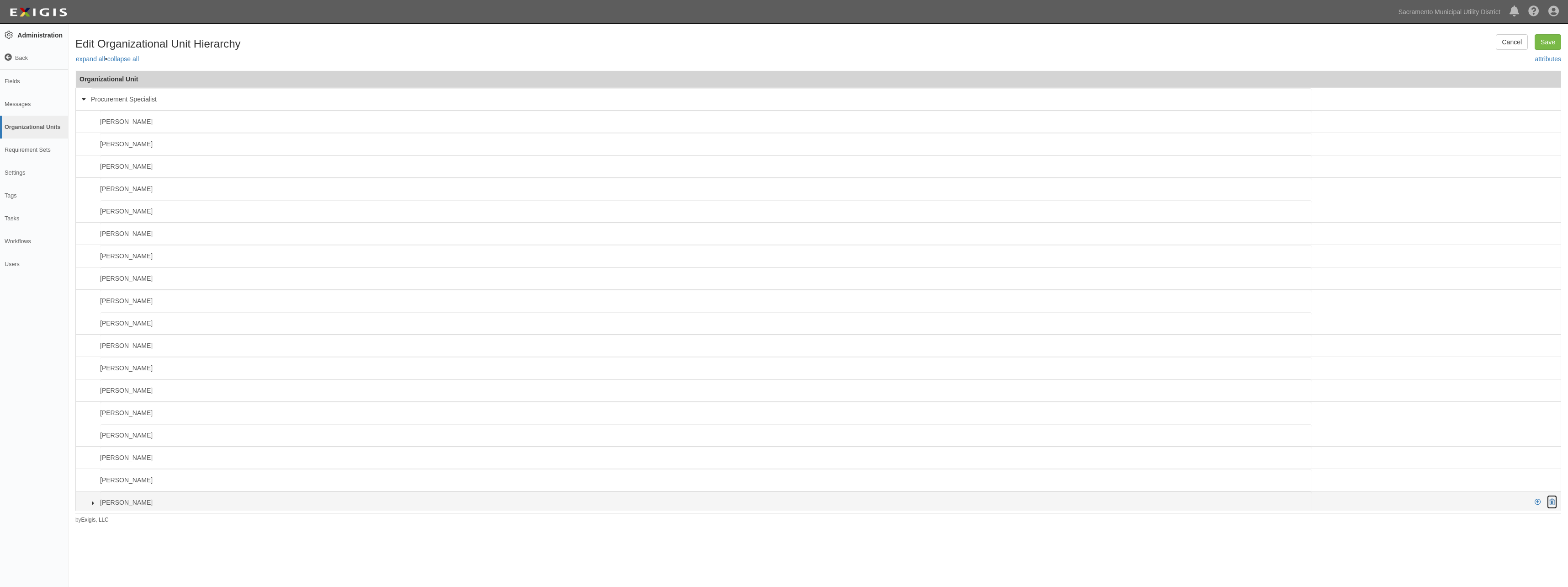
click at [1549, 501] on icon at bounding box center [1552, 502] width 5 height 7
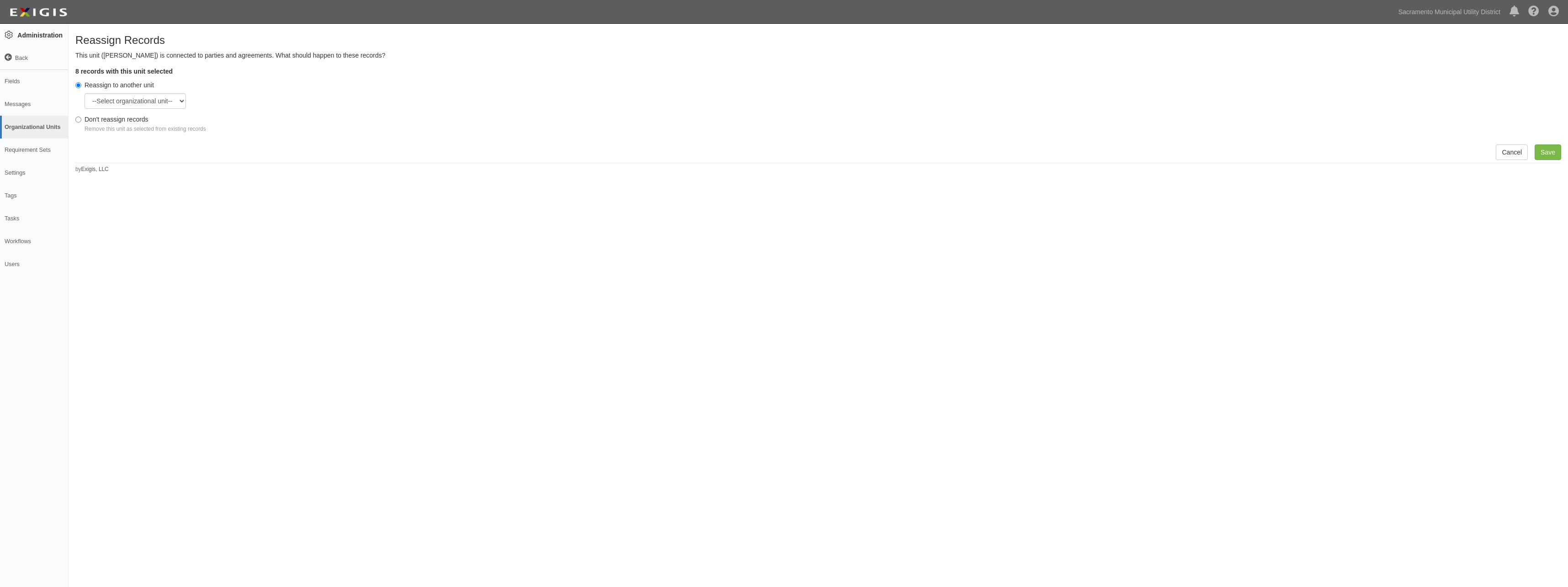
click at [117, 116] on label "Don't reassign records Remove this unit as selected from existing records" at bounding box center [141, 124] width 131 height 18
click at [82, 116] on input "Don't reassign records Remove this unit as selected from existing records" at bounding box center [79, 119] width 6 height 6
radio input "true"
click at [1549, 151] on input "Save" at bounding box center [1548, 152] width 27 height 16
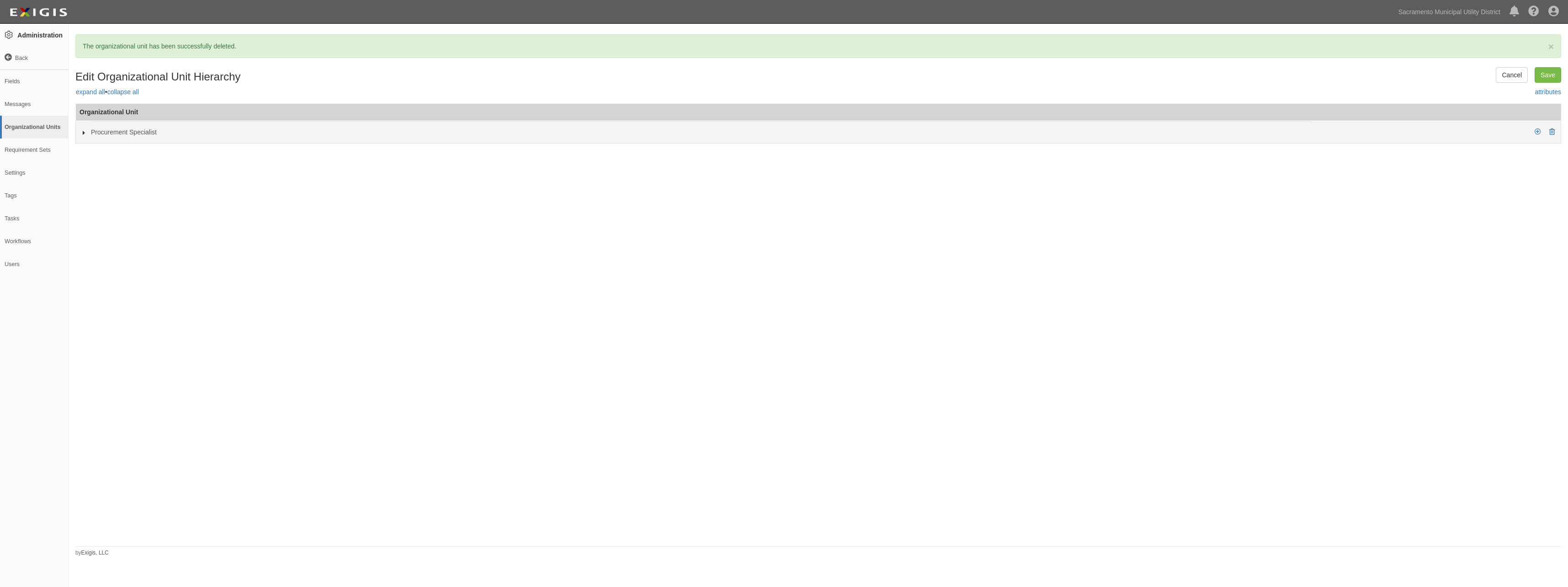
click at [83, 133] on icon at bounding box center [84, 133] width 7 height 4
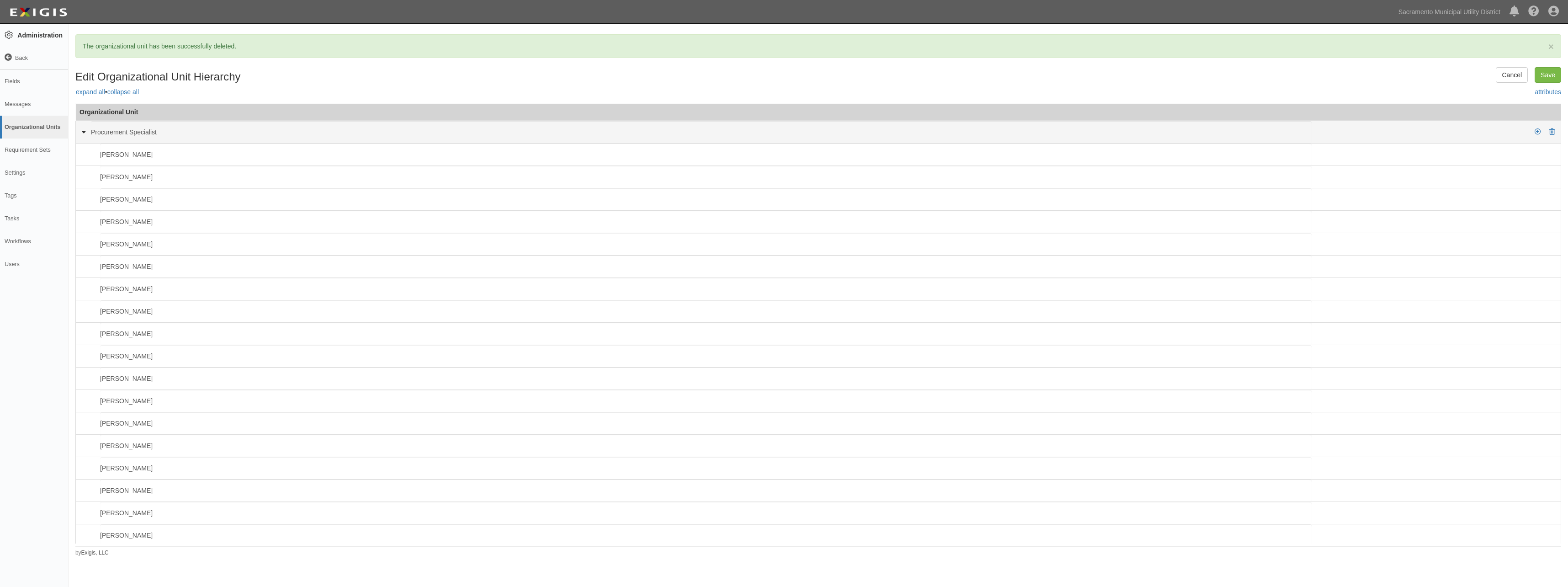
click at [83, 133] on icon at bounding box center [83, 132] width 4 height 7
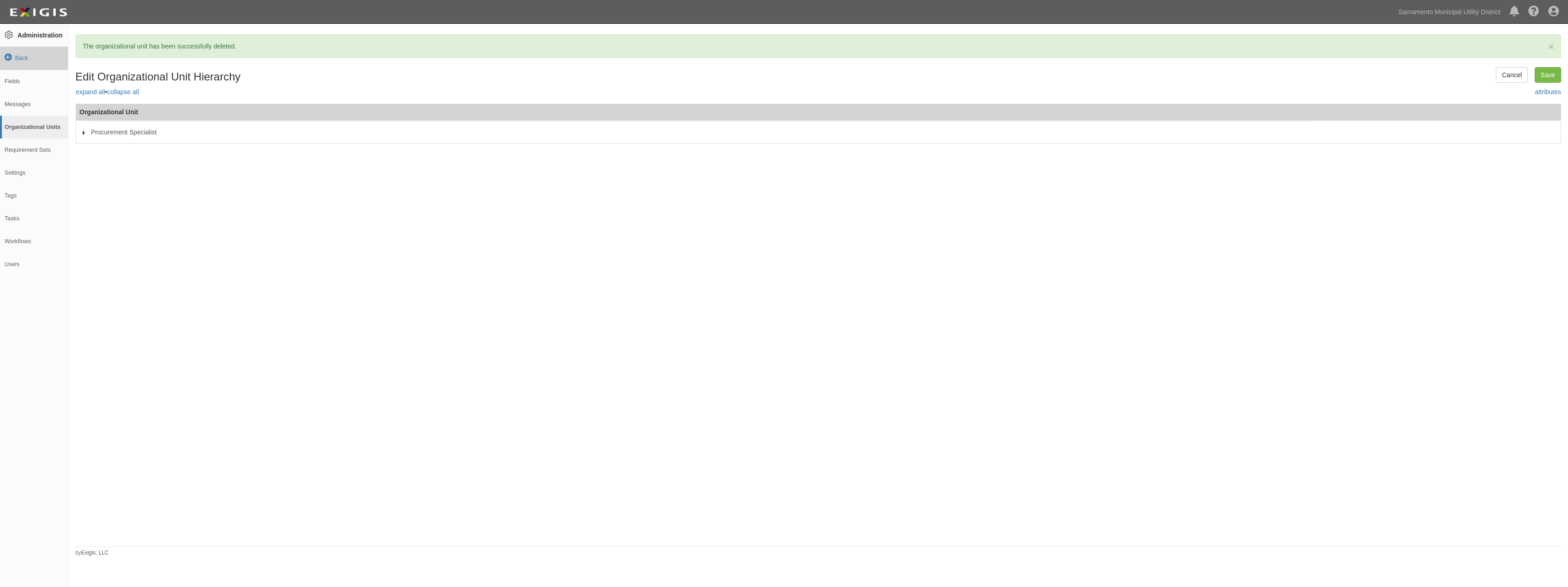
click at [12, 56] on icon at bounding box center [9, 58] width 7 height 7
click at [15, 35] on icon at bounding box center [15, 35] width 13 height 10
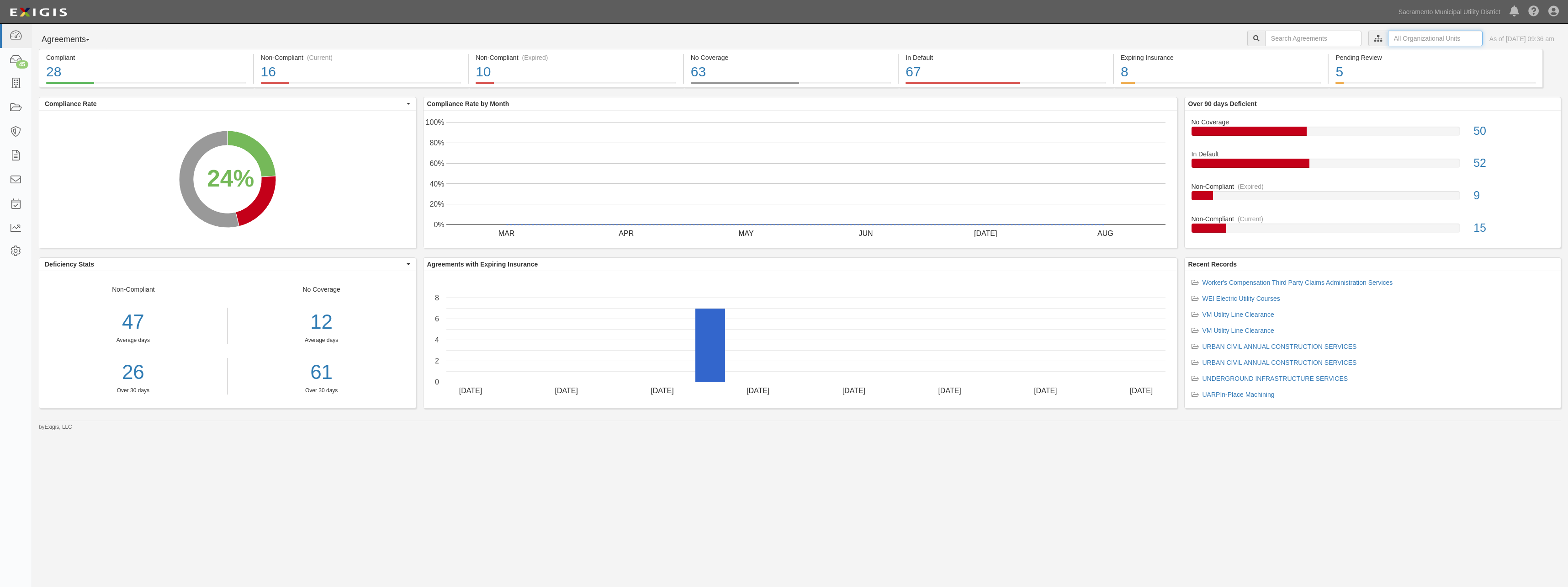
click at [1388, 39] on input "text" at bounding box center [1435, 38] width 94 height 16
click at [1281, 55] on icon at bounding box center [1283, 55] width 7 height 4
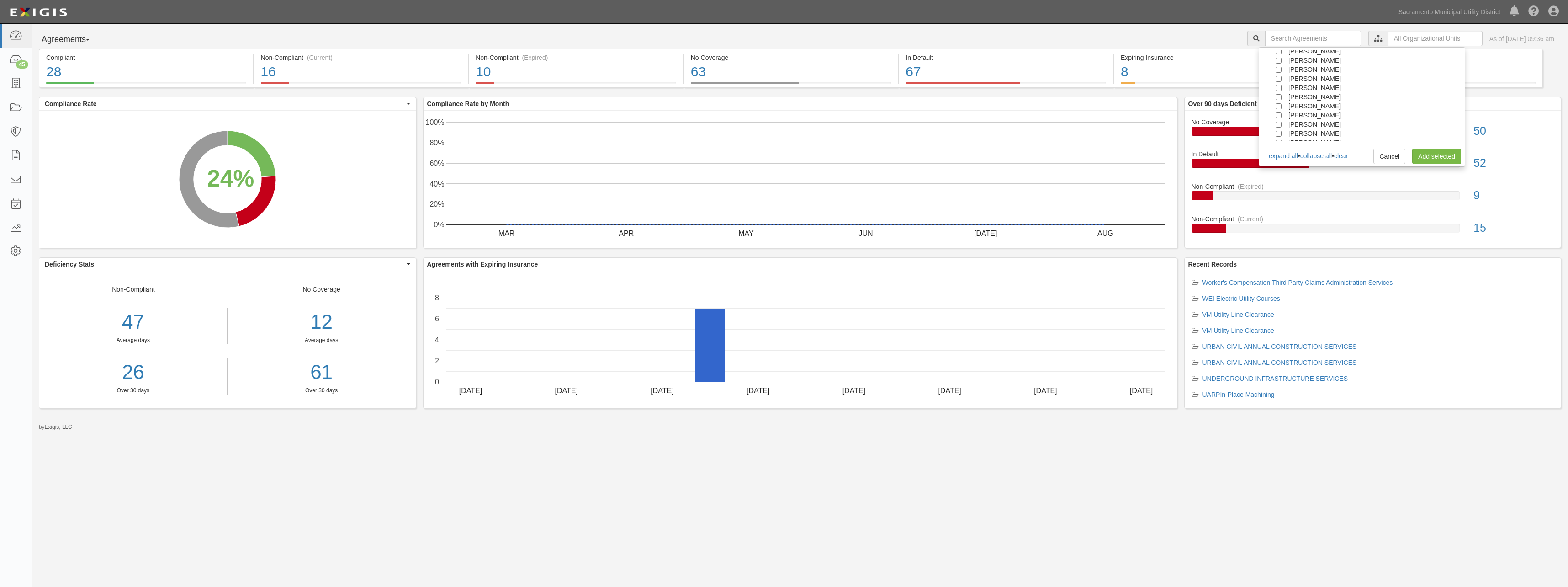
scroll to position [82, 0]
click at [1278, 118] on input "[PERSON_NAME]" at bounding box center [1279, 119] width 6 height 6
checkbox input "true"
click at [1439, 155] on link "Add selected" at bounding box center [1437, 156] width 49 height 16
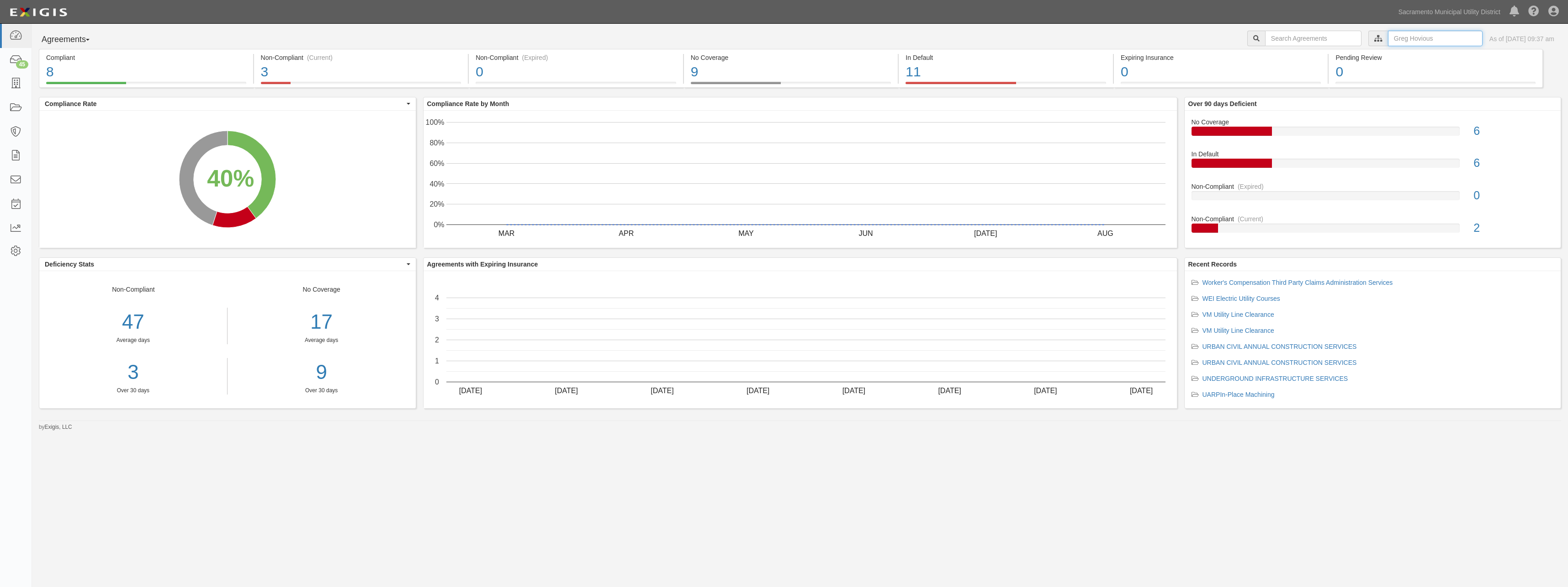
click at [1426, 36] on input "text" at bounding box center [1435, 38] width 94 height 16
click at [1348, 72] on link "clear" at bounding box center [1341, 74] width 14 height 7
checkbox input "false"
click at [1348, 72] on link "clear" at bounding box center [1341, 74] width 14 height 7
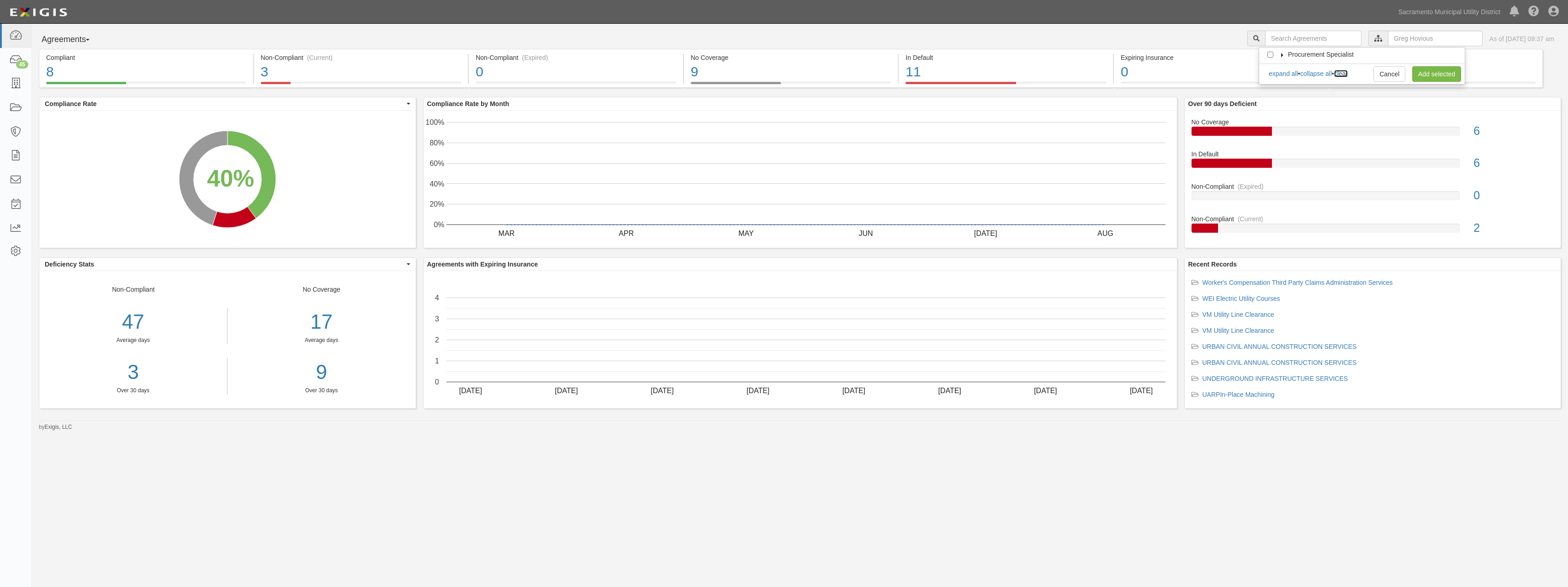
click at [1348, 72] on link "clear" at bounding box center [1341, 74] width 14 height 7
click at [1281, 54] on icon at bounding box center [1283, 55] width 7 height 4
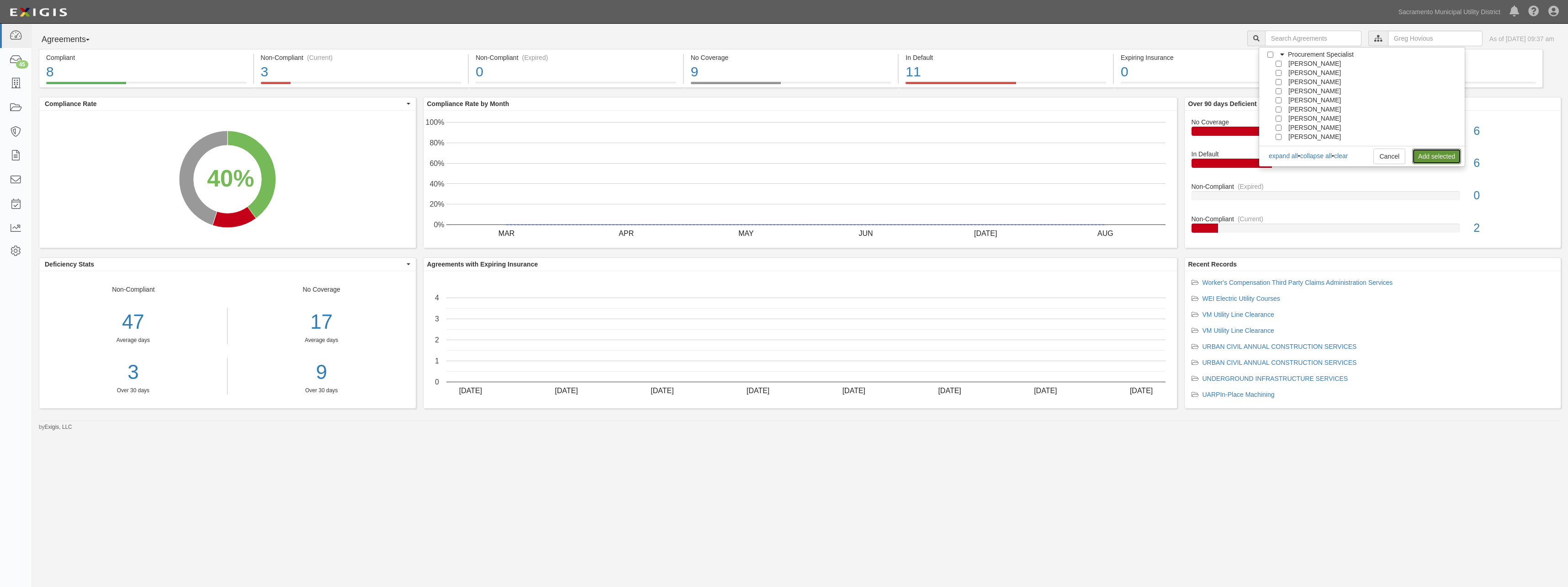
click at [1435, 156] on link "Add selected" at bounding box center [1437, 156] width 49 height 16
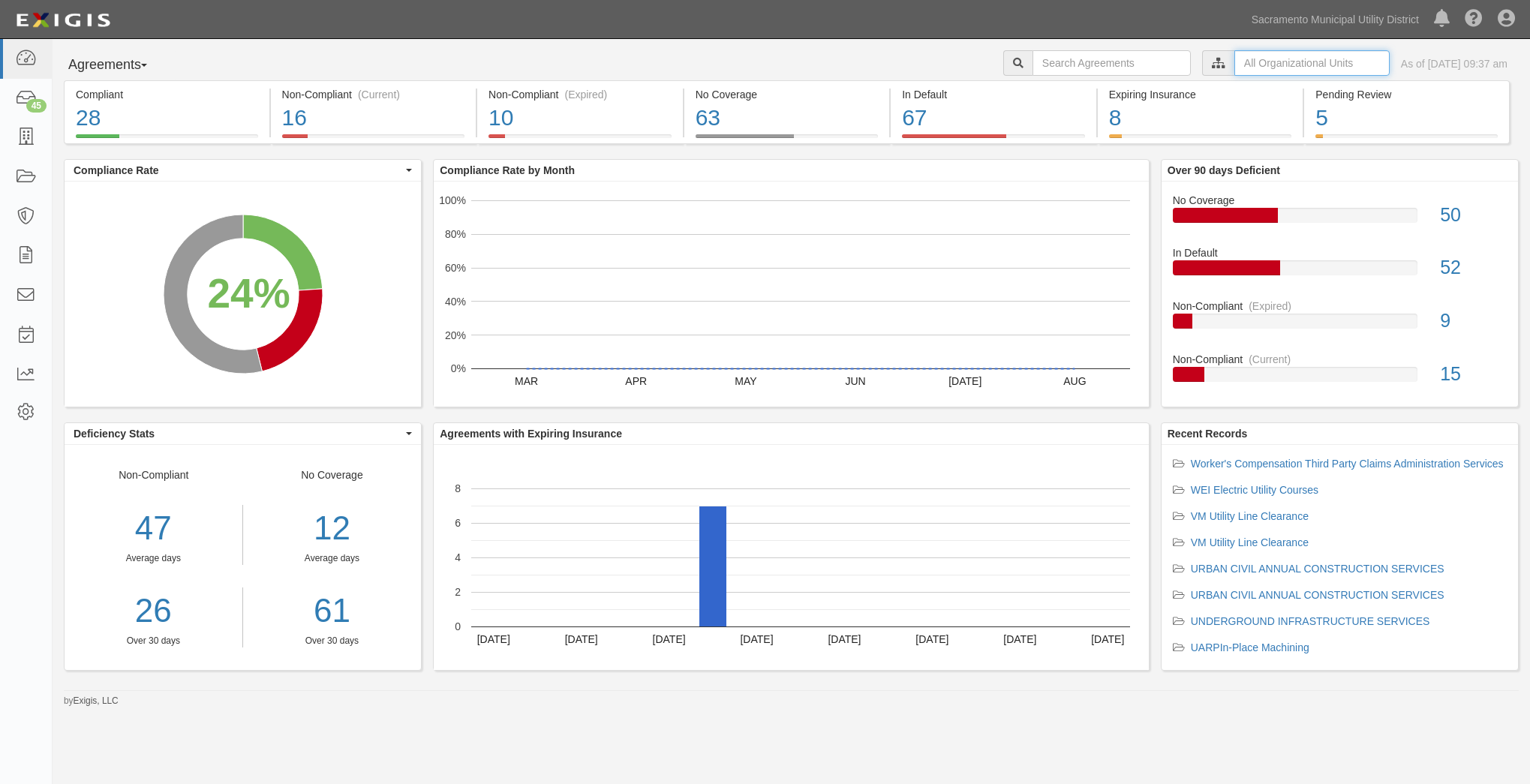
click at [1235, 61] on input "text" at bounding box center [1312, 63] width 155 height 26
click at [1057, 91] on icon at bounding box center [1061, 90] width 11 height 7
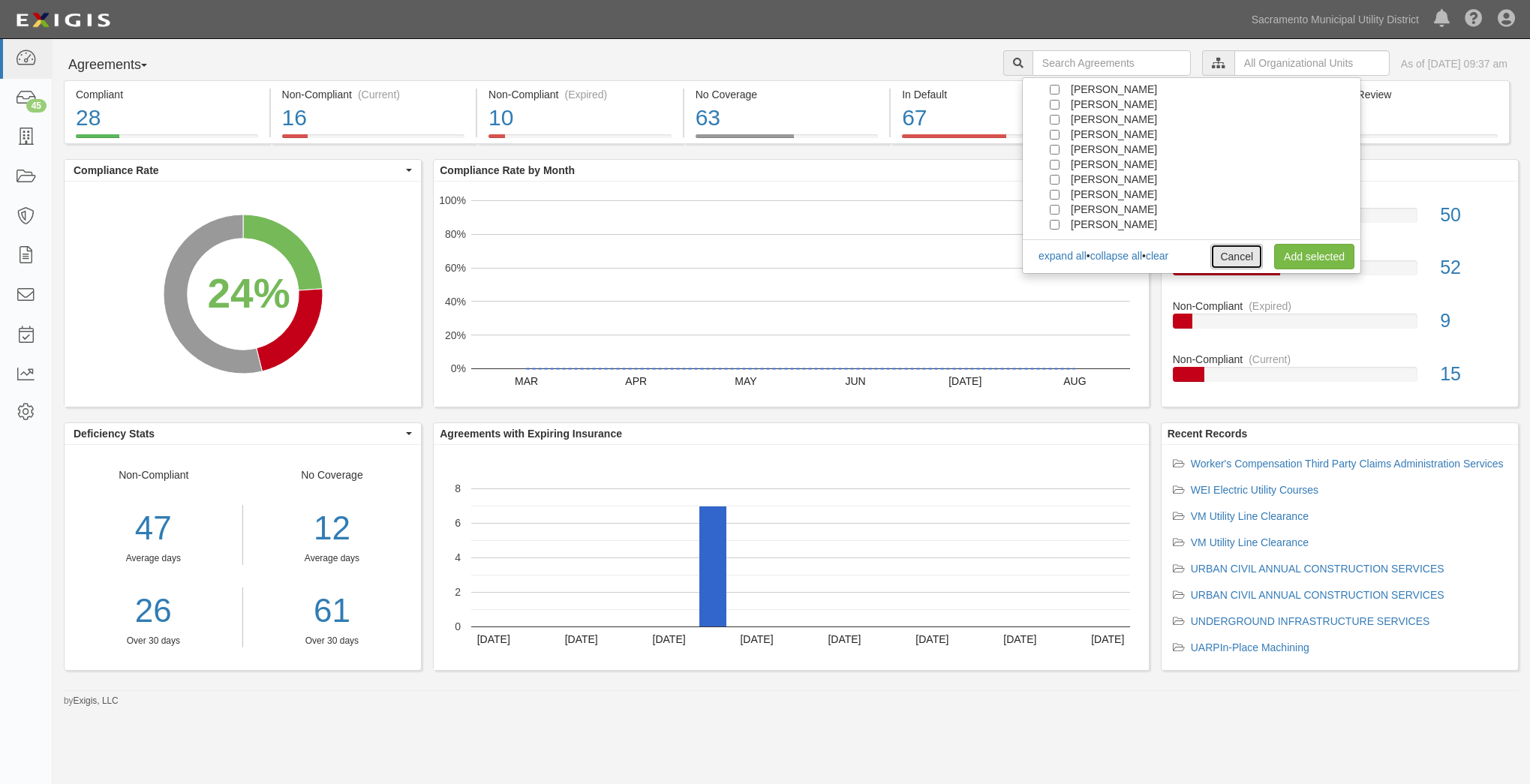
click at [1248, 254] on link "Cancel" at bounding box center [1237, 257] width 53 height 26
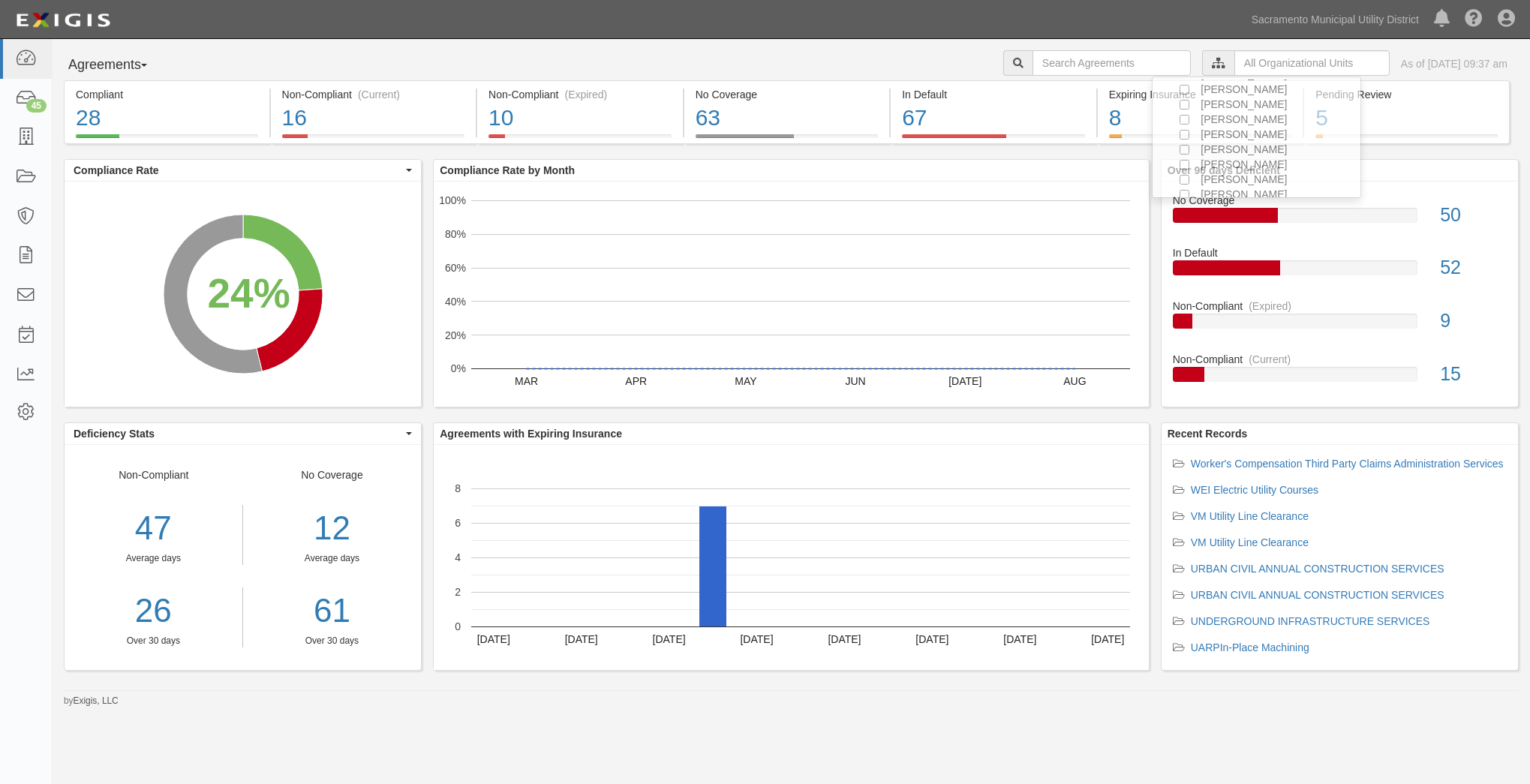
scroll to position [135, 0]
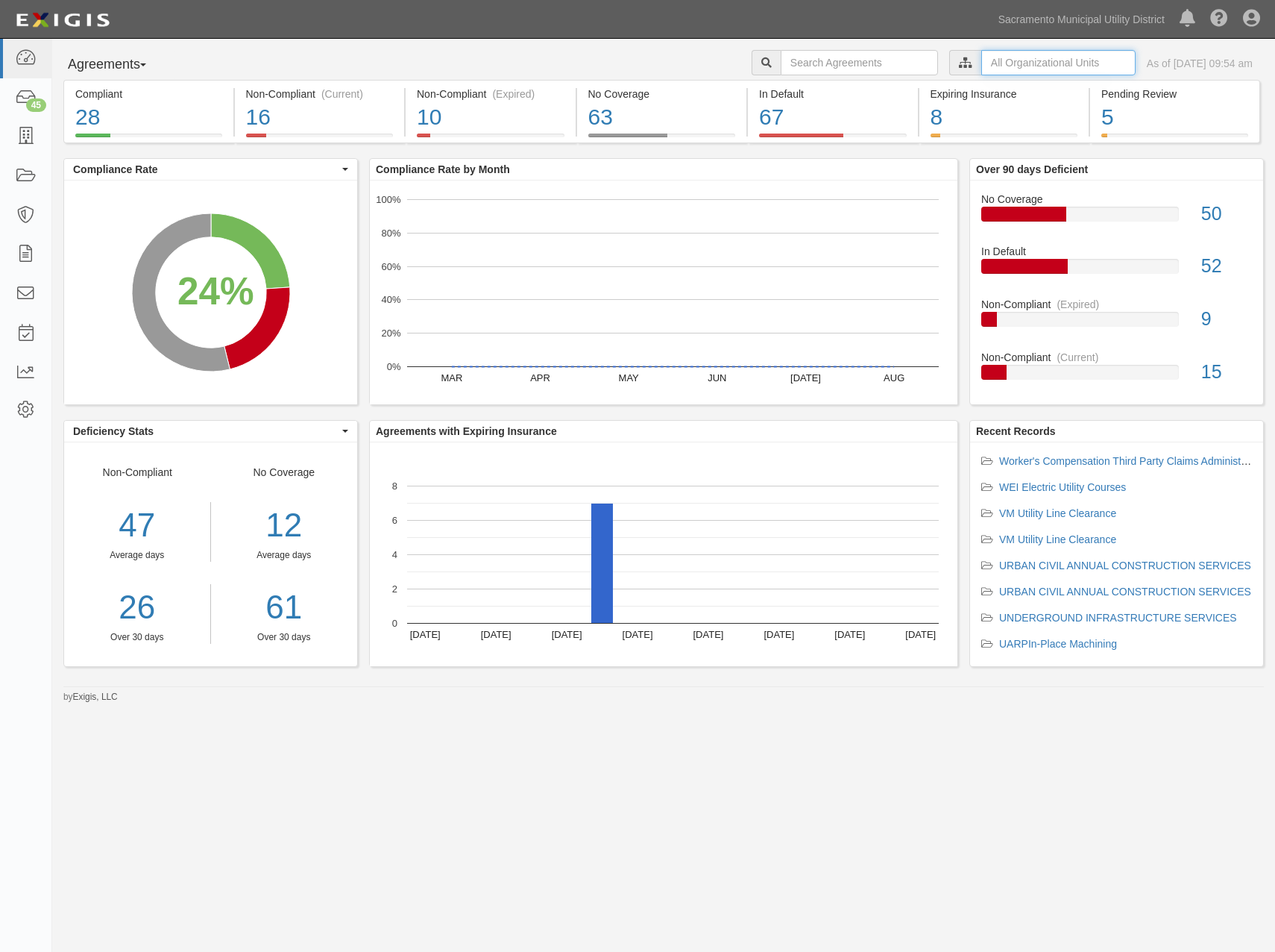
click at [1010, 59] on input "text" at bounding box center [1058, 63] width 154 height 26
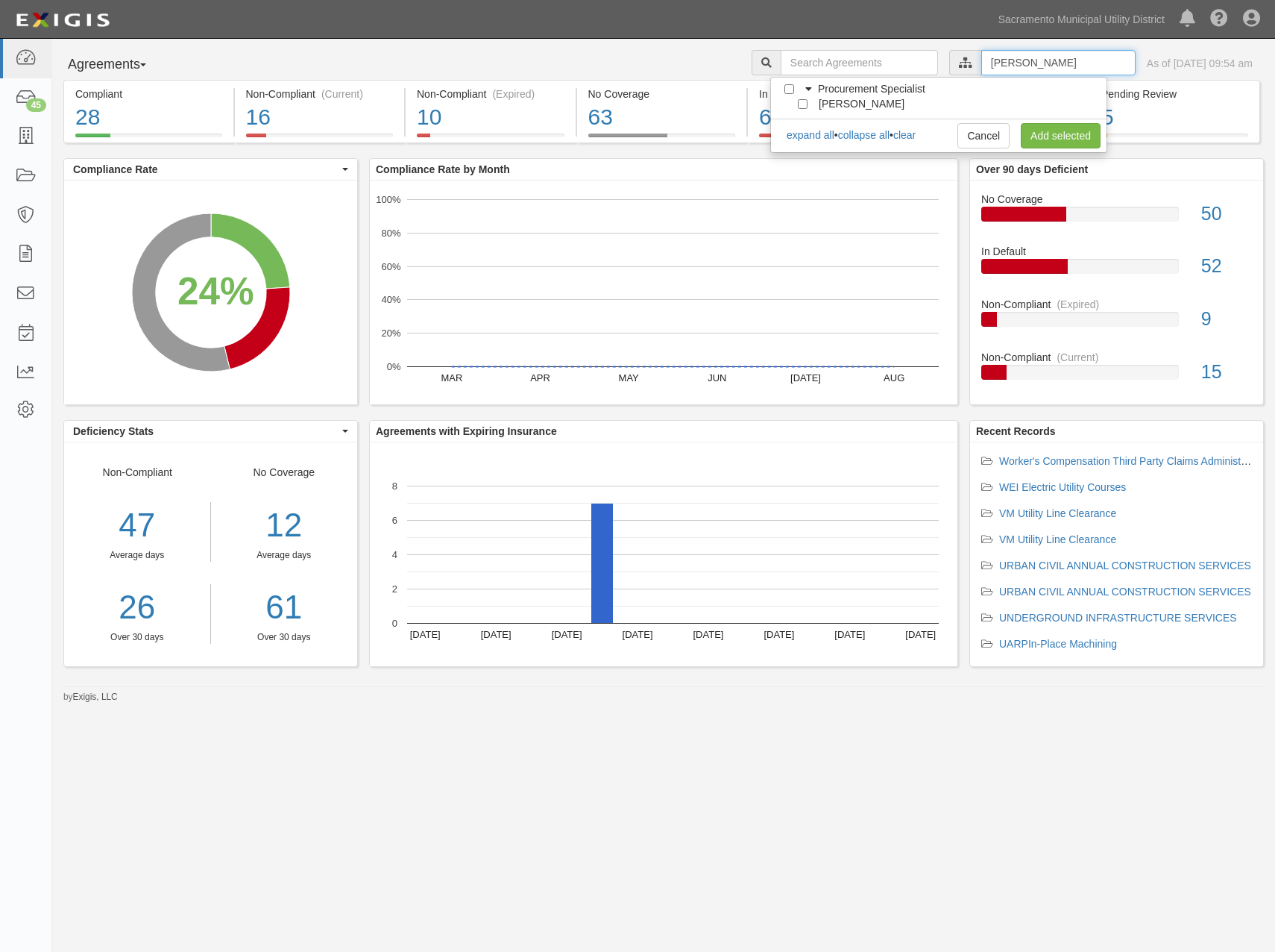
type input "[PERSON_NAME]"
click at [808, 100] on div at bounding box center [807, 102] width 14 height 10
click at [807, 103] on div "[PERSON_NAME]" at bounding box center [853, 103] width 105 height 15
click at [806, 105] on input "[PERSON_NAME]" at bounding box center [803, 104] width 10 height 10
checkbox input "true"
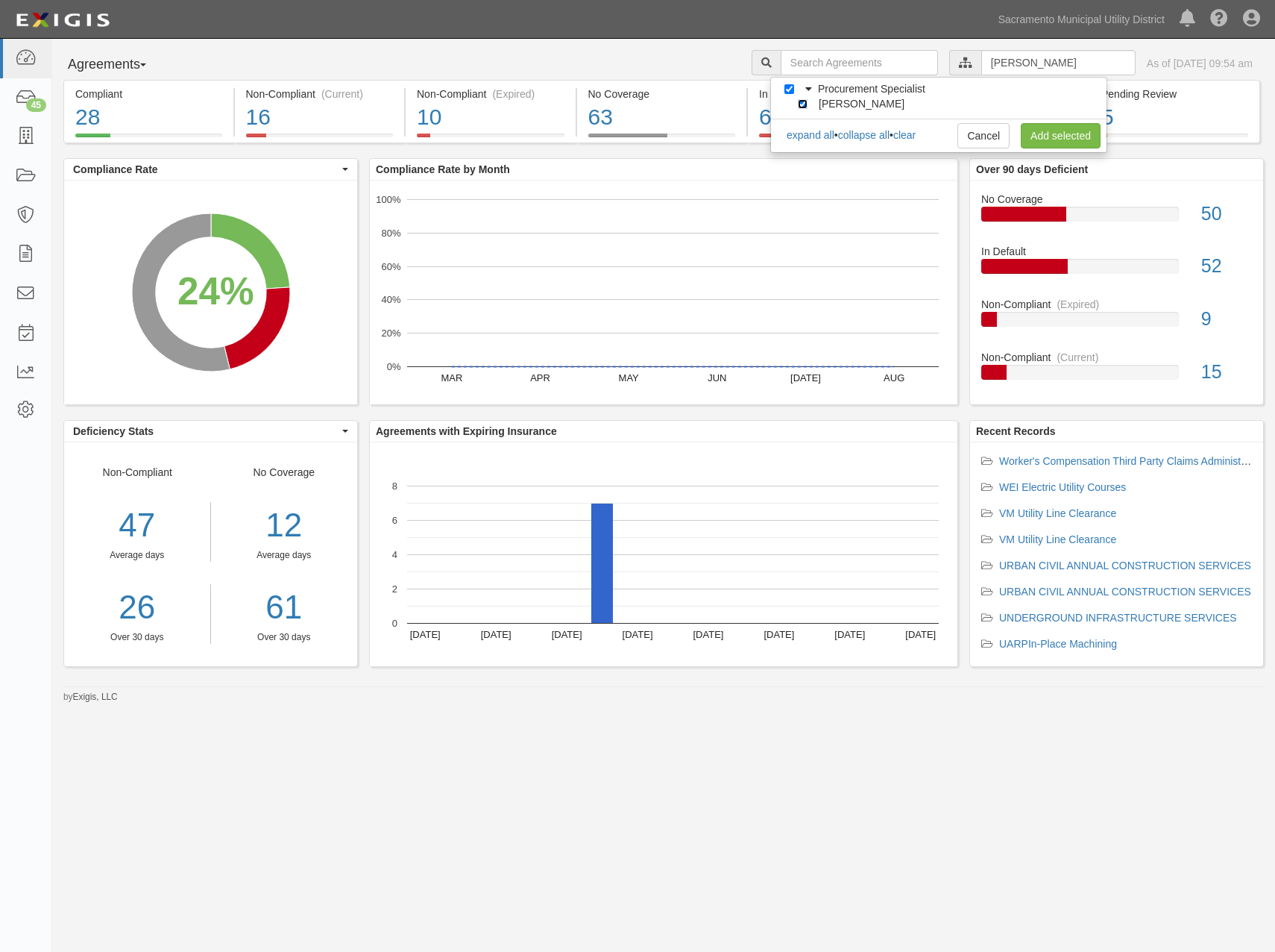
checkbox input "true"
click at [1057, 139] on link "Add selected" at bounding box center [1061, 136] width 80 height 26
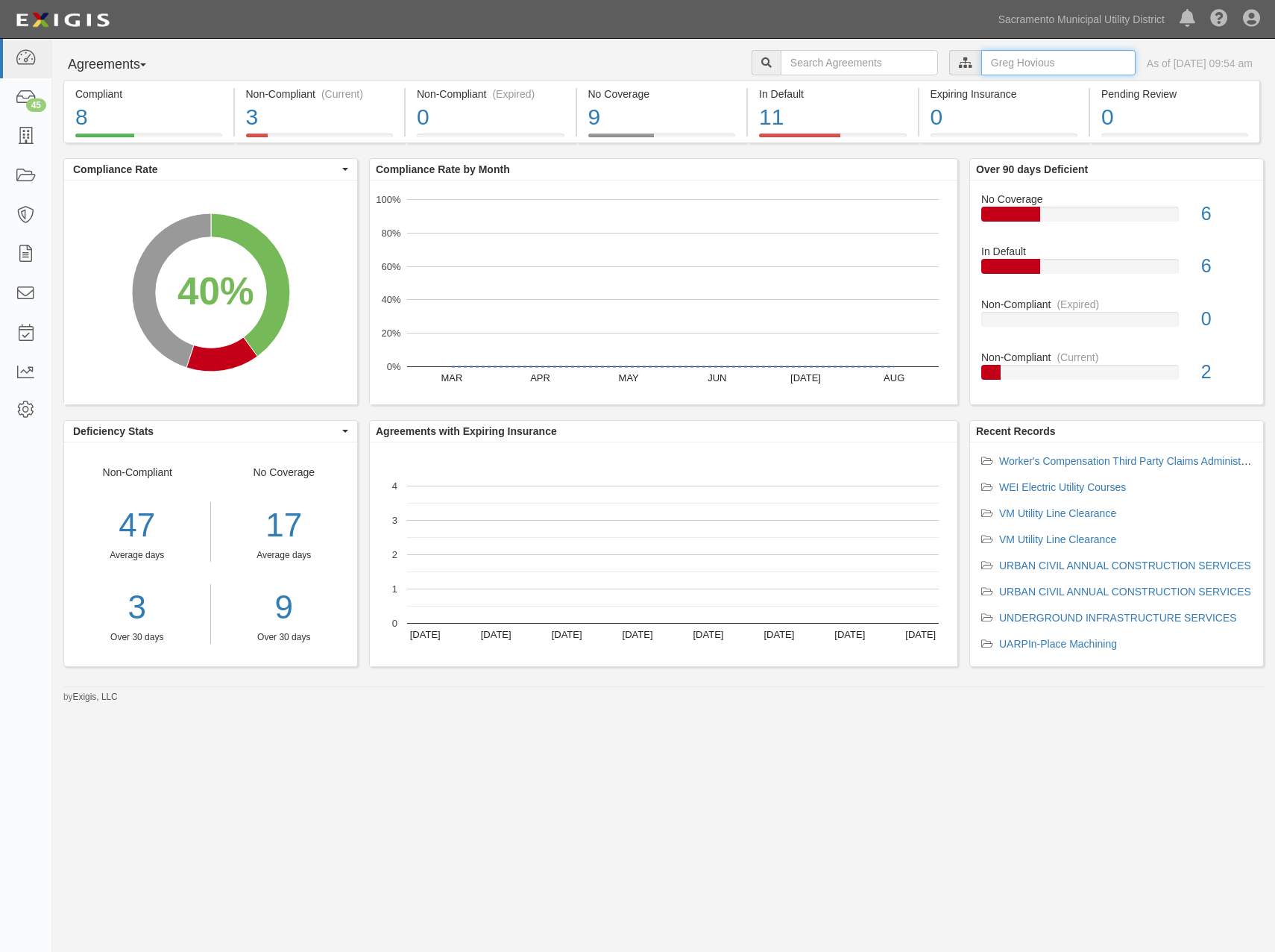
click at [1048, 71] on input "text" at bounding box center [1058, 63] width 154 height 26
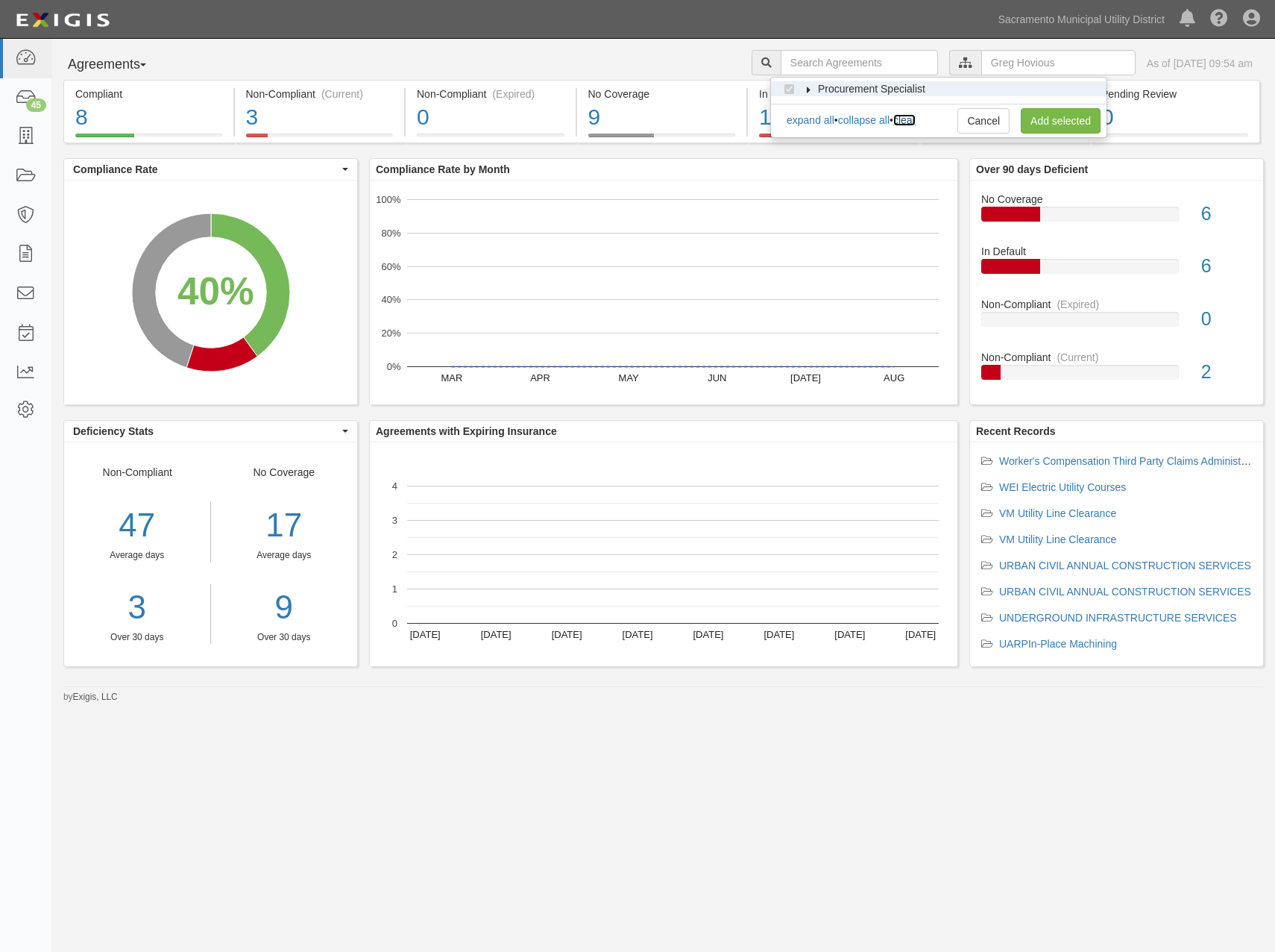
click at [916, 118] on link "clear" at bounding box center [904, 120] width 23 height 12
checkbox input "false"
click at [1048, 118] on link "Add selected" at bounding box center [1061, 121] width 80 height 26
